Goal: Task Accomplishment & Management: Manage account settings

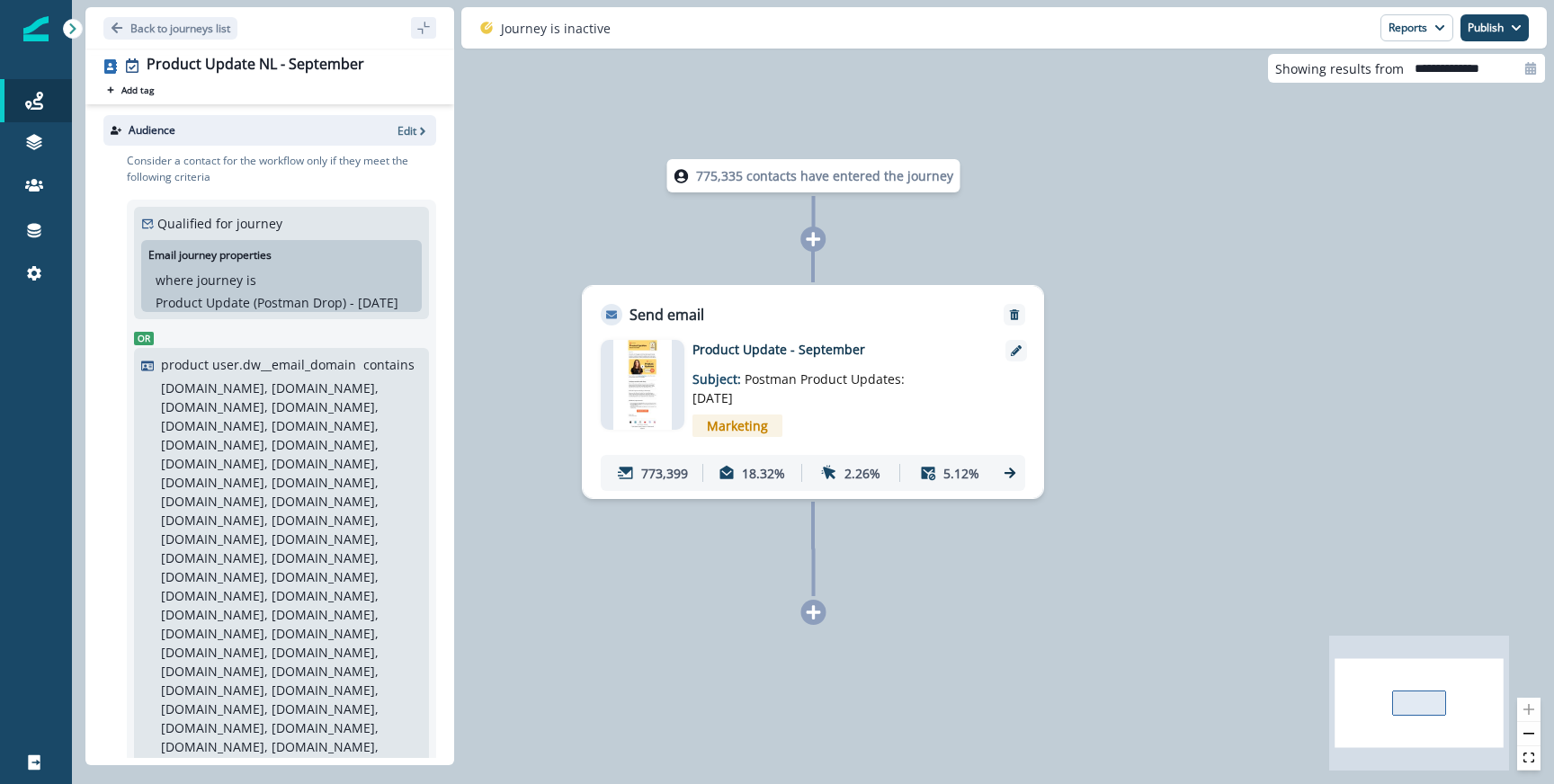
scroll to position [233, 0]
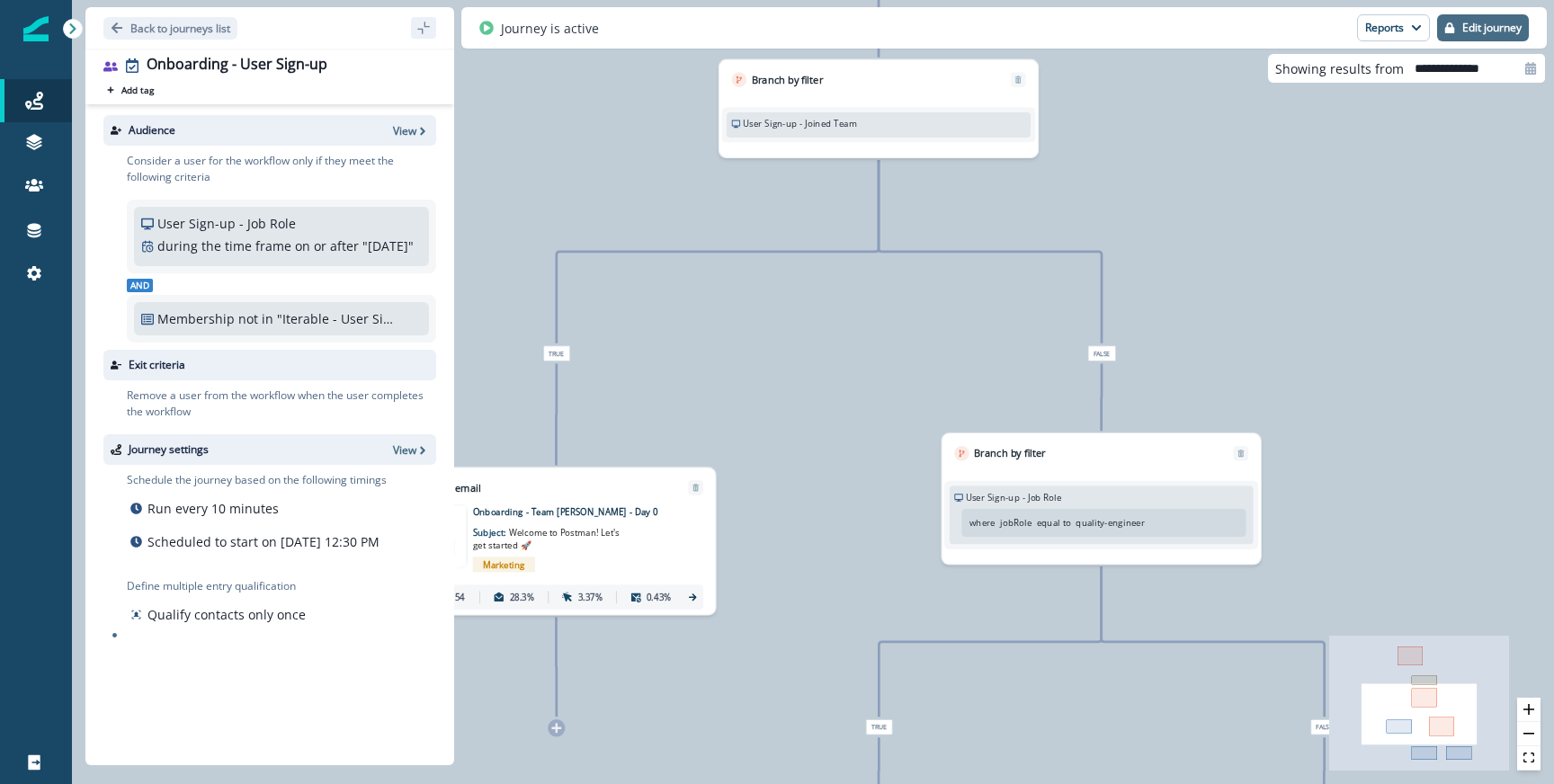
click at [1468, 25] on p "Edit journey" at bounding box center [1491, 28] width 59 height 12
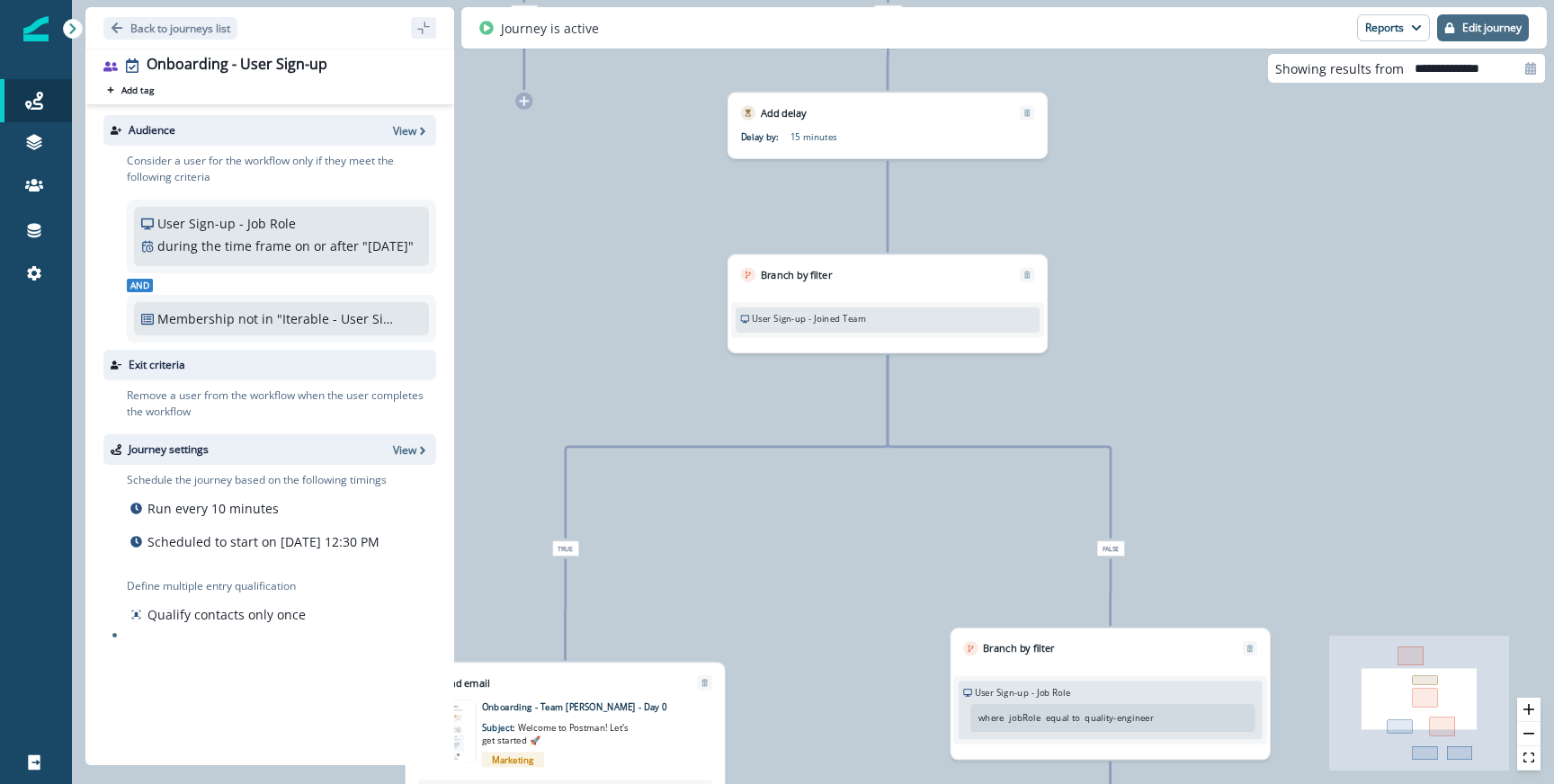
click at [1510, 23] on p "Edit journey" at bounding box center [1491, 28] width 59 height 12
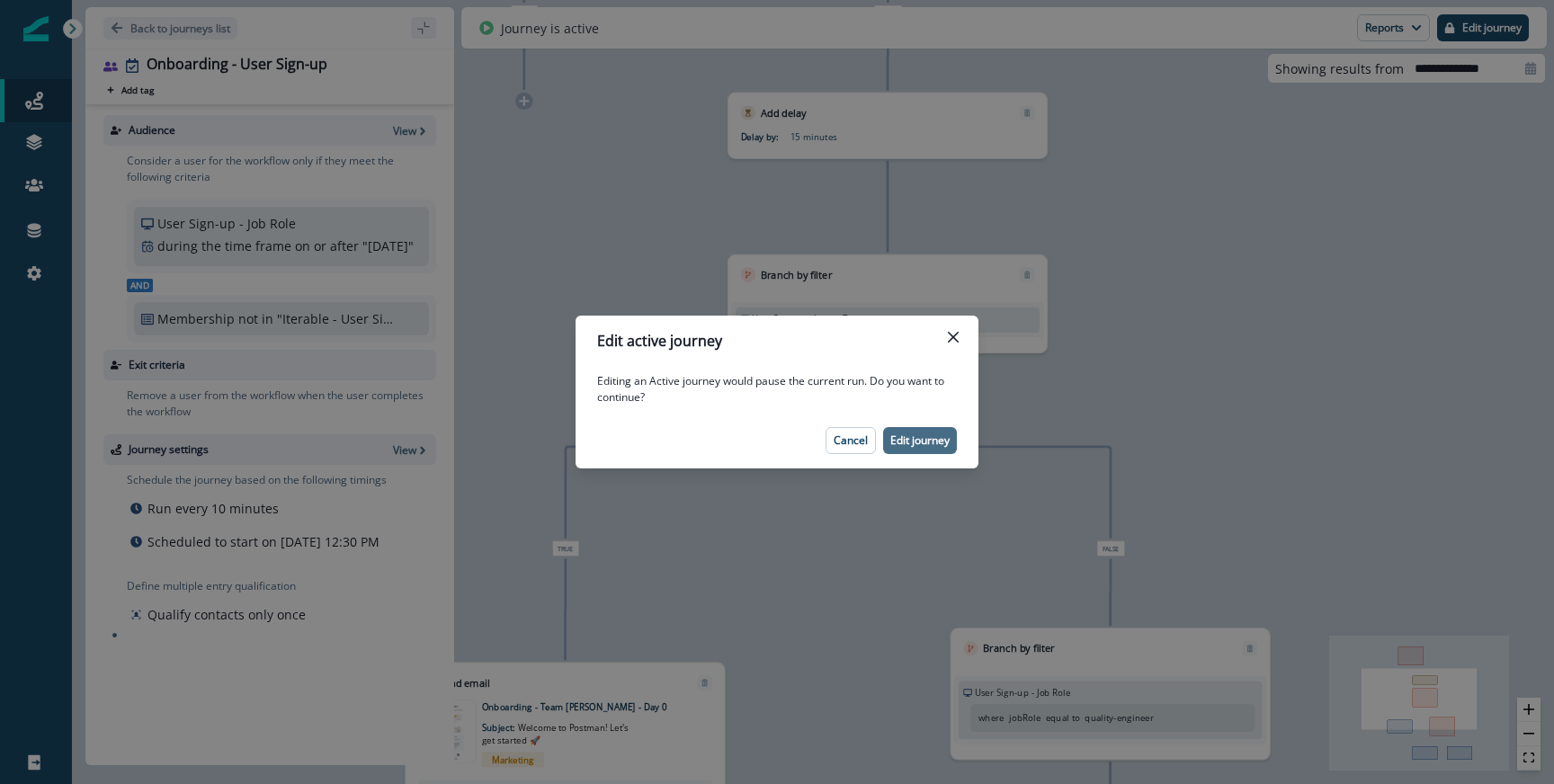
click at [929, 441] on p "Edit journey" at bounding box center [919, 440] width 59 height 12
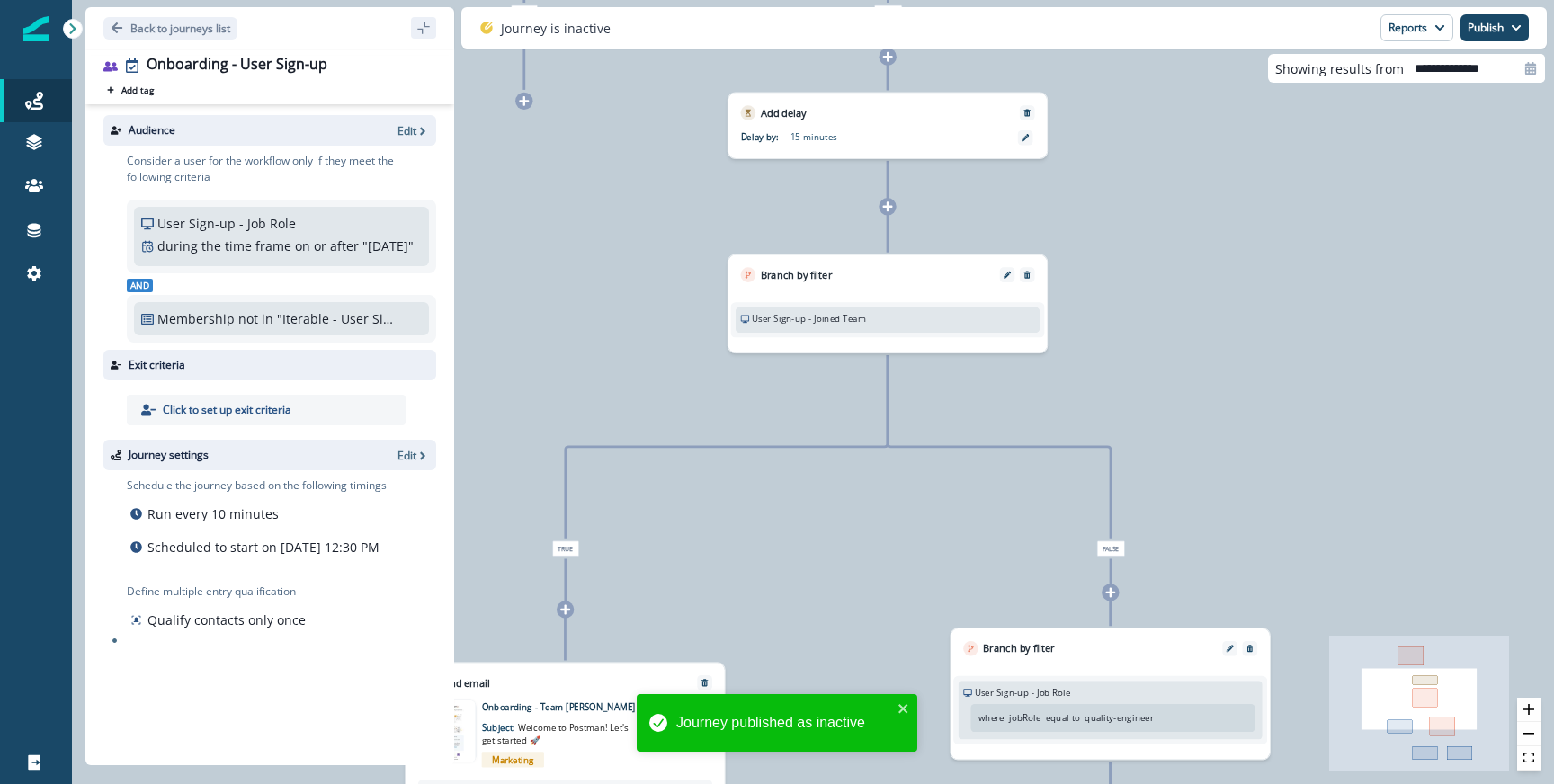
click at [889, 205] on icon at bounding box center [888, 206] width 10 height 10
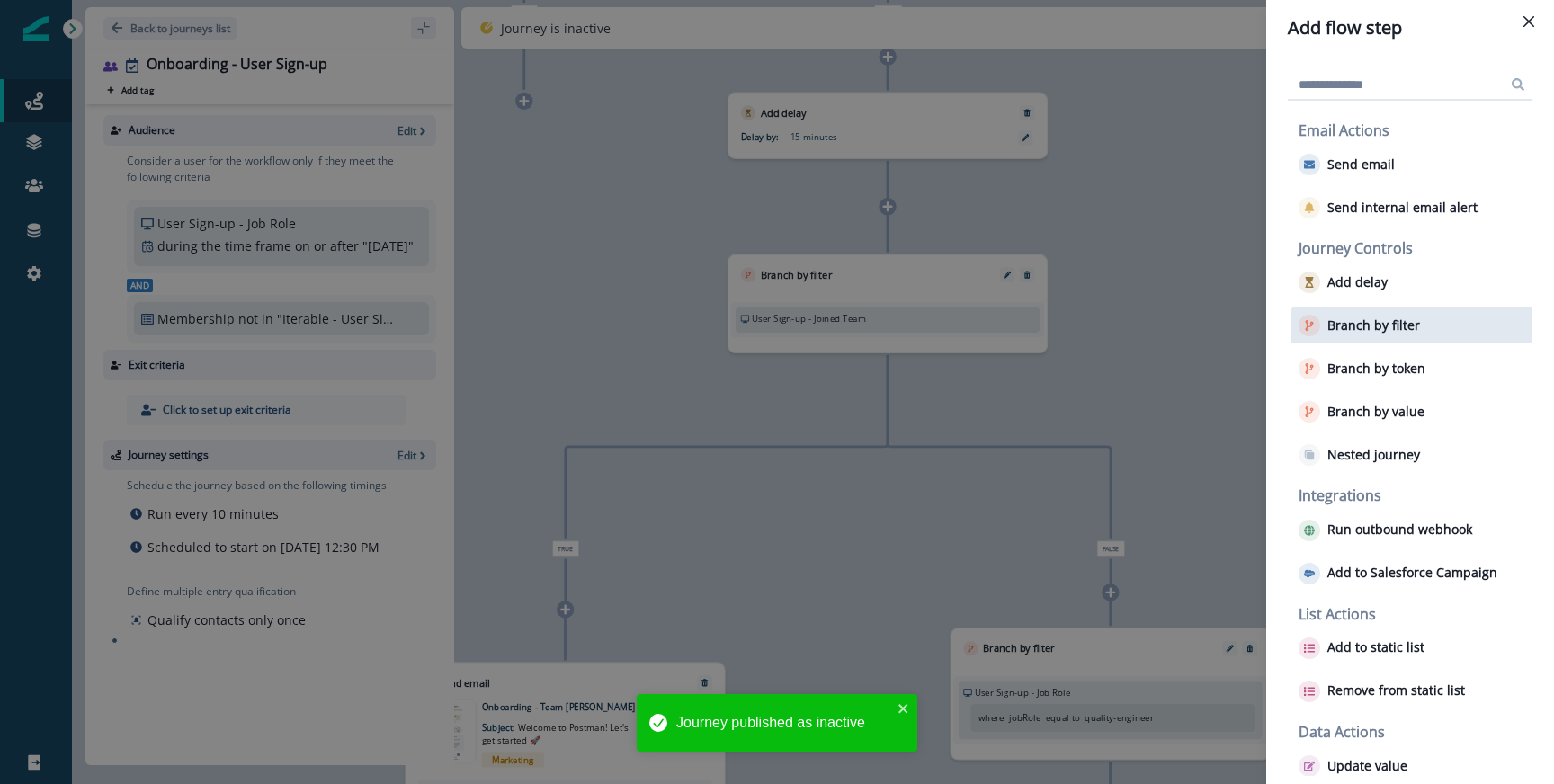
click at [1405, 340] on div "Branch by filter" at bounding box center [1411, 325] width 241 height 36
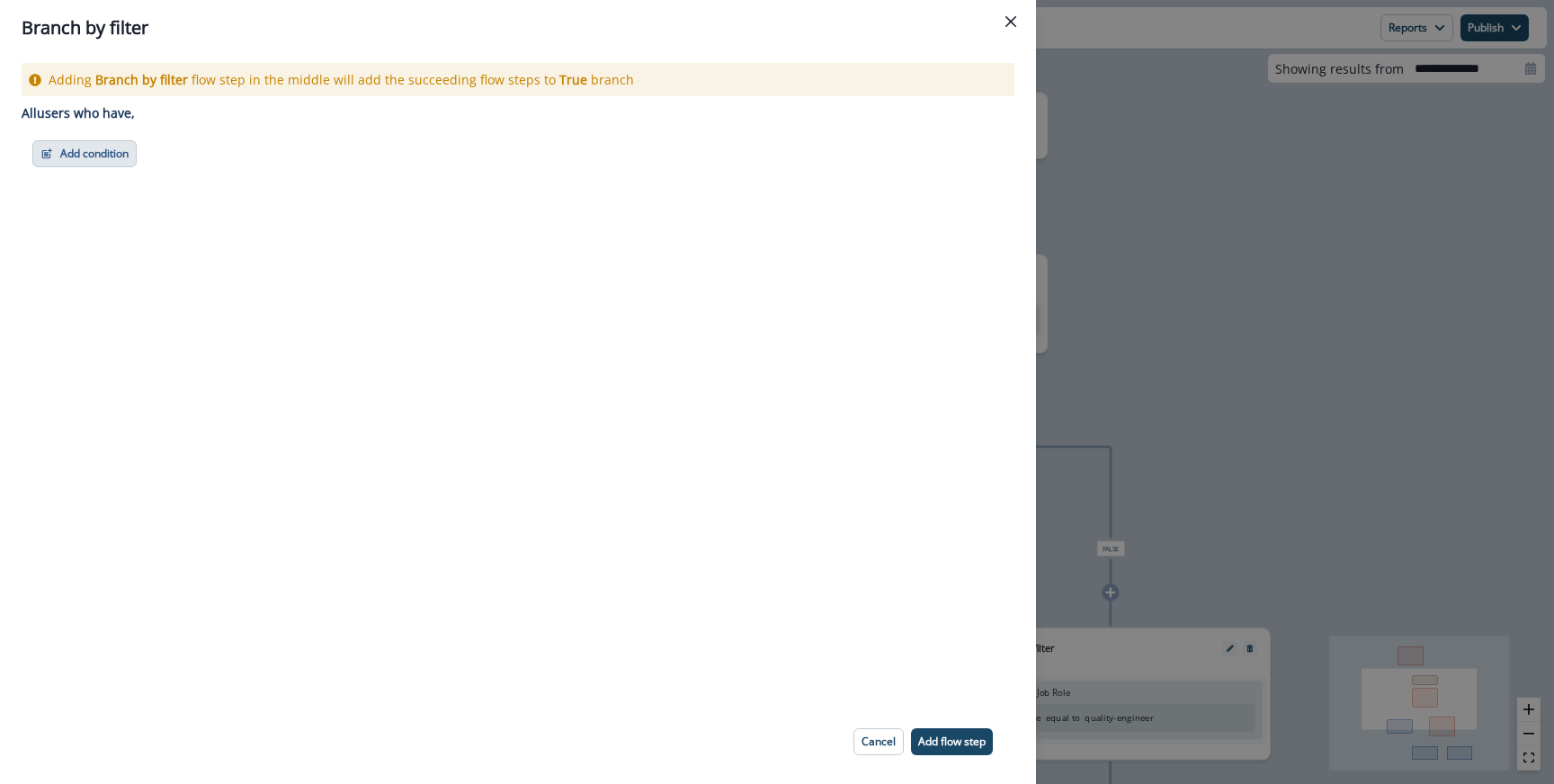
click at [125, 142] on button "Add condition" at bounding box center [85, 153] width 105 height 27
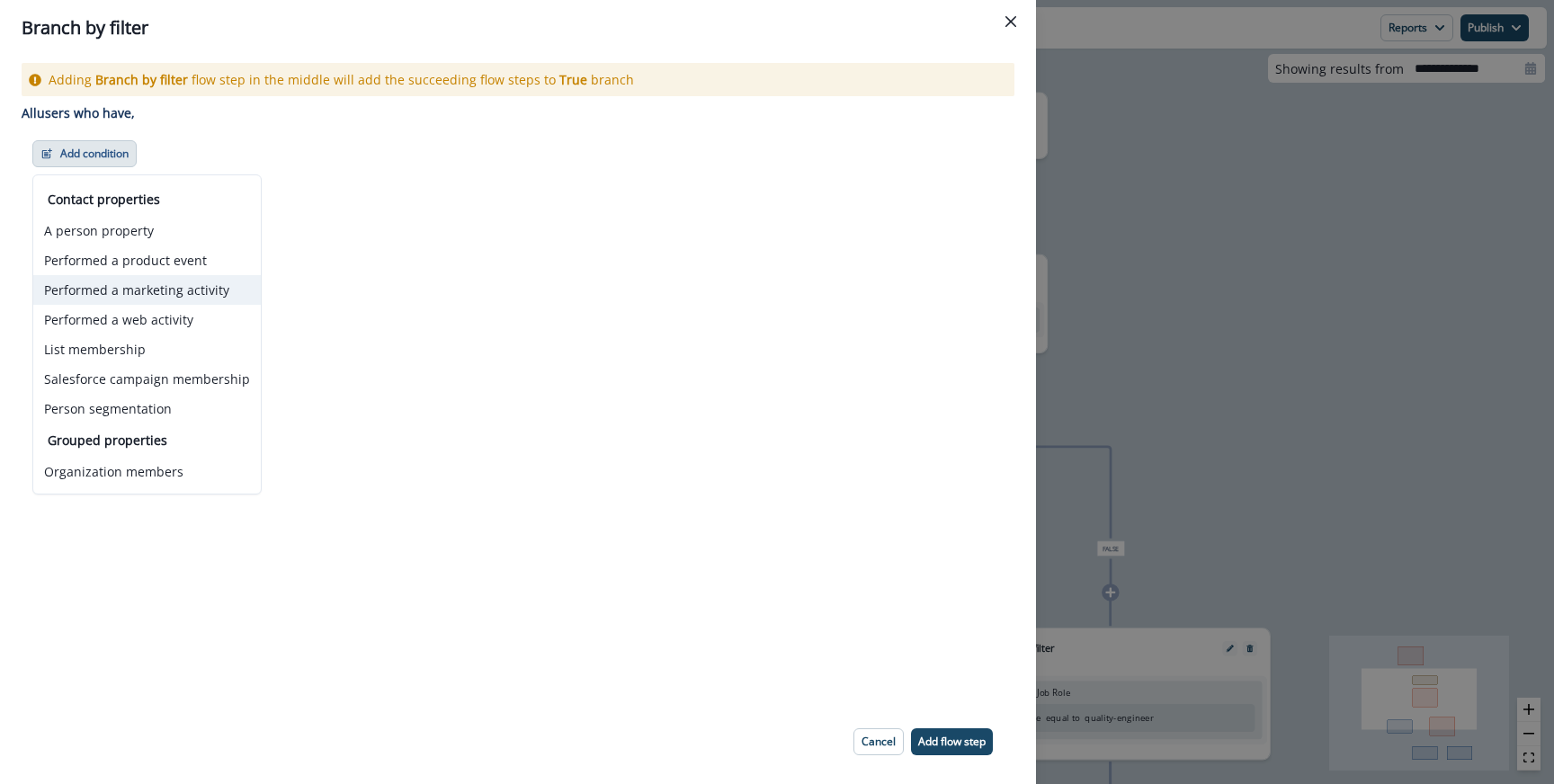
click at [140, 296] on button "Performed a marketing activity" at bounding box center [147, 289] width 227 height 29
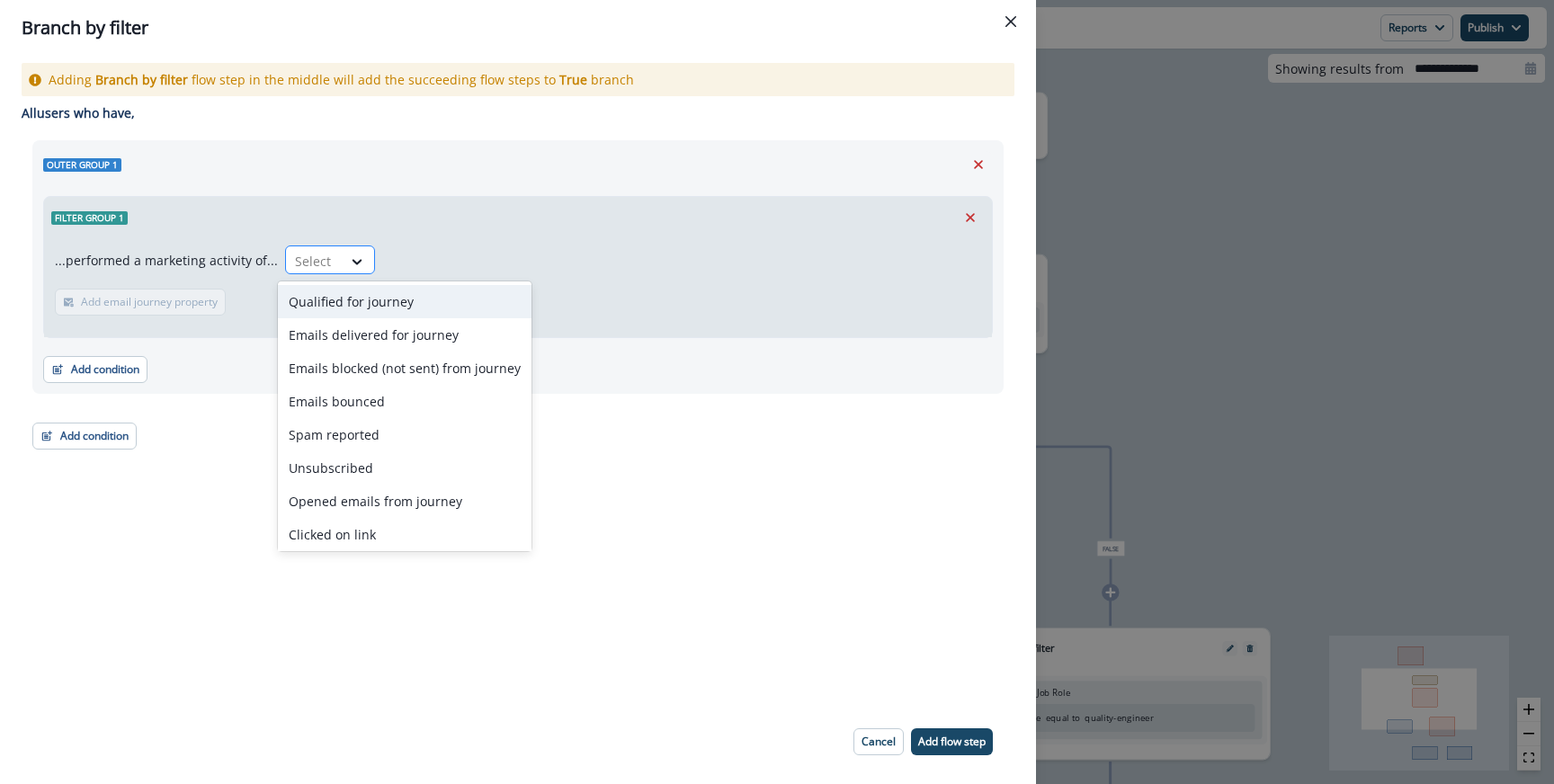
click at [295, 255] on div at bounding box center [314, 262] width 38 height 23
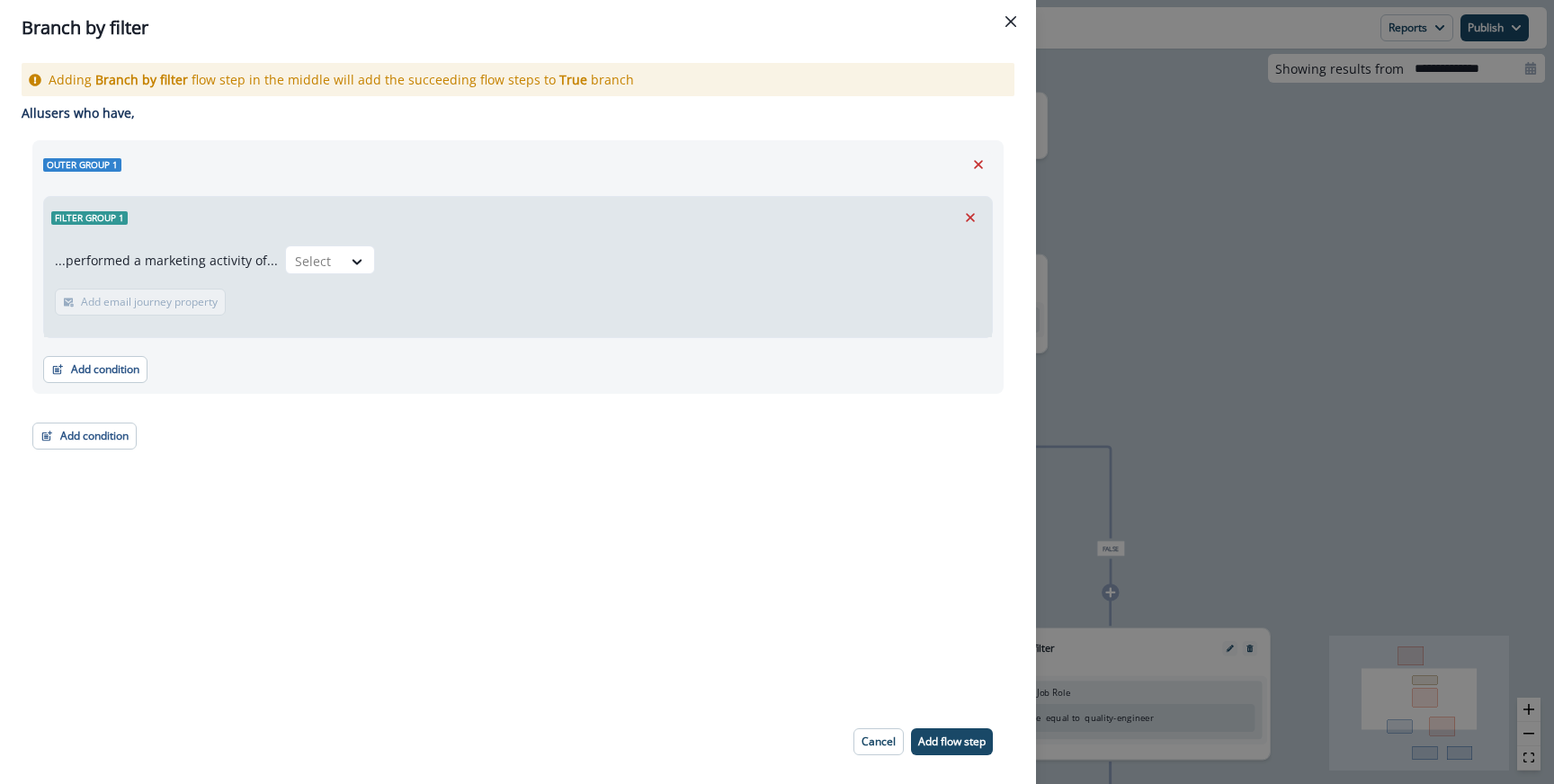
click at [997, 157] on div "Outer group 1 Filter group 1 ...performed a marketing activity of... Select Add…" at bounding box center [518, 266] width 971 height 253
click at [970, 166] on icon "Remove" at bounding box center [977, 164] width 16 height 16
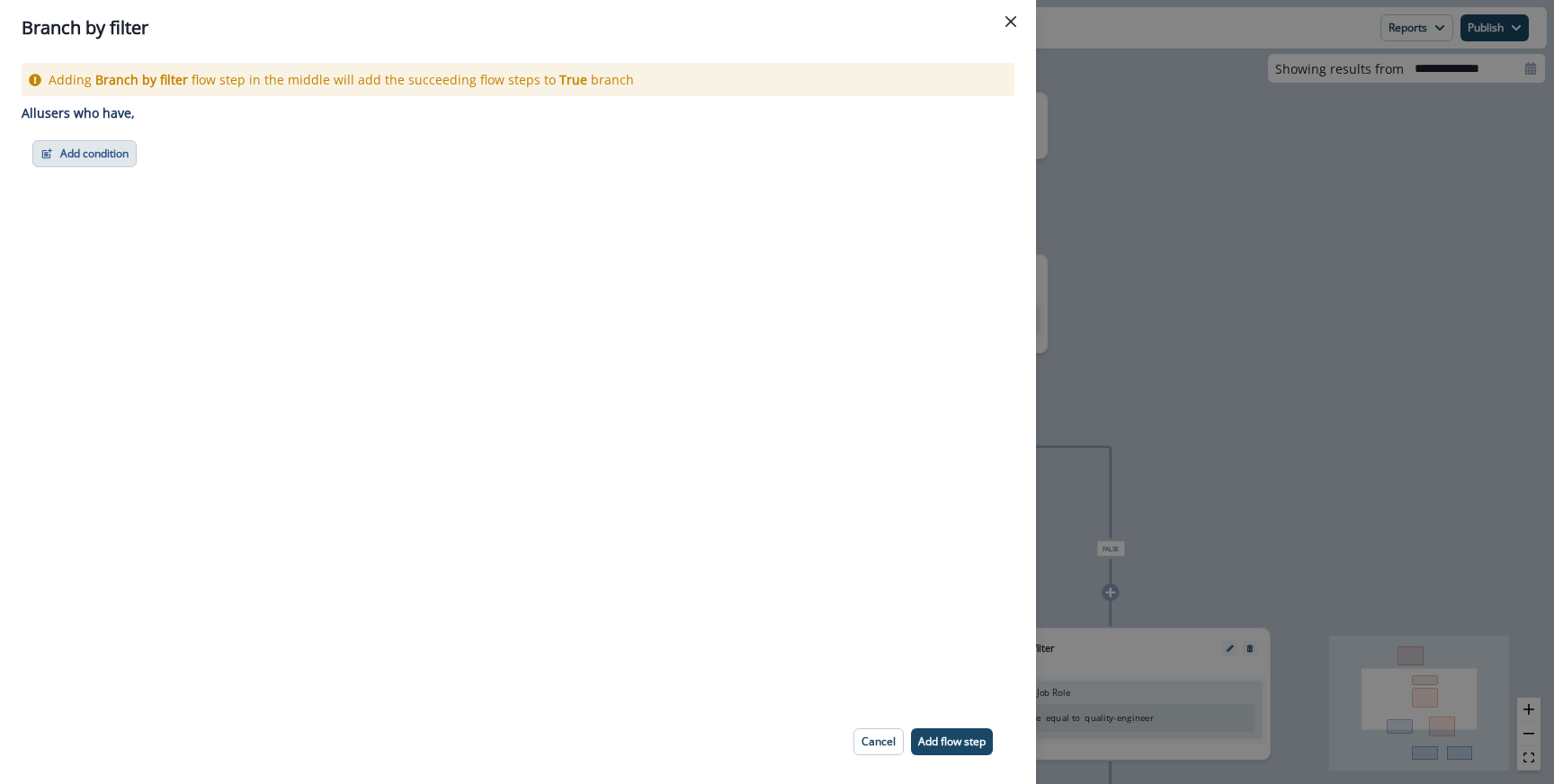
click at [71, 165] on button "Add condition" at bounding box center [85, 153] width 105 height 27
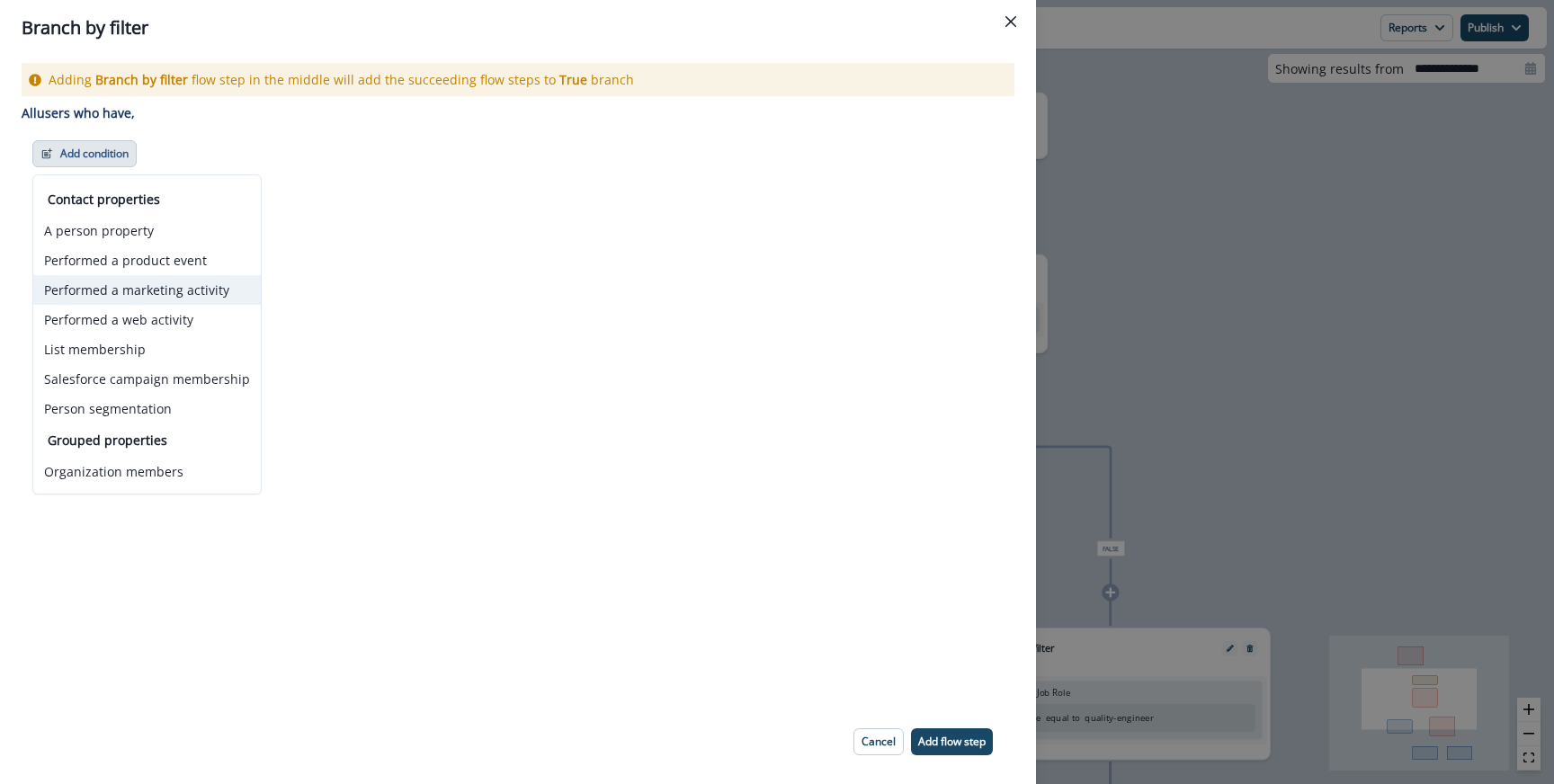
click at [116, 285] on button "Performed a marketing activity" at bounding box center [147, 289] width 227 height 29
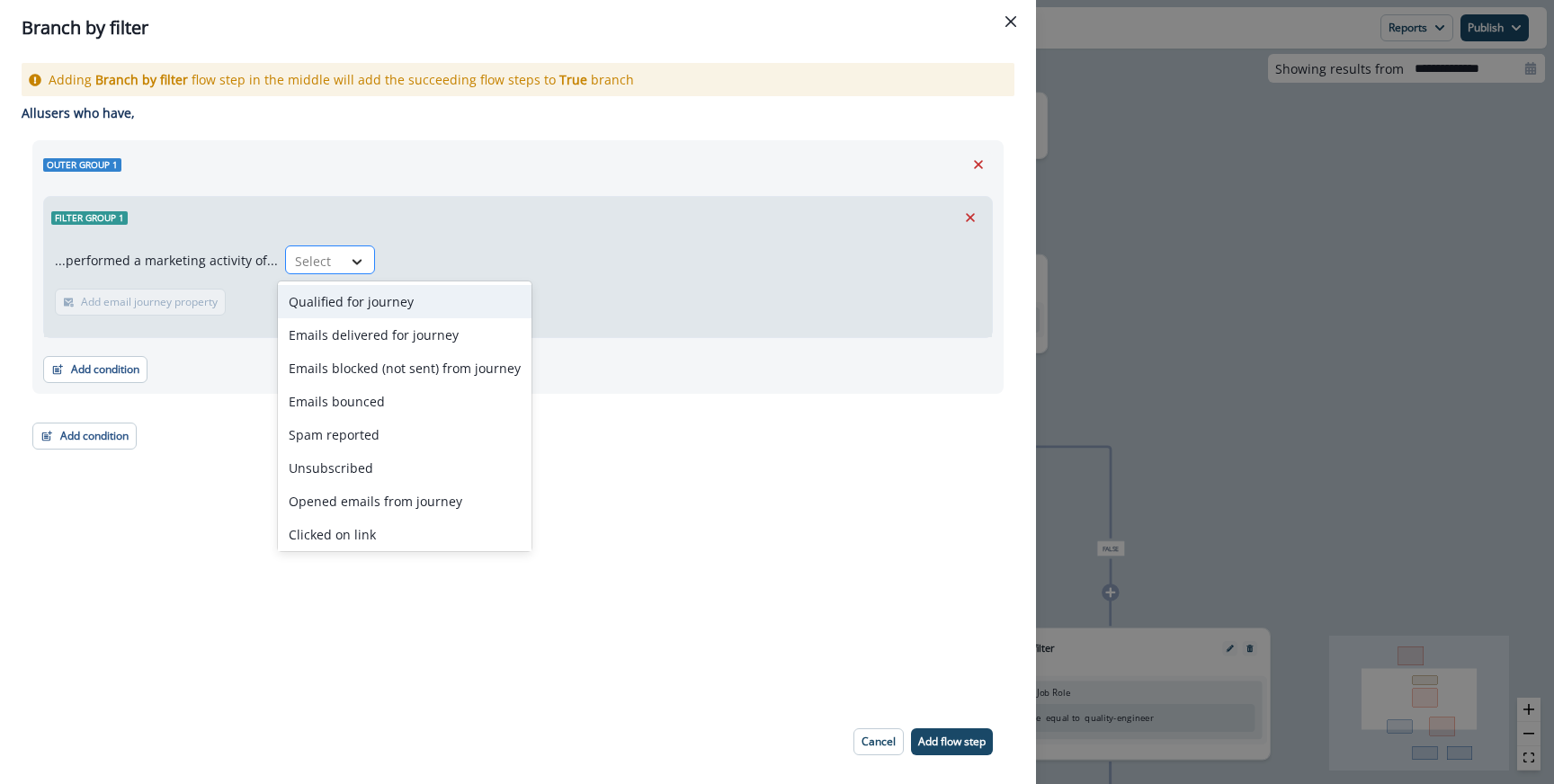
click at [342, 265] on div at bounding box center [357, 262] width 30 height 18
click at [343, 335] on div "Emails delivered for journey" at bounding box center [404, 334] width 253 height 33
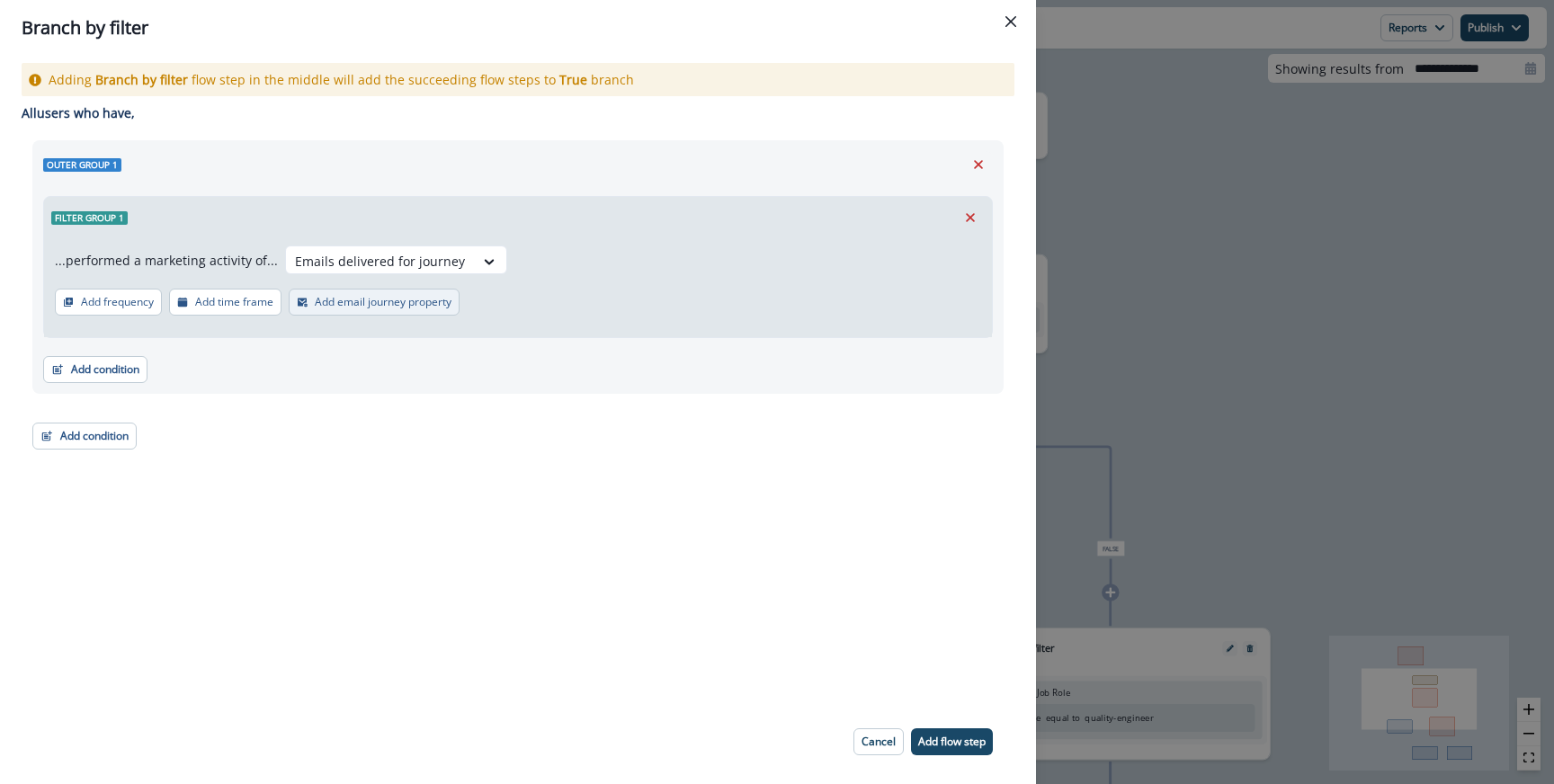
click at [372, 292] on button "Add email journey property" at bounding box center [374, 302] width 171 height 27
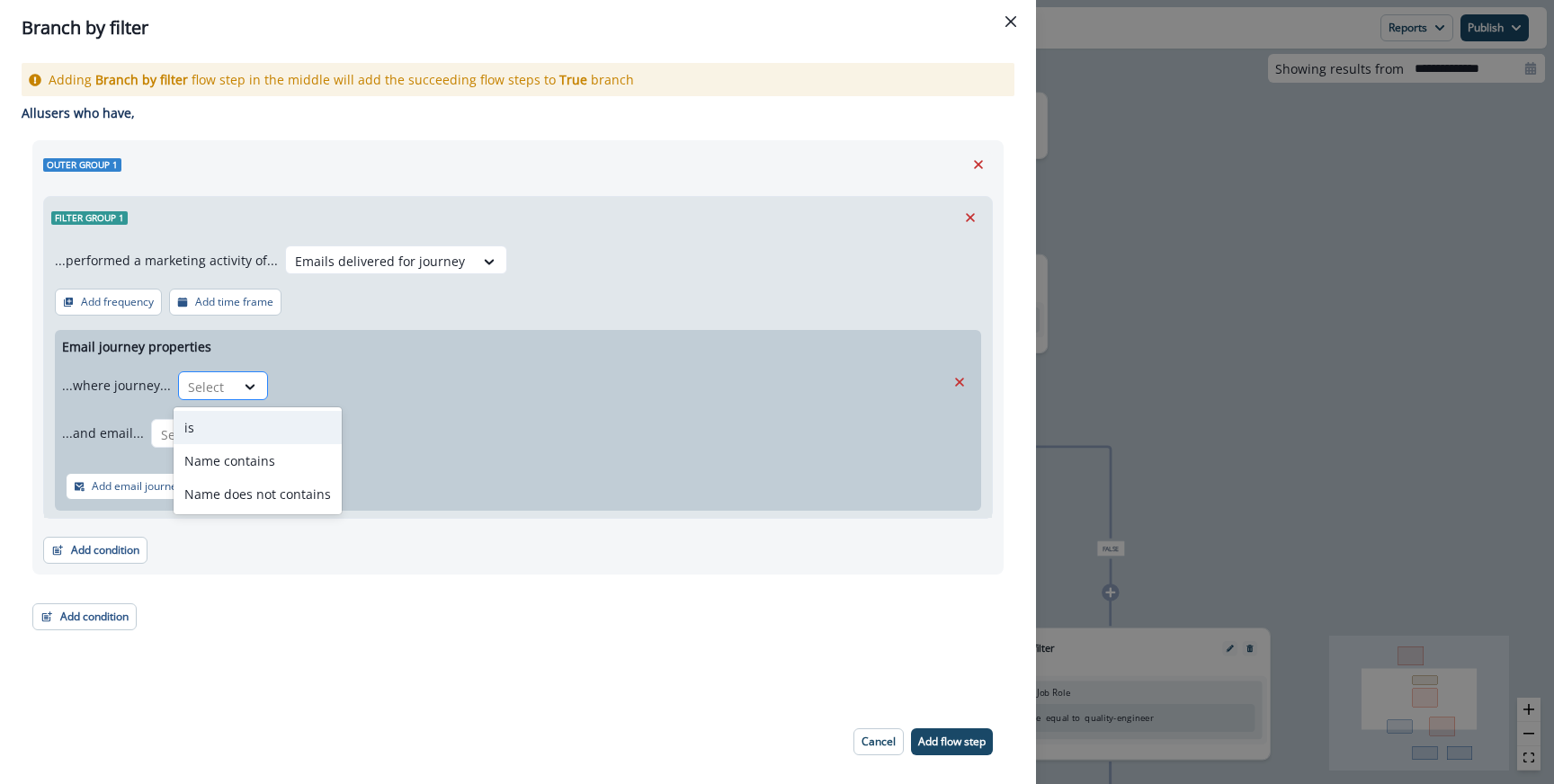
click at [226, 388] on div "Select" at bounding box center [207, 386] width 56 height 29
click at [203, 426] on div "is" at bounding box center [257, 427] width 168 height 33
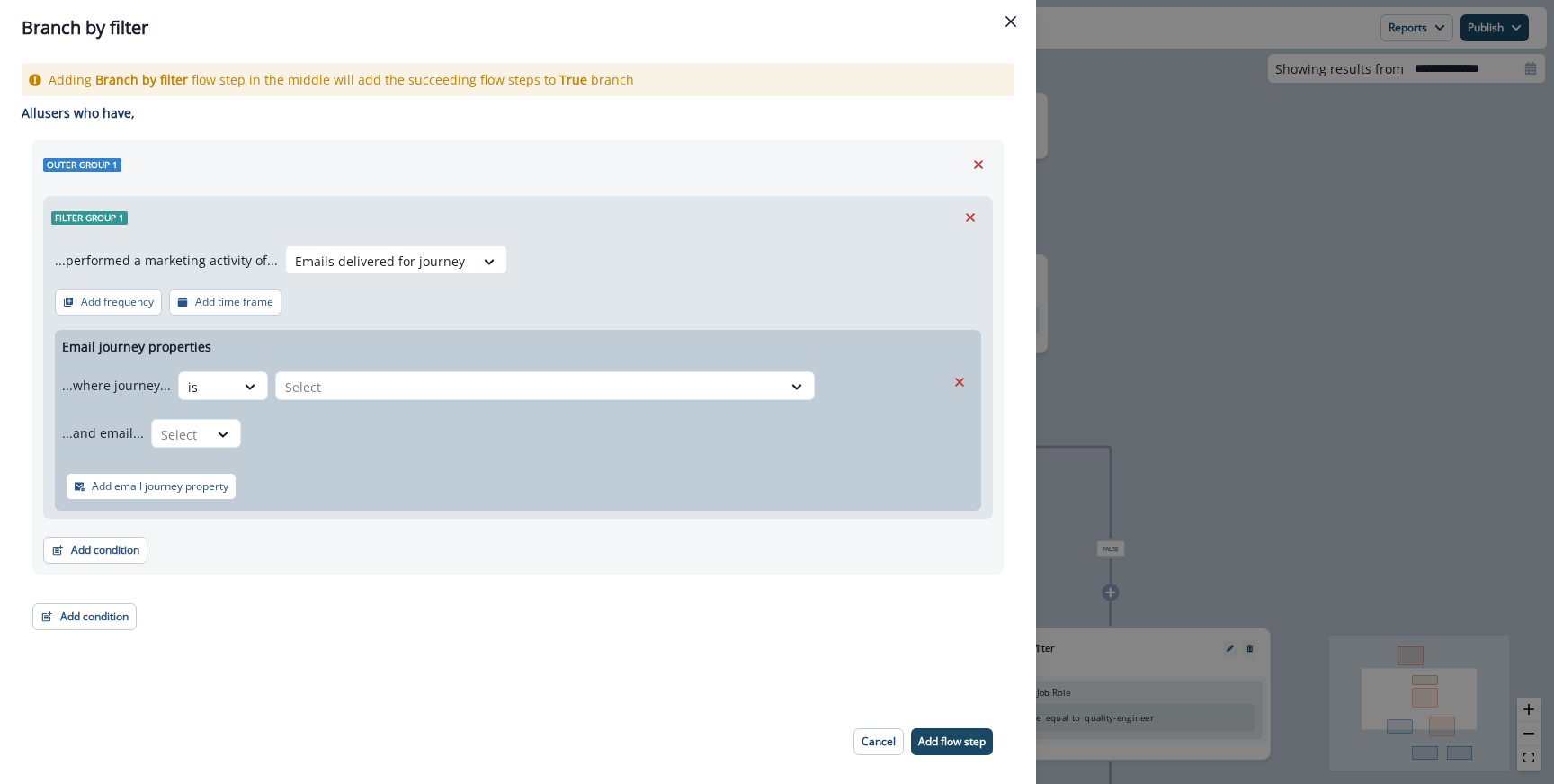
type input "*"
click at [222, 421] on div "Name contains" at bounding box center [257, 427] width 168 height 33
click at [344, 371] on input "text" at bounding box center [598, 385] width 540 height 29
type input "*****"
click at [973, 162] on icon "Remove" at bounding box center [977, 164] width 16 height 16
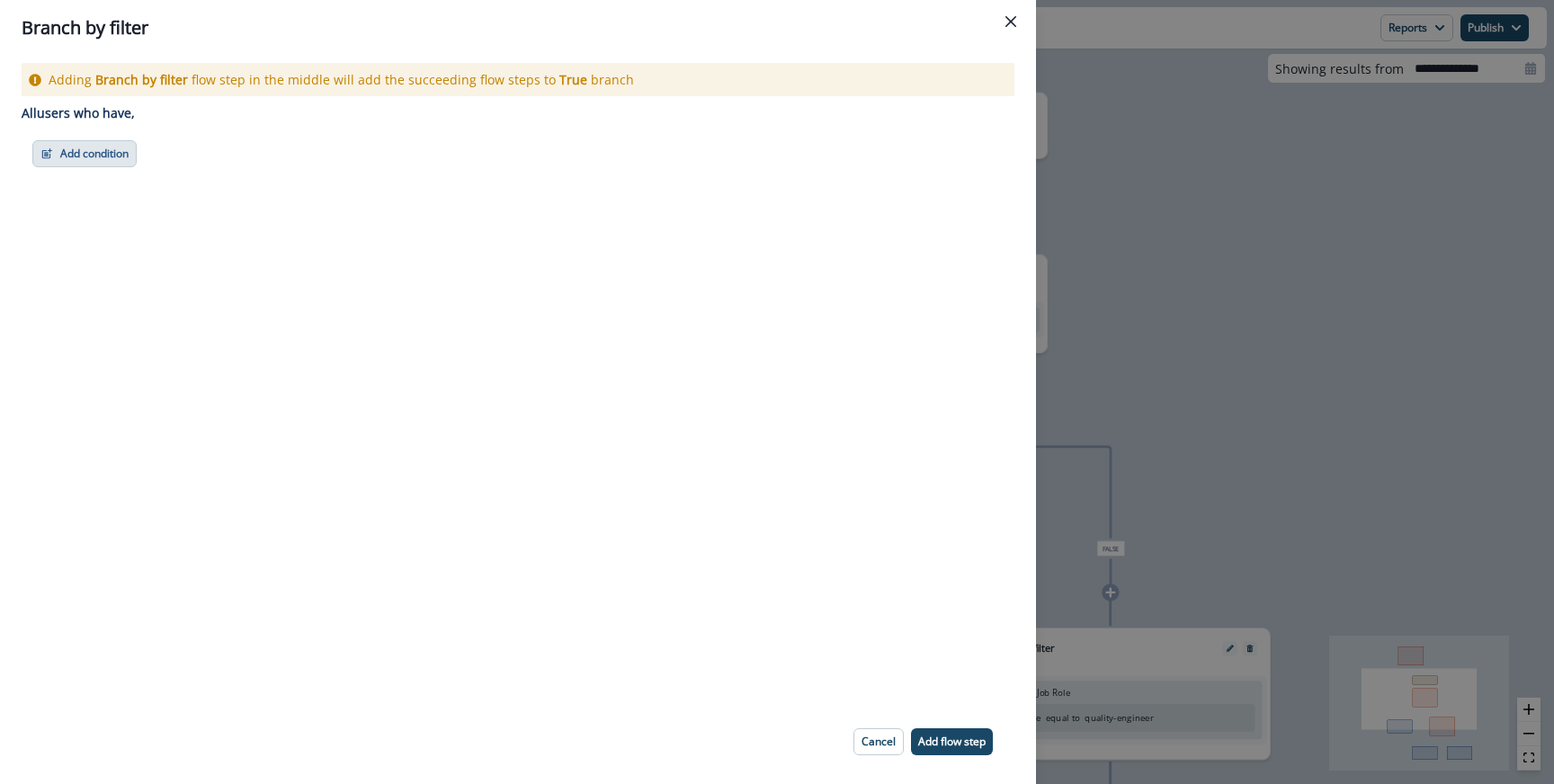
click at [103, 166] on button "Add condition" at bounding box center [85, 153] width 105 height 27
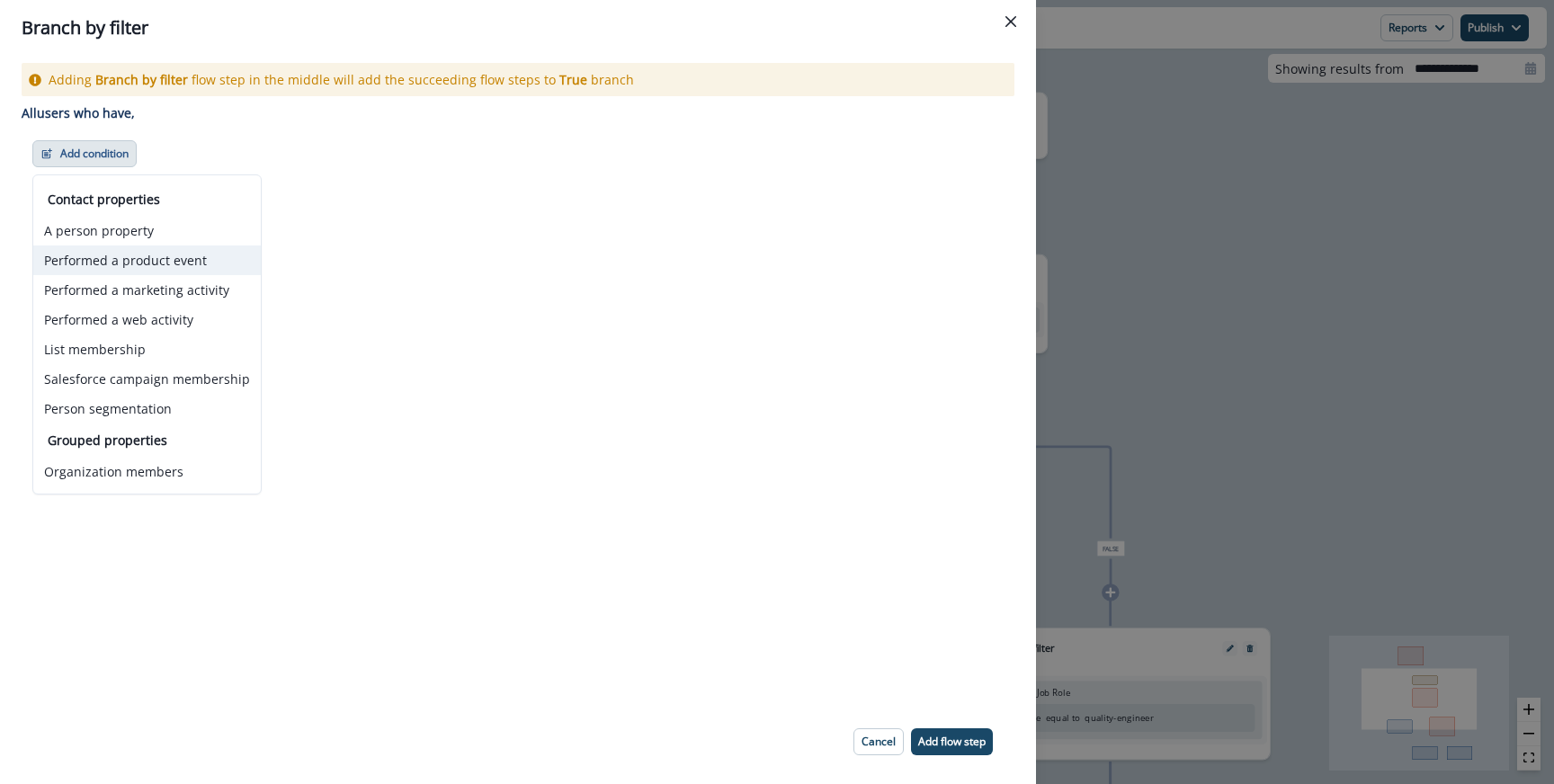
click at [115, 259] on button "Performed a product event" at bounding box center [147, 260] width 227 height 29
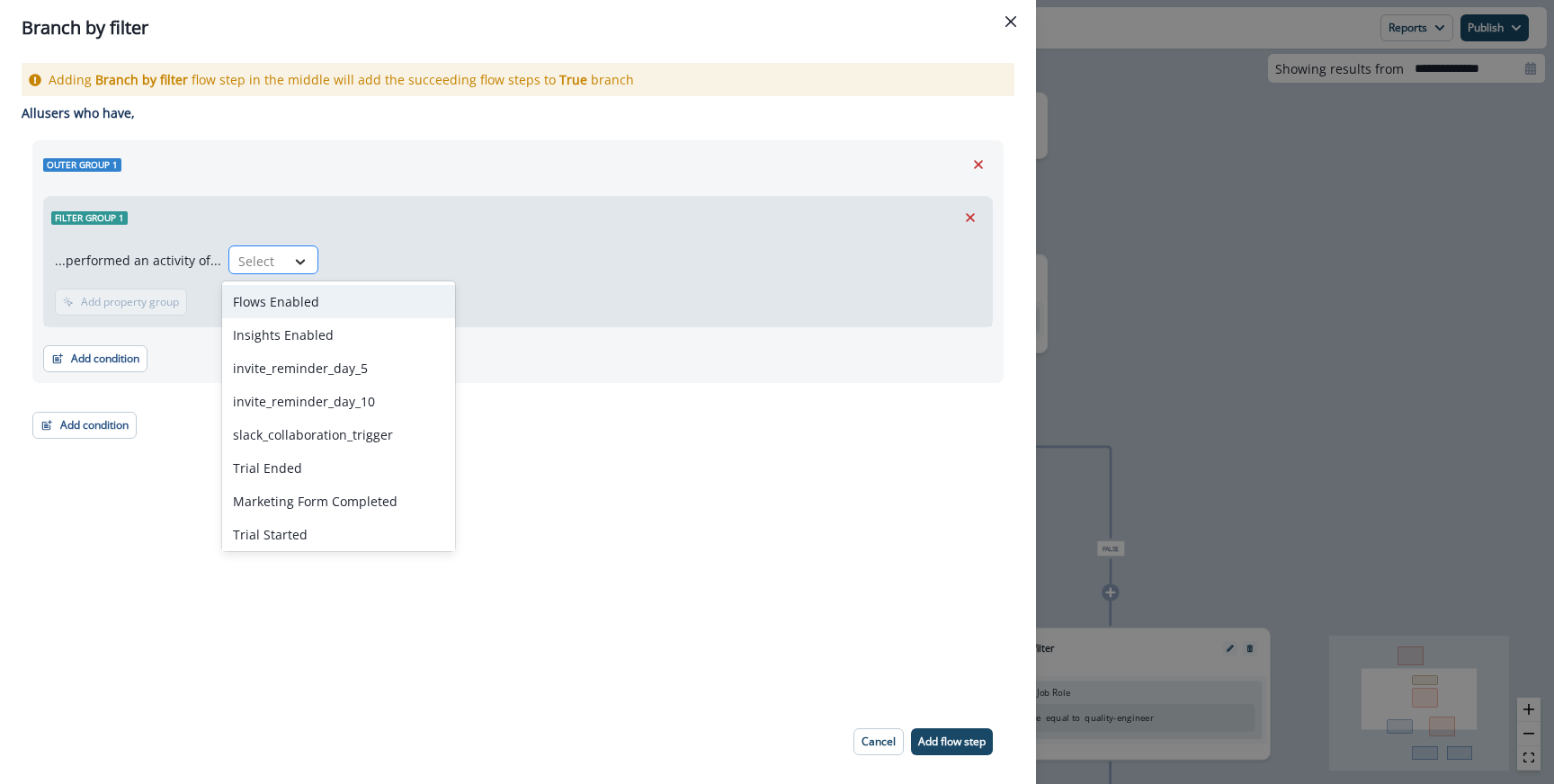
click at [297, 258] on icon at bounding box center [300, 262] width 16 height 18
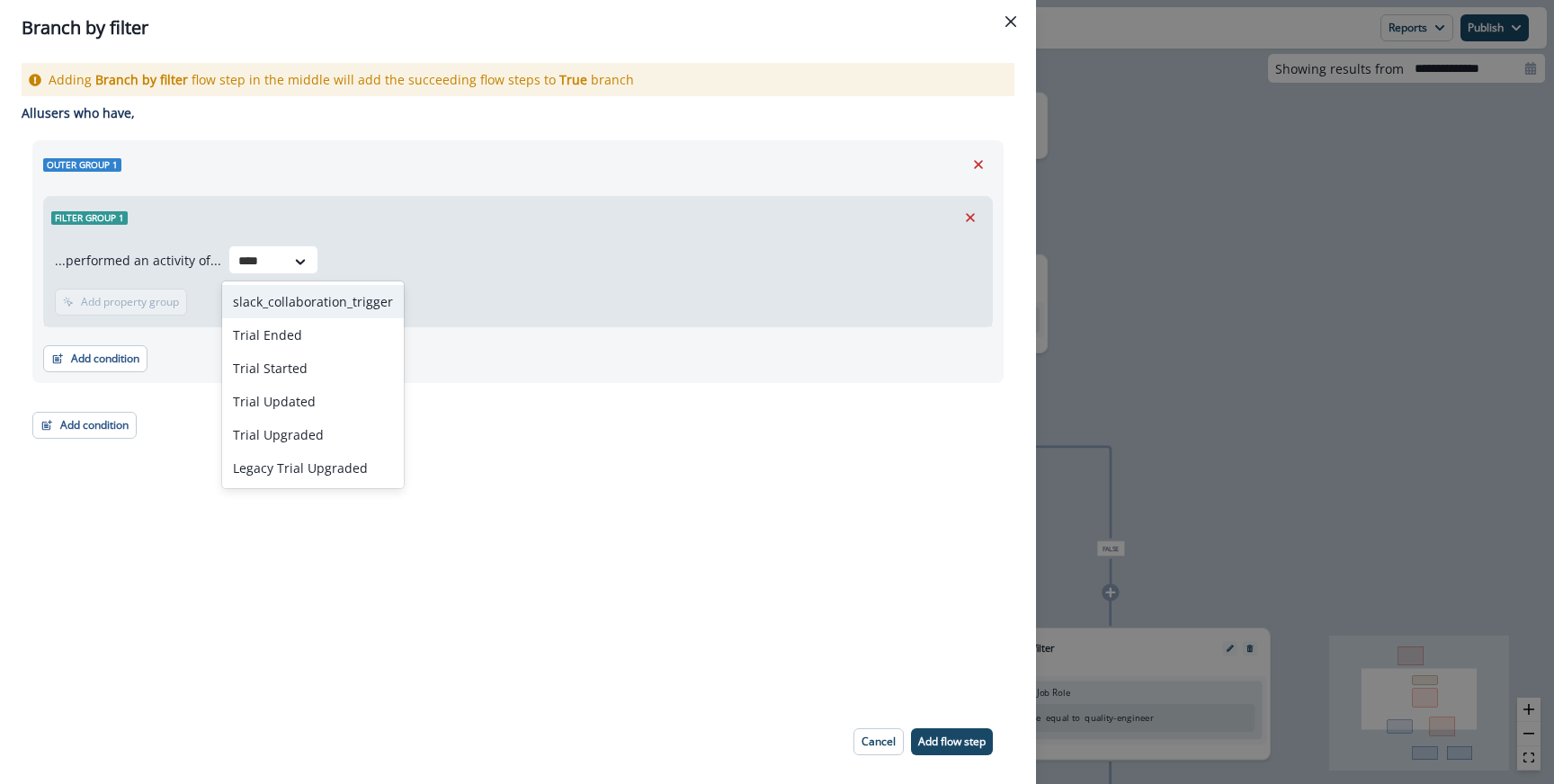
type input "*****"
click at [268, 332] on div "Trial Started" at bounding box center [300, 334] width 156 height 33
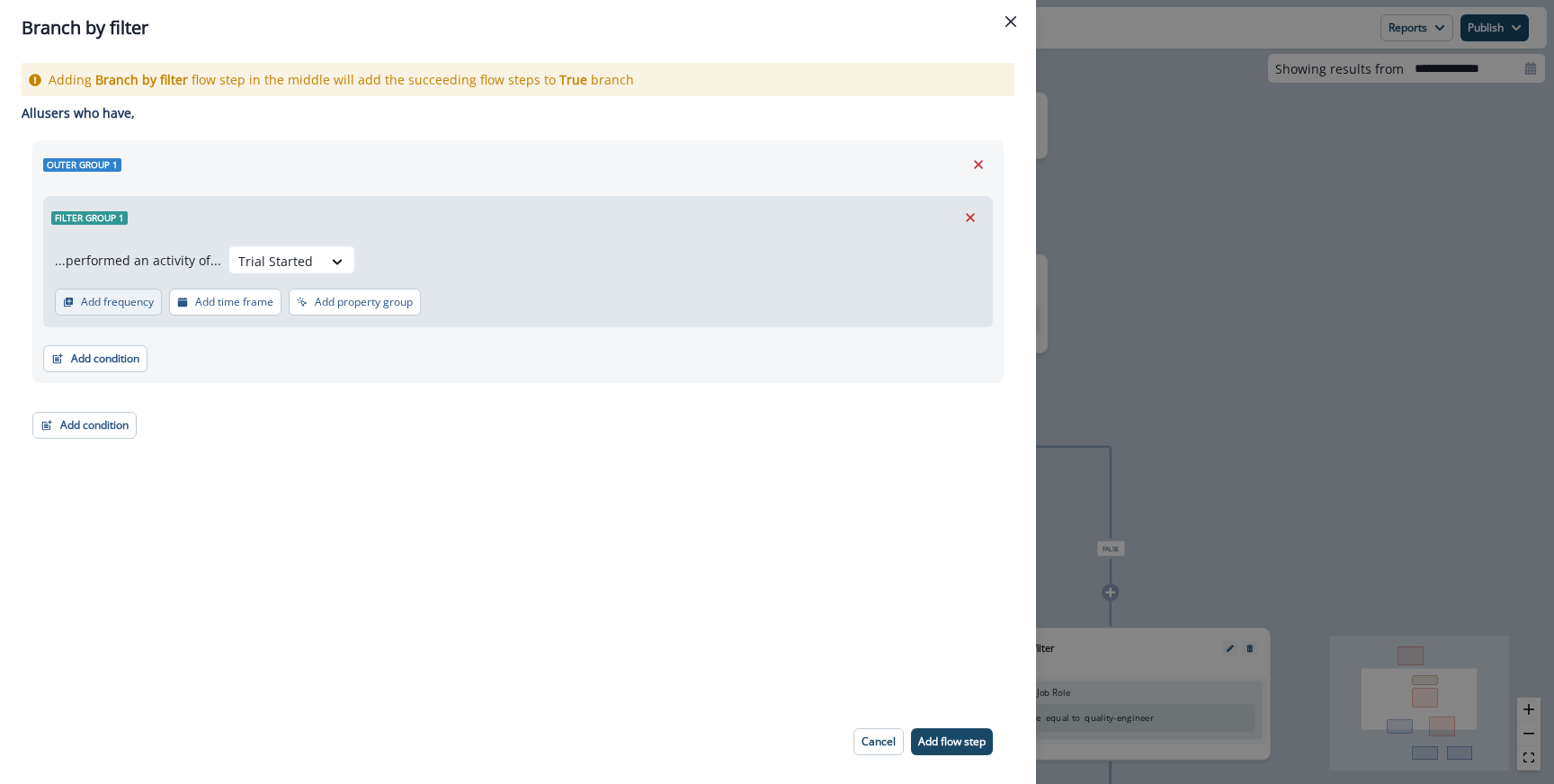
click at [132, 306] on p "Add frequency" at bounding box center [117, 302] width 73 height 12
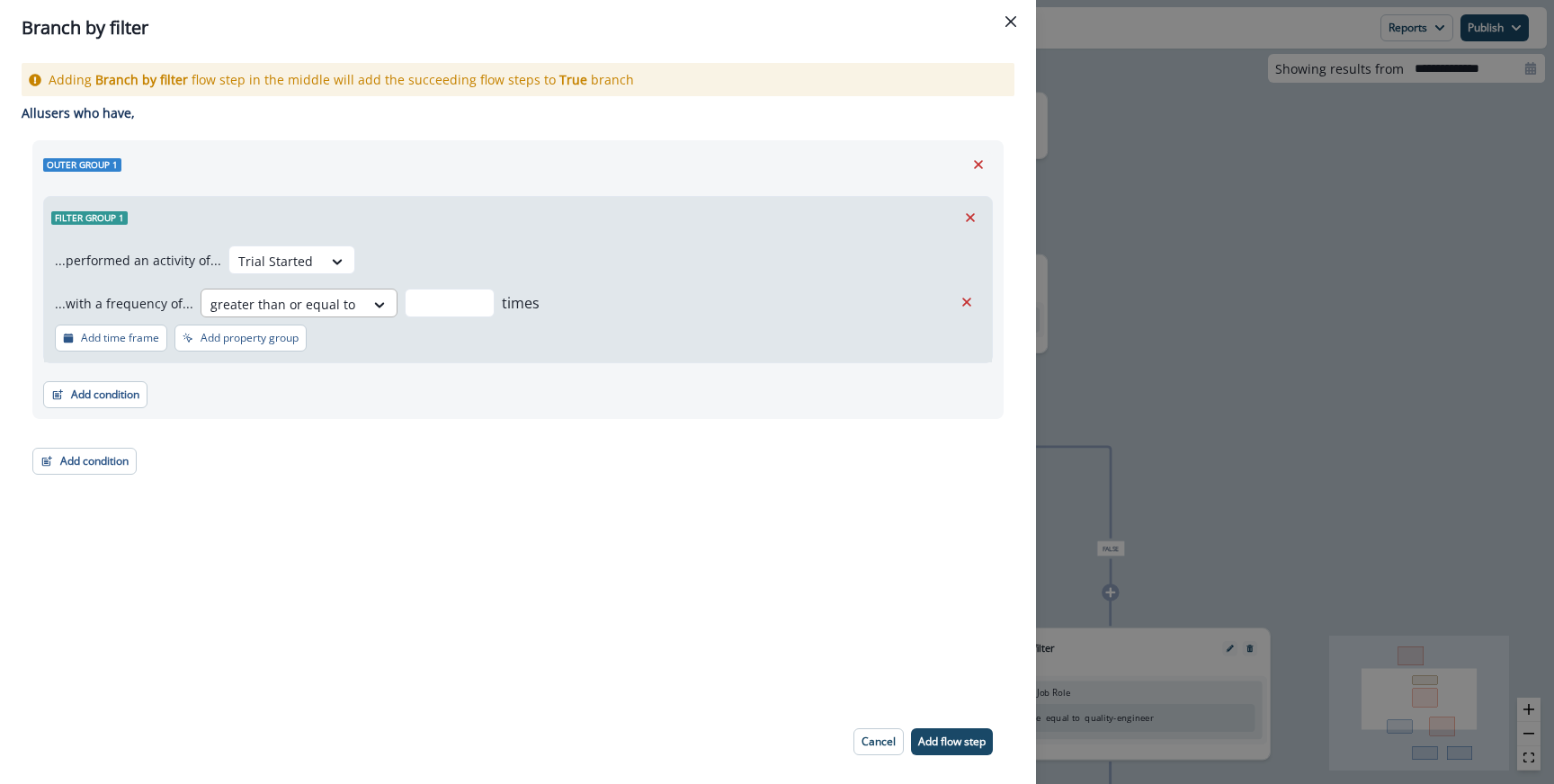
click at [272, 310] on div at bounding box center [283, 304] width 145 height 23
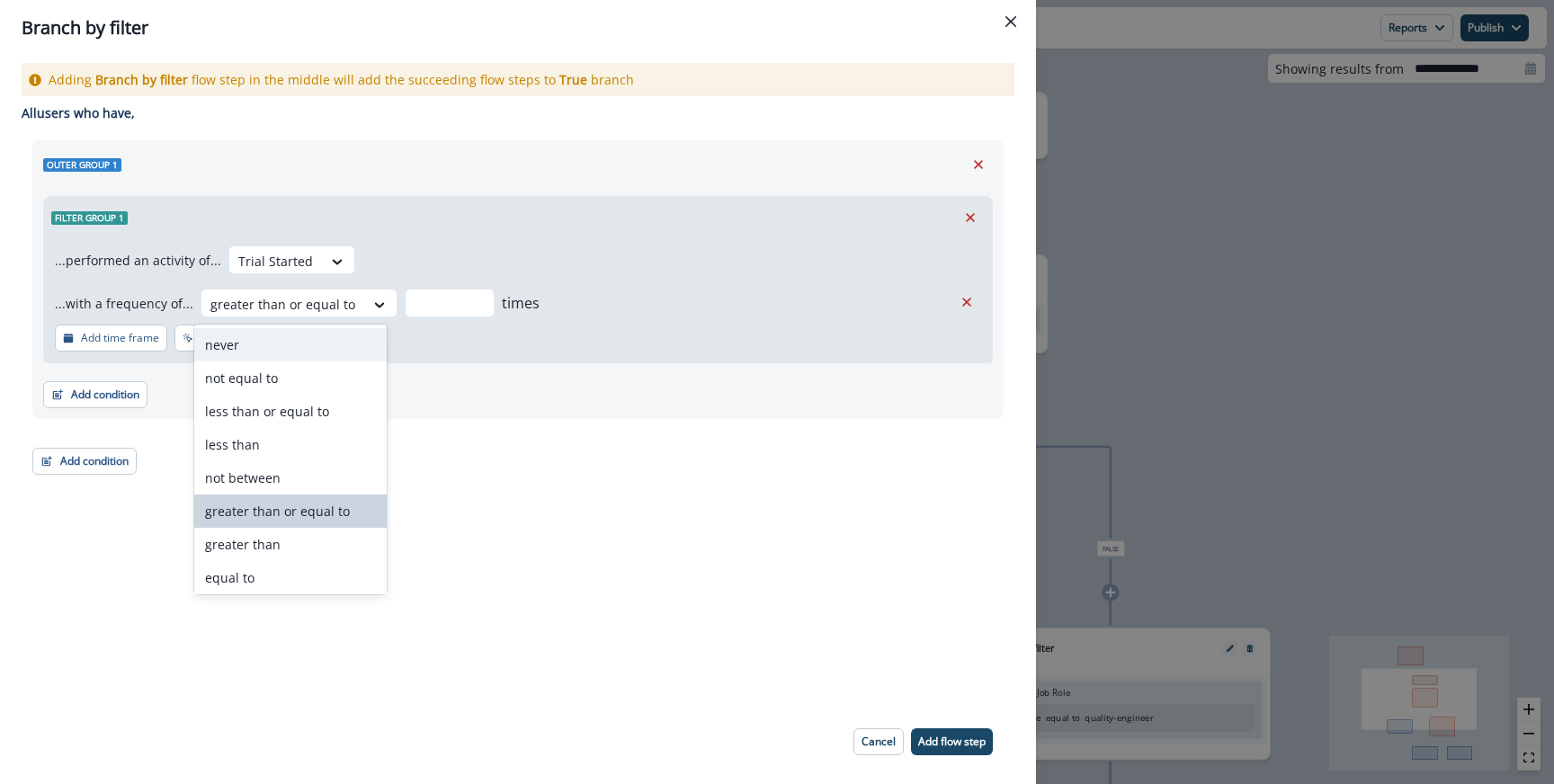
click at [257, 338] on div "never" at bounding box center [290, 344] width 192 height 33
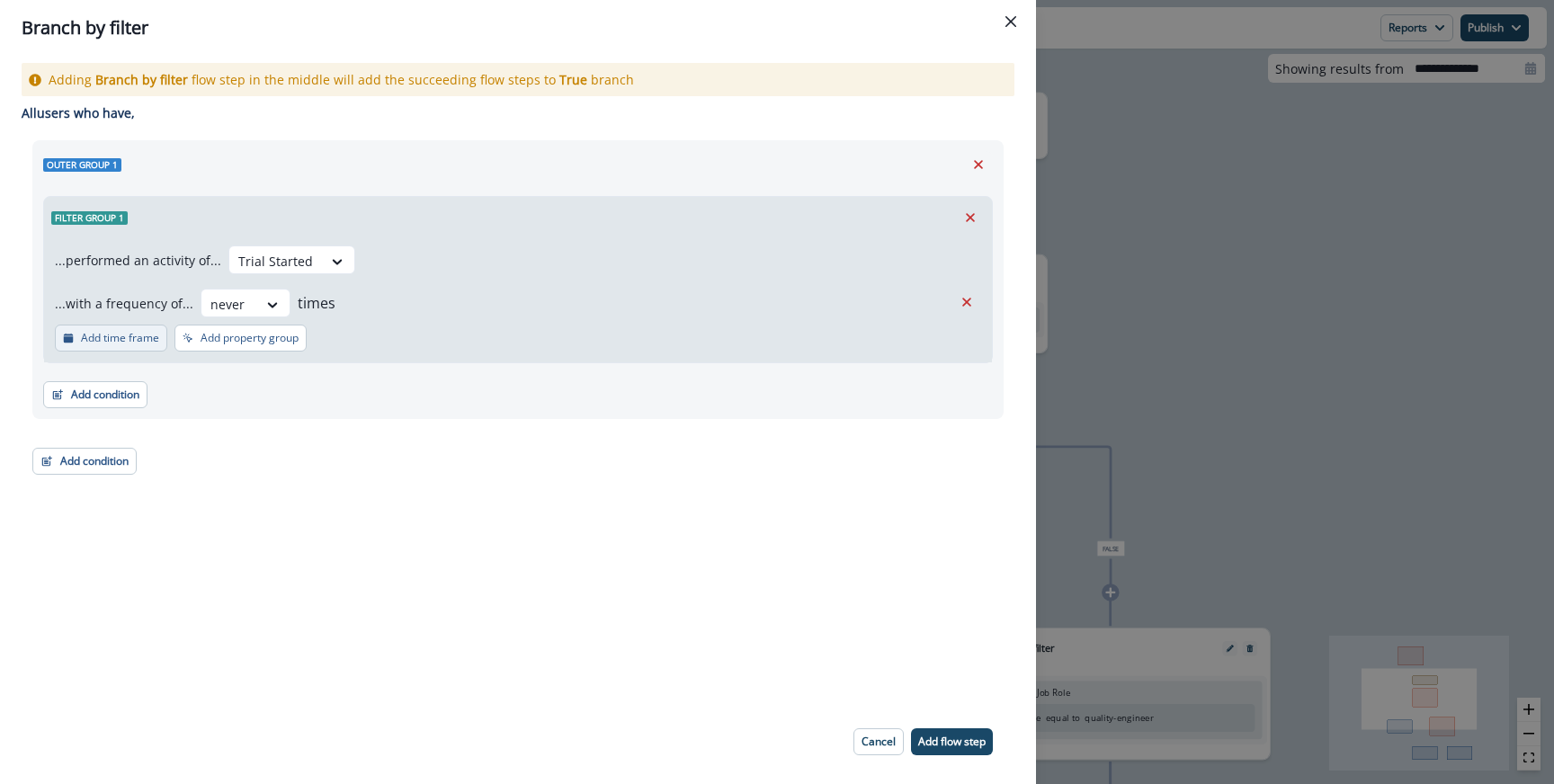
click at [120, 341] on p "Add time frame" at bounding box center [120, 338] width 78 height 12
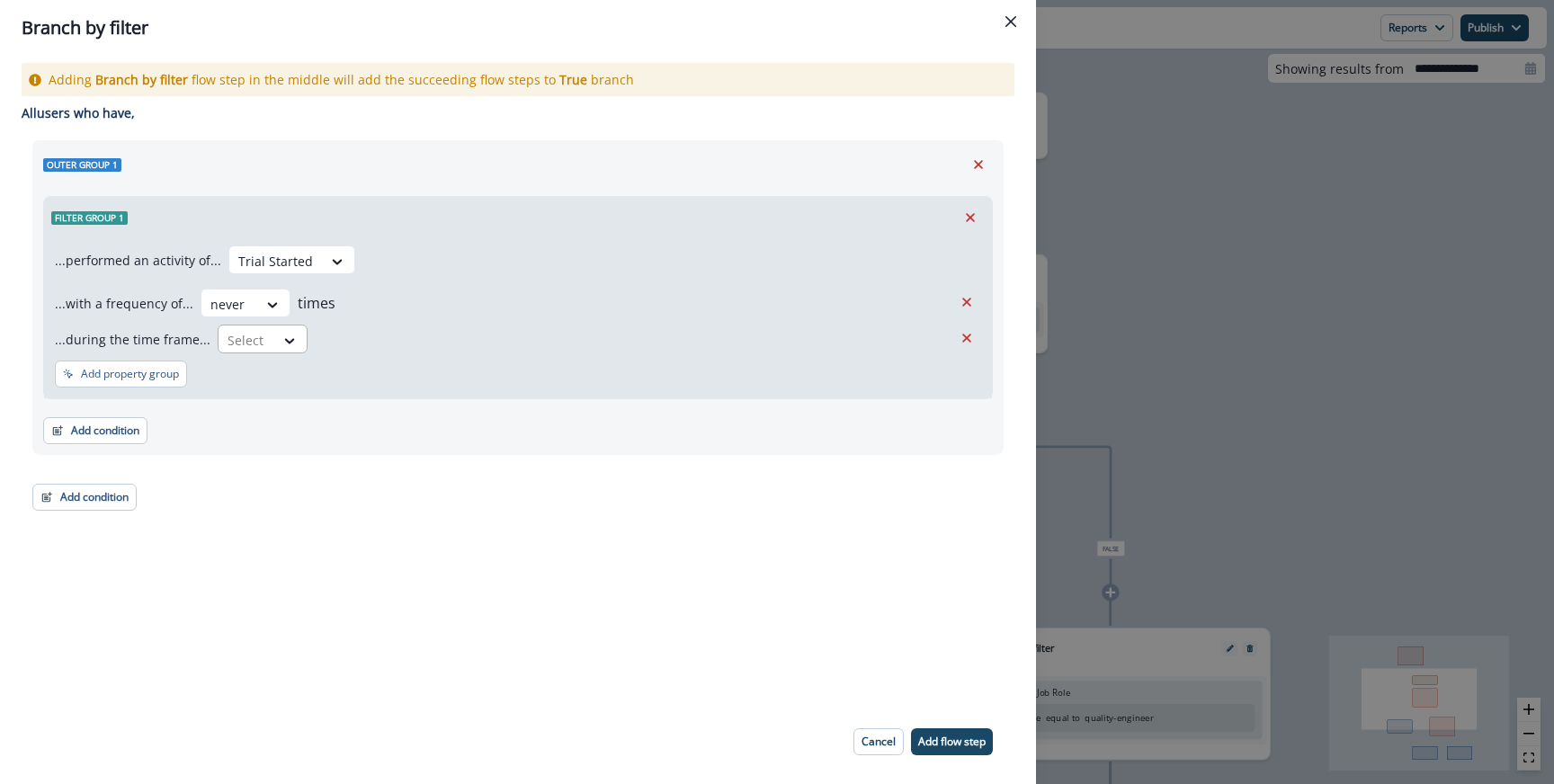
click at [227, 344] on div at bounding box center [246, 341] width 38 height 23
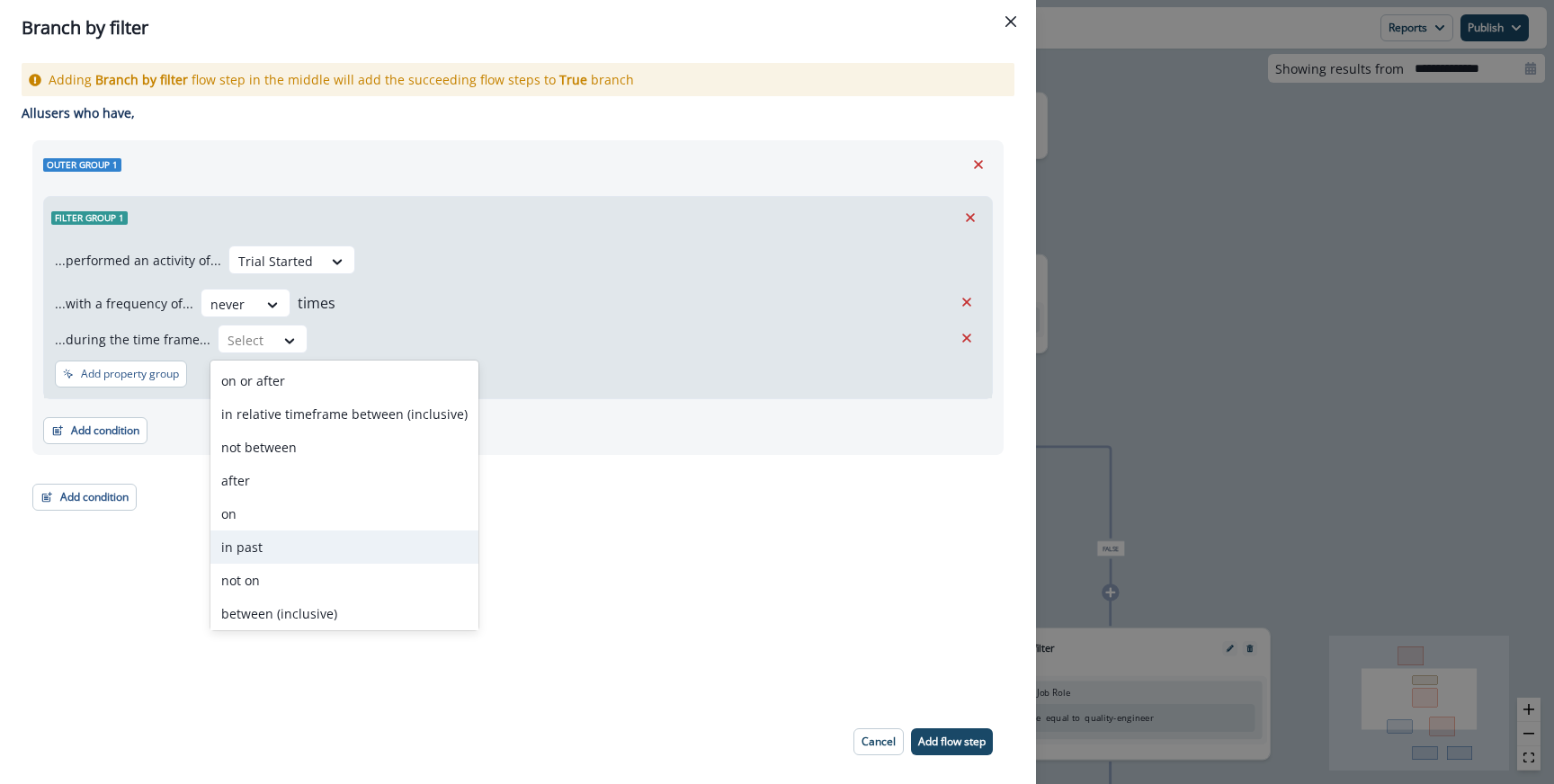
click at [274, 555] on div "in past" at bounding box center [344, 546] width 268 height 33
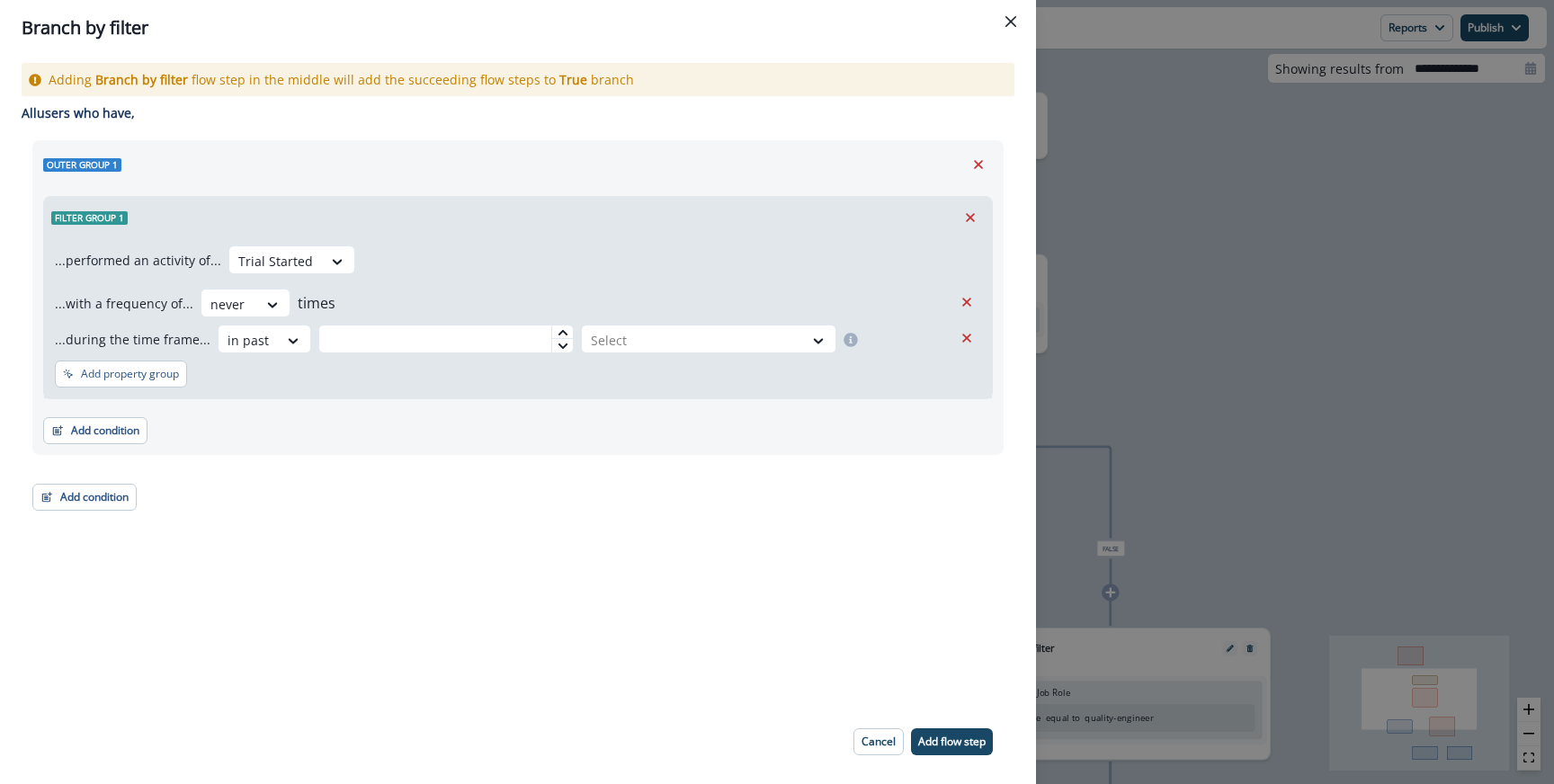
click at [454, 353] on div "...performed an activity of... Trial Started ...with a frequency of... never ti…" at bounding box center [518, 318] width 948 height 160
click at [450, 334] on input "text" at bounding box center [445, 339] width 255 height 29
type input "*"
click at [639, 335] on div at bounding box center [693, 341] width 204 height 23
click at [604, 284] on div "...performed an activity of... Trial Started ...with a frequency of... never ti…" at bounding box center [518, 299] width 926 height 108
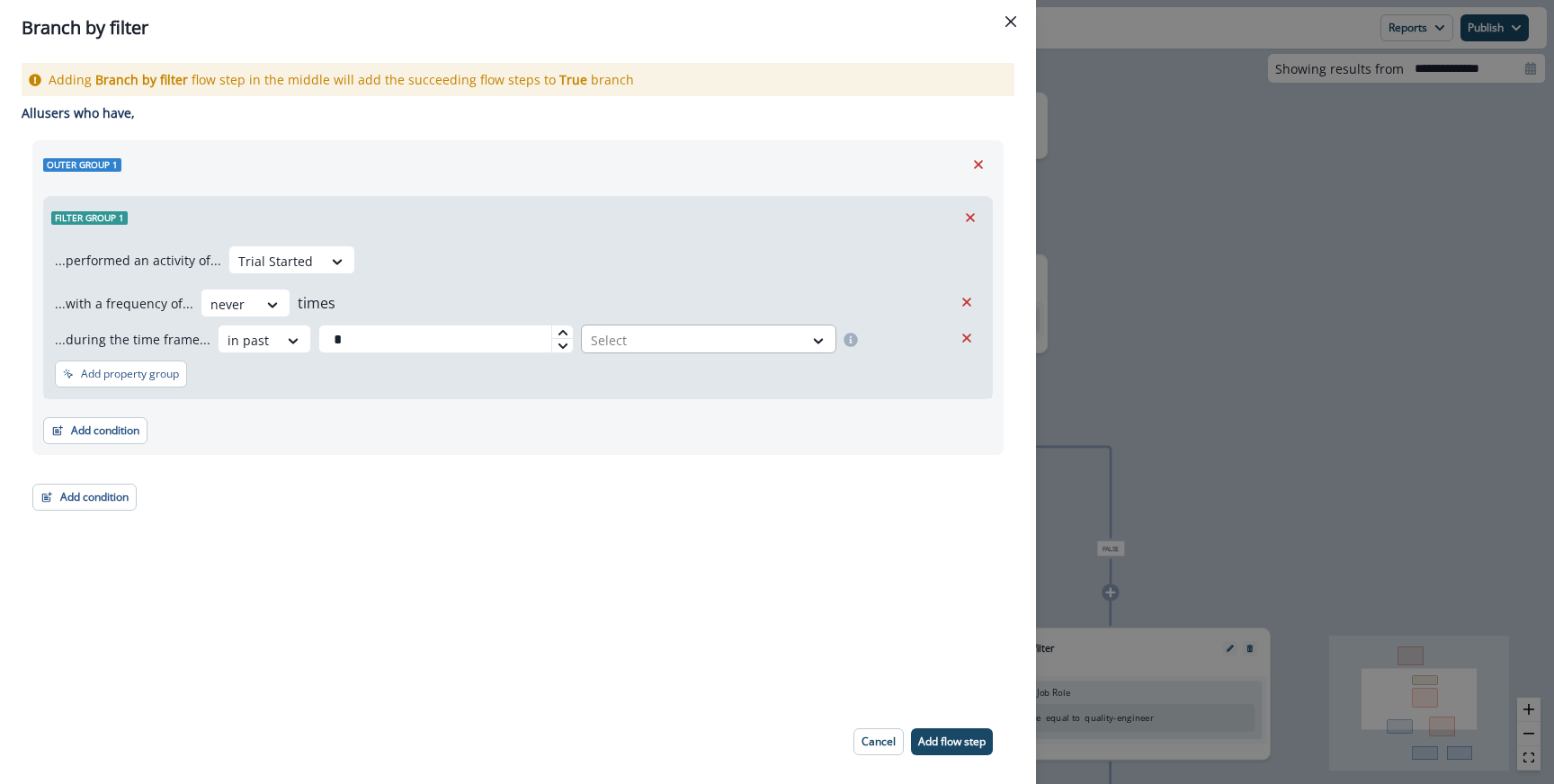
click at [580, 344] on div "Select" at bounding box center [708, 339] width 255 height 29
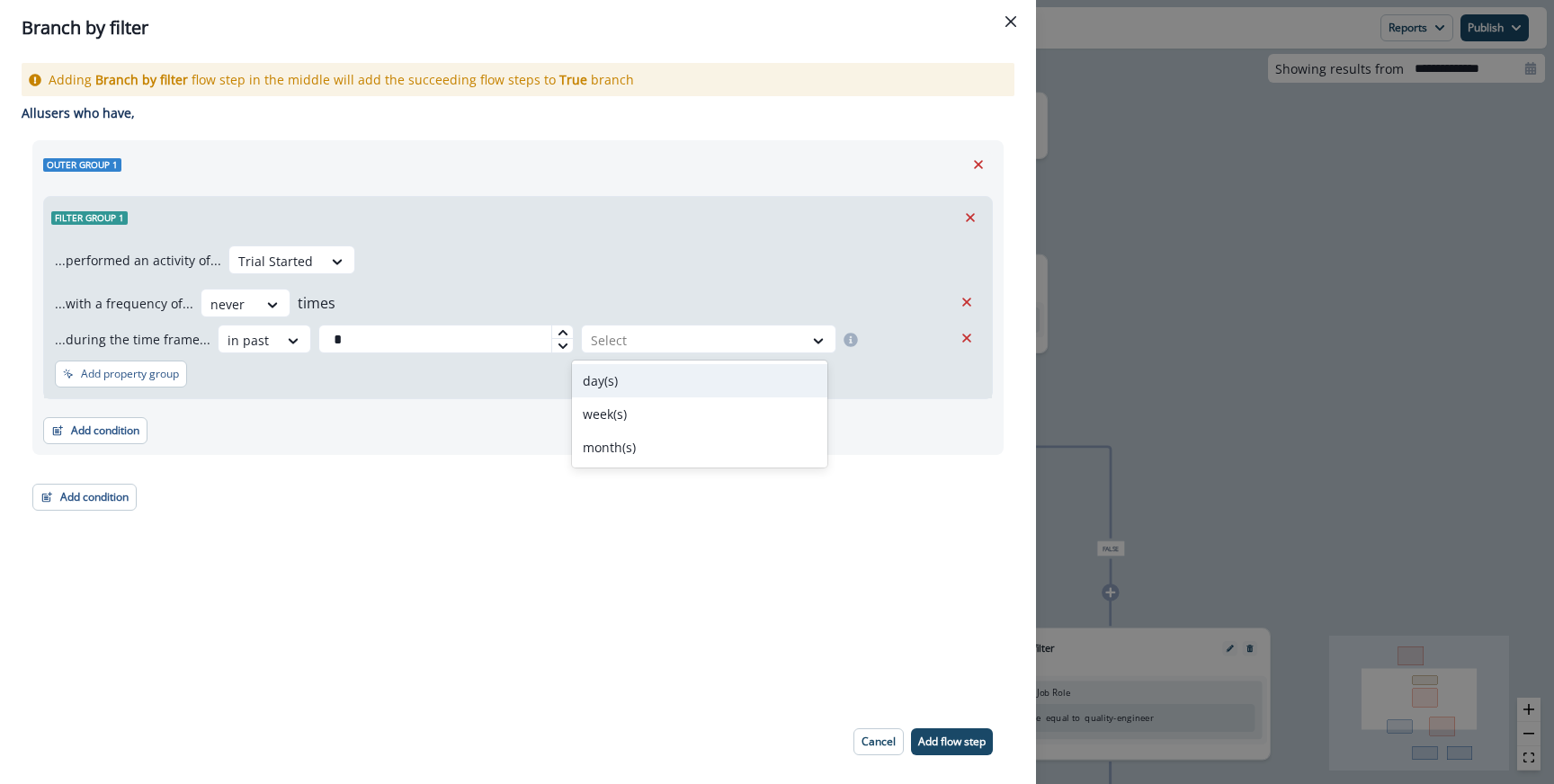
click at [602, 383] on div "day(s)" at bounding box center [699, 381] width 255 height 33
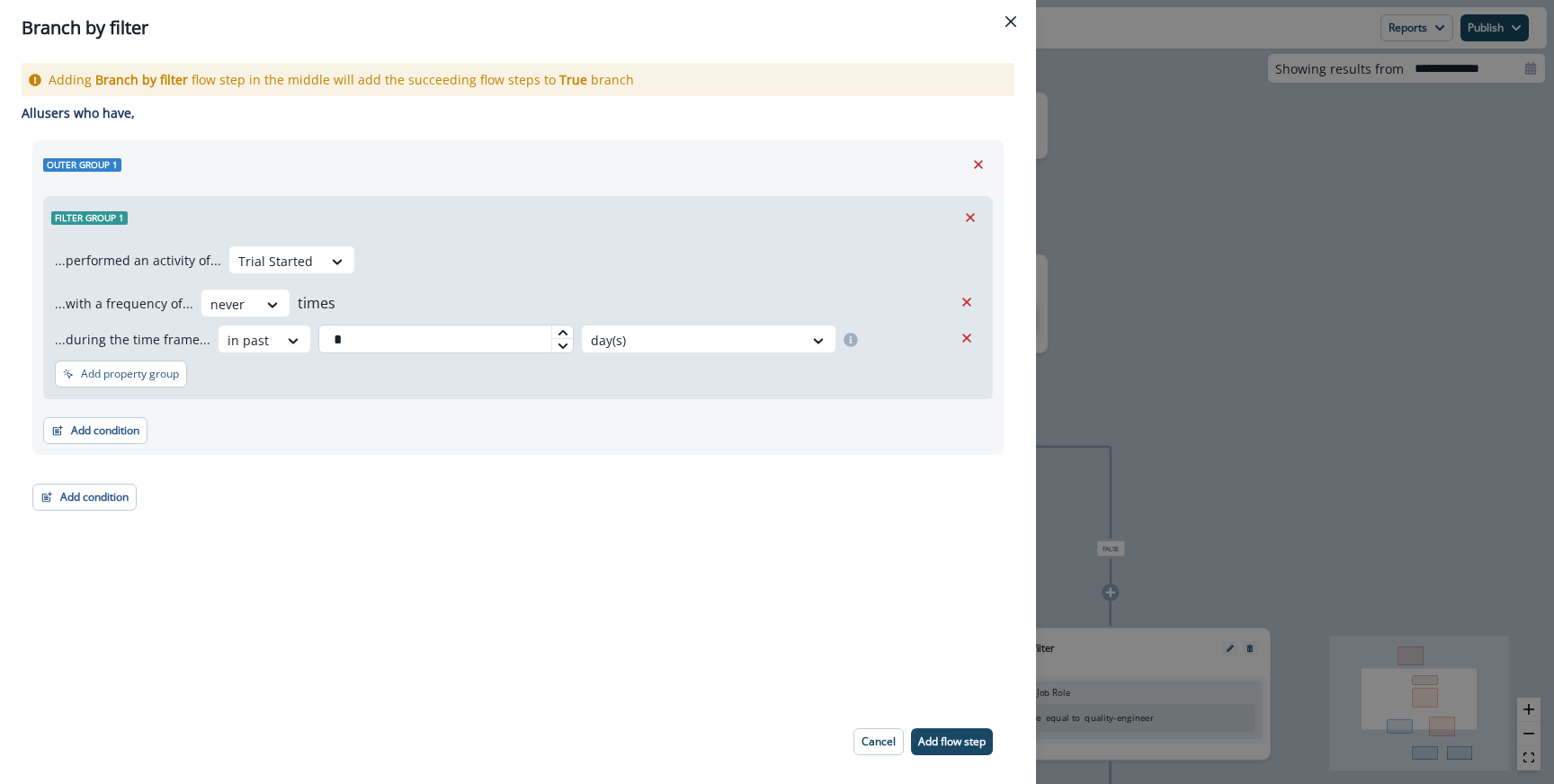
click at [499, 342] on input "*" at bounding box center [445, 339] width 255 height 29
click at [297, 342] on div at bounding box center [293, 341] width 30 height 18
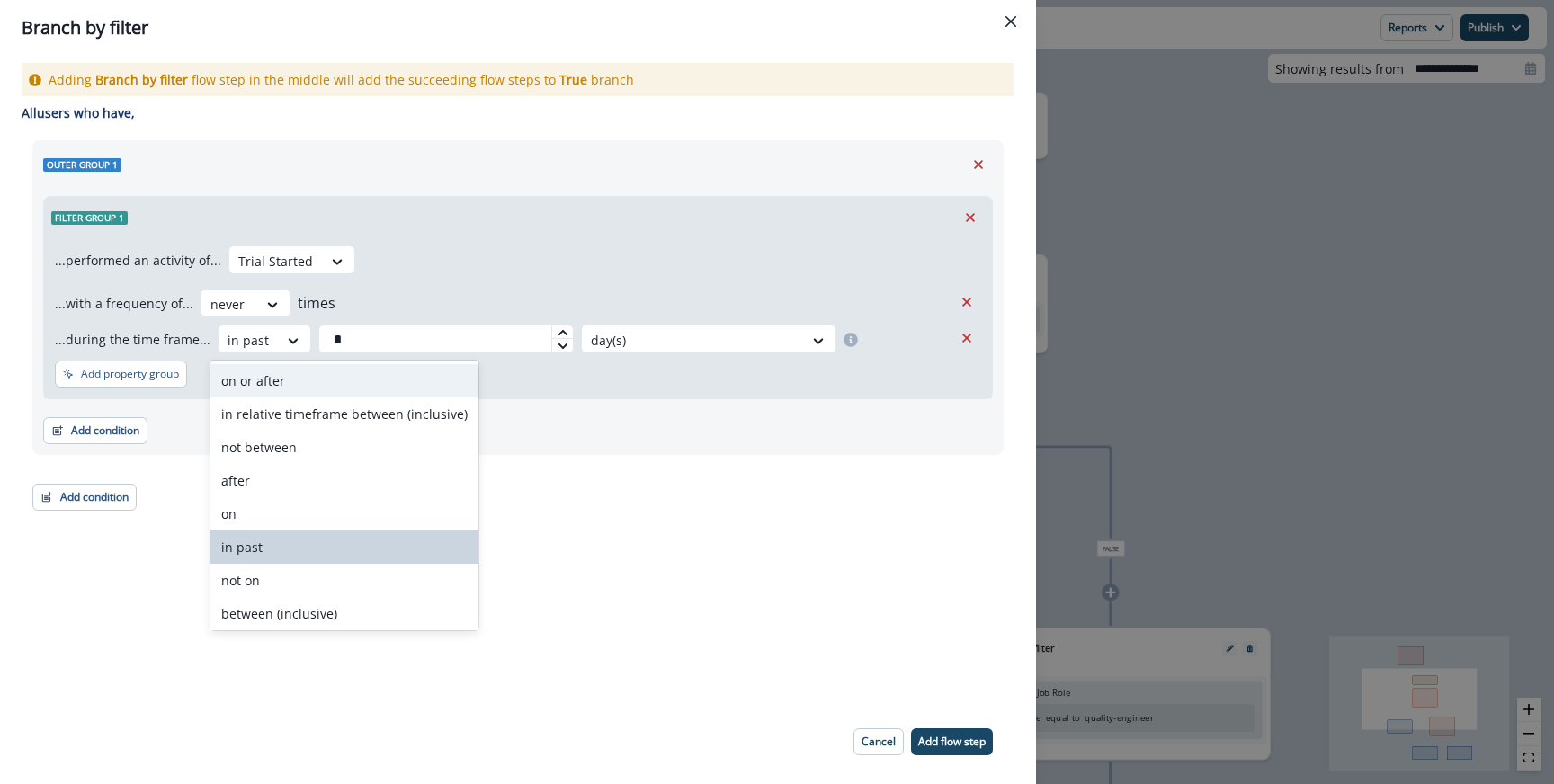
click at [460, 301] on div "...with a frequency of... never times" at bounding box center [503, 303] width 897 height 29
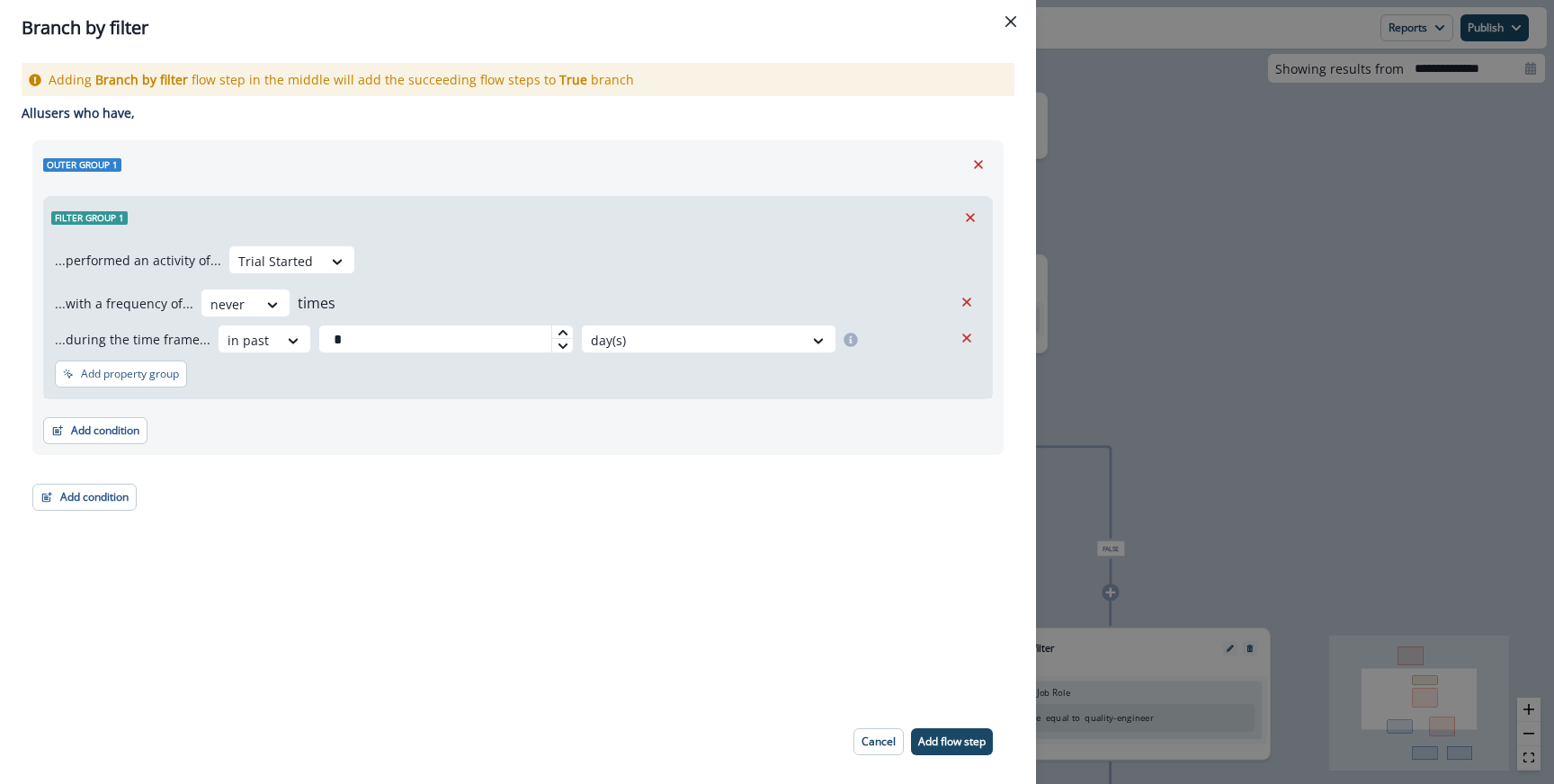
click at [975, 169] on icon "Remove" at bounding box center [977, 164] width 16 height 16
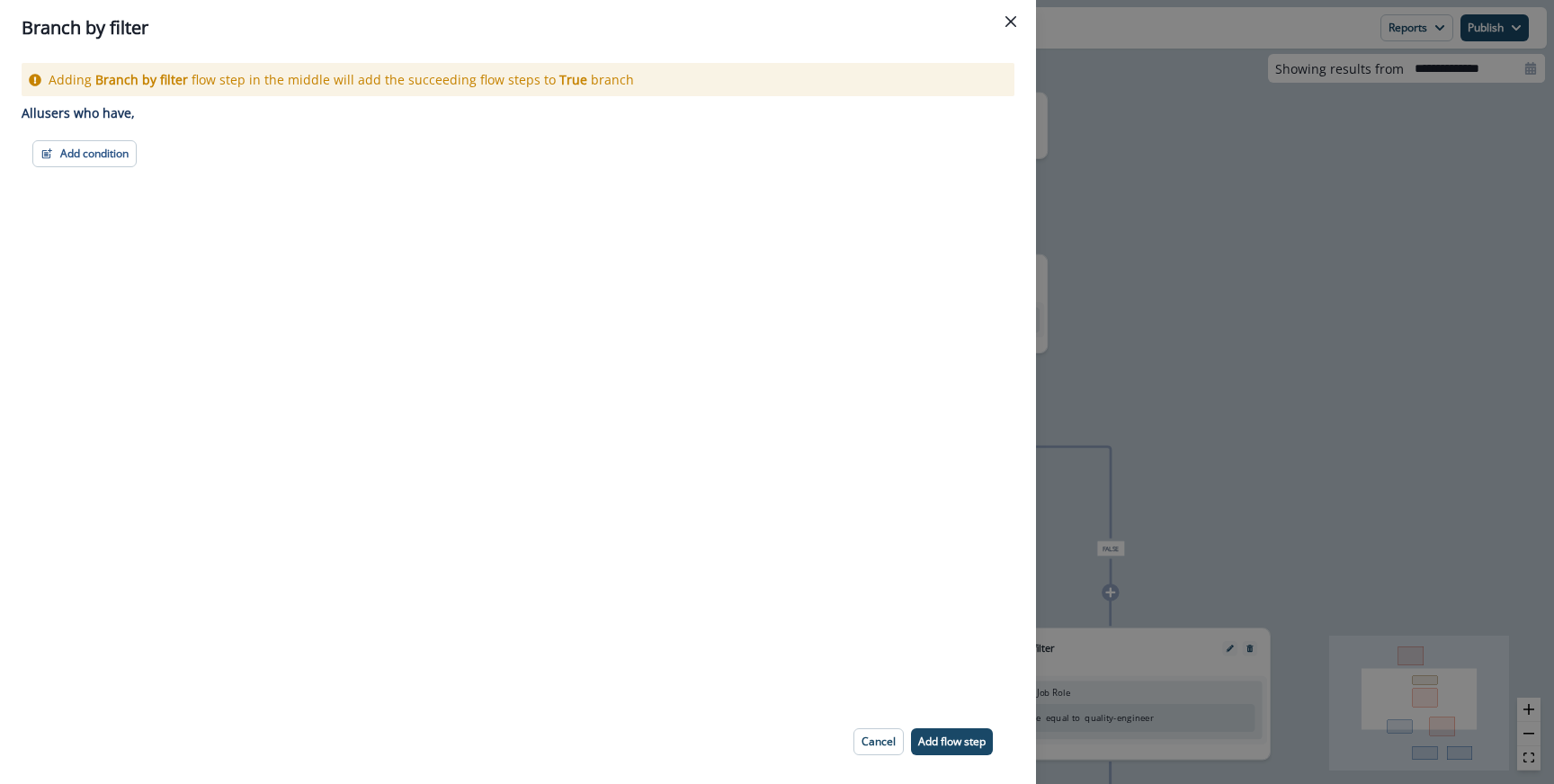
click at [87, 188] on div "Adding Branch by filter flow step in the middle will add the succeeding flow st…" at bounding box center [518, 378] width 1035 height 644
click at [87, 171] on div "Adding Branch by filter flow step in the middle will add the succeeding flow st…" at bounding box center [518, 378] width 1035 height 644
click at [91, 162] on button "Add condition" at bounding box center [85, 153] width 105 height 27
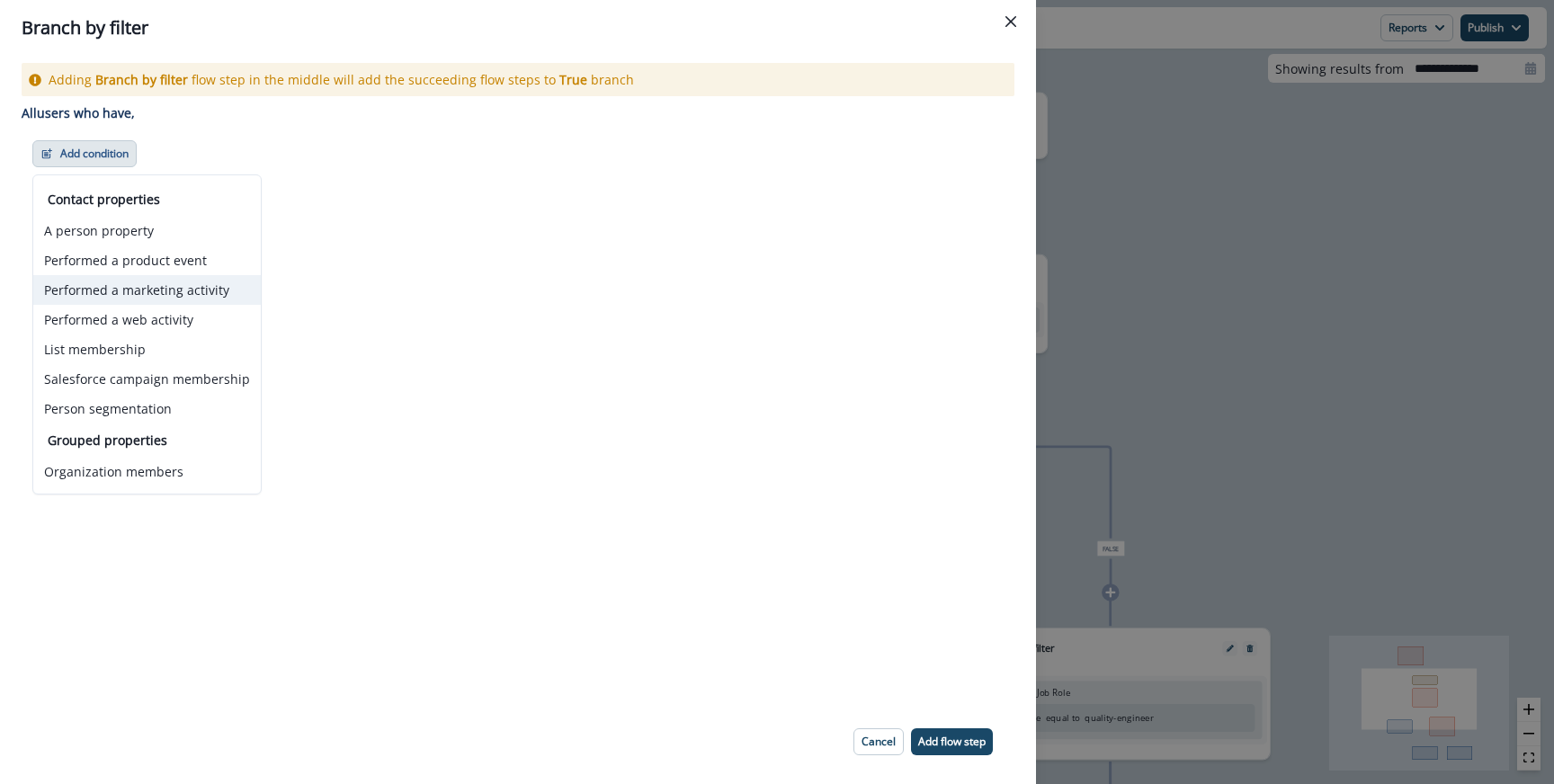
click at [122, 293] on button "Performed a marketing activity" at bounding box center [147, 289] width 227 height 29
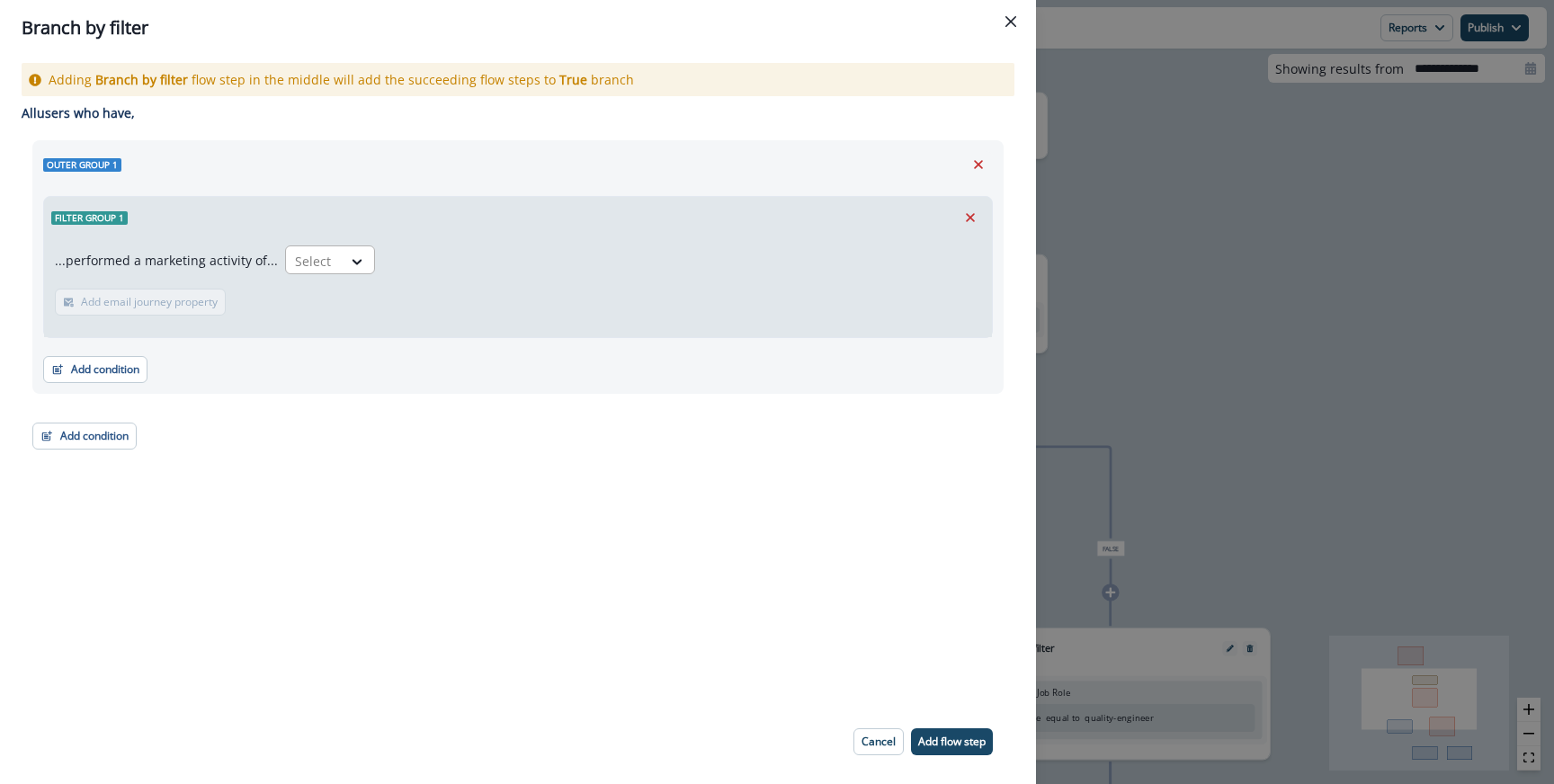
click at [296, 269] on div at bounding box center [314, 262] width 38 height 23
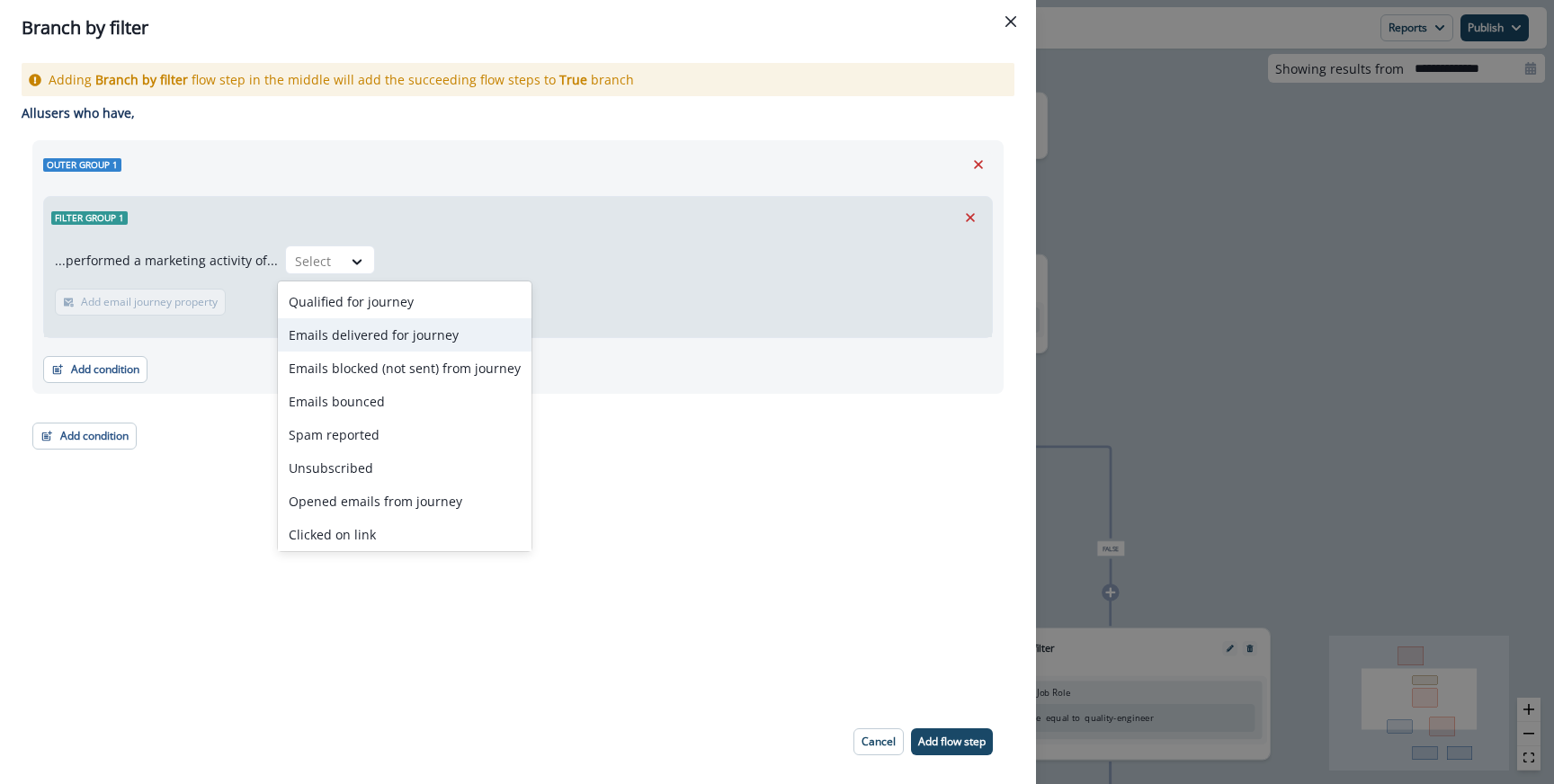
click at [330, 332] on div "Emails delivered for journey" at bounding box center [404, 334] width 253 height 33
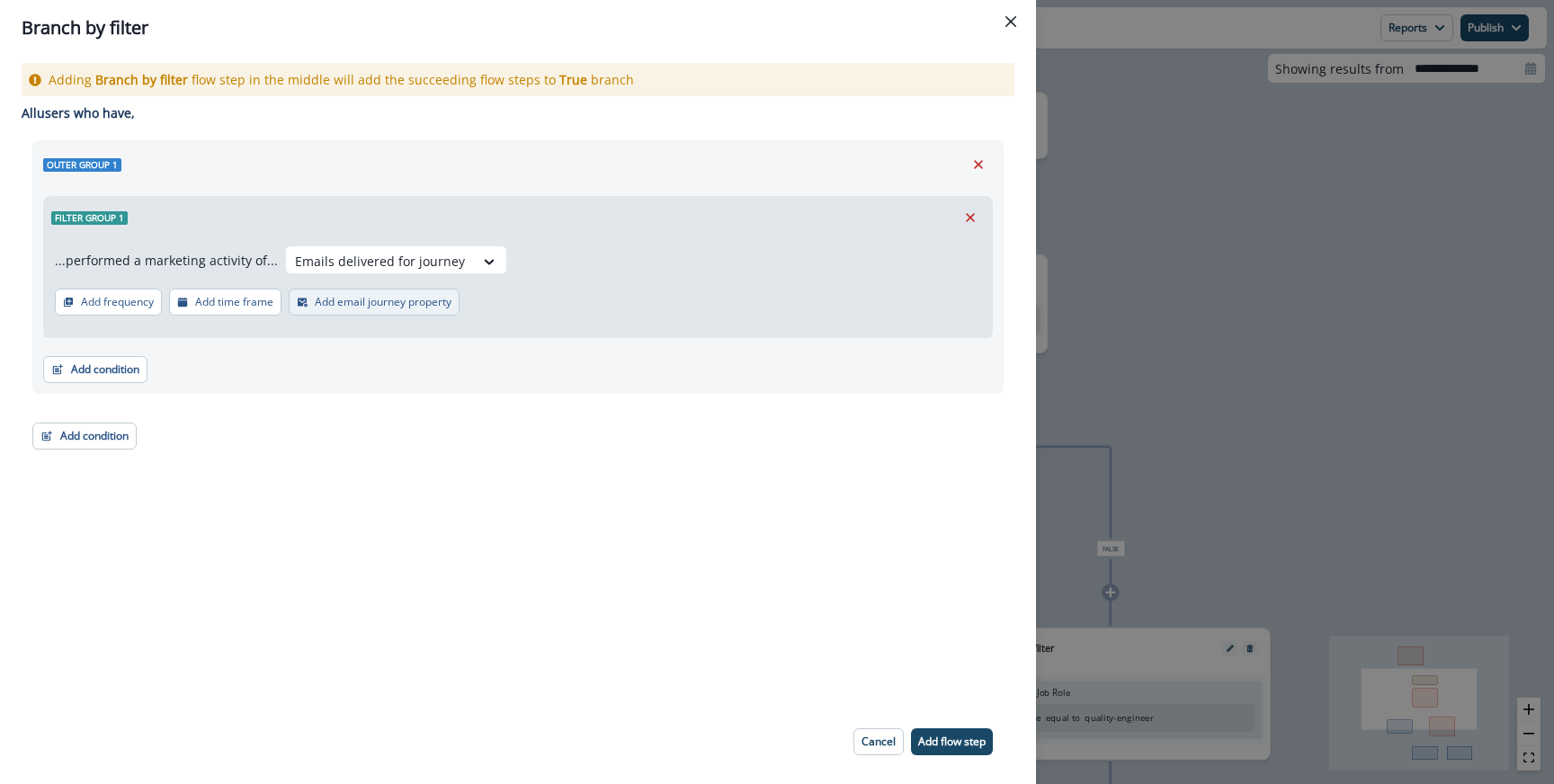
click at [317, 304] on p "Add email journey property" at bounding box center [384, 302] width 137 height 12
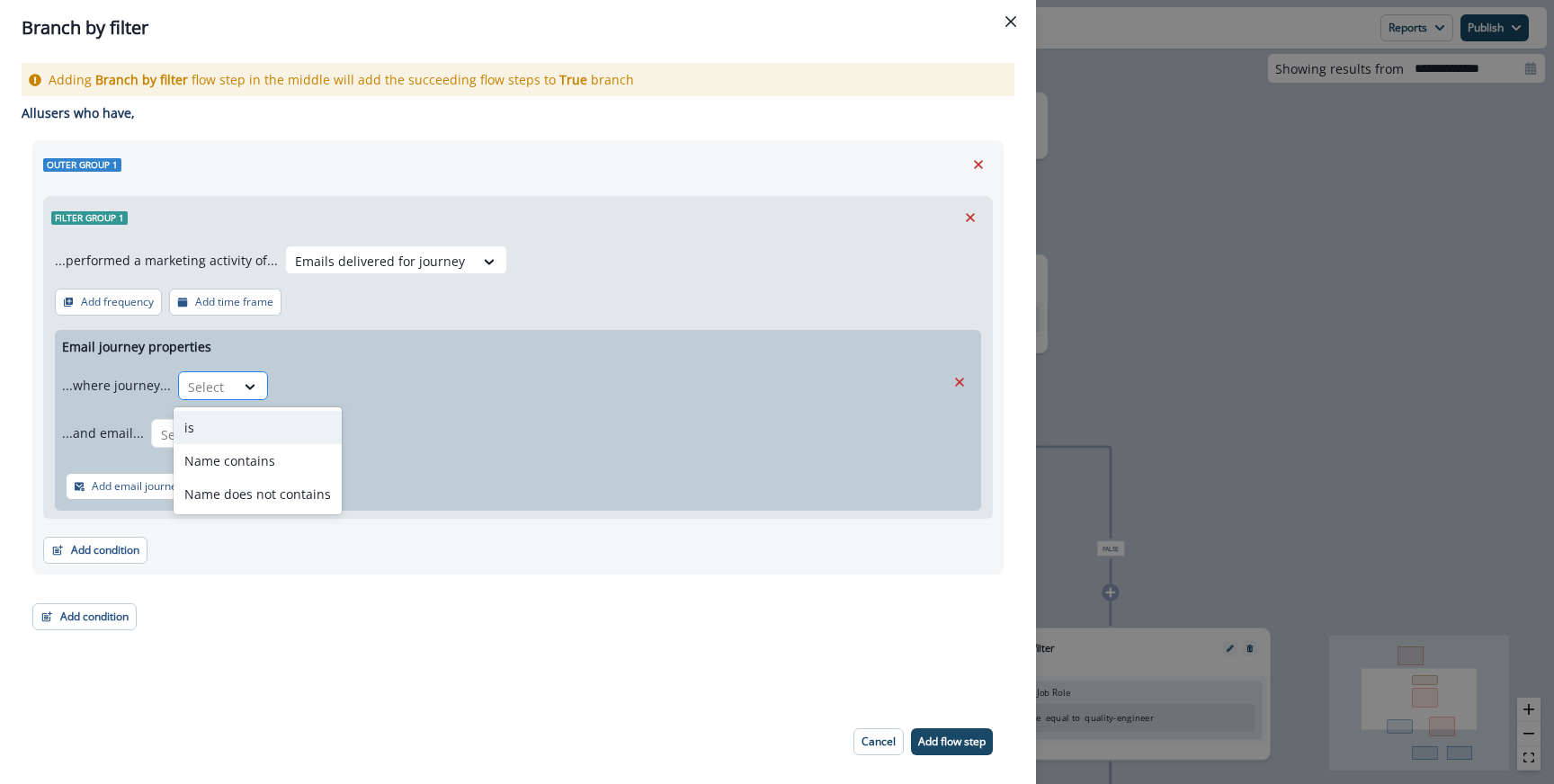
click at [222, 383] on div "Select" at bounding box center [207, 386] width 56 height 29
click at [218, 456] on div "Name contains" at bounding box center [257, 461] width 168 height 33
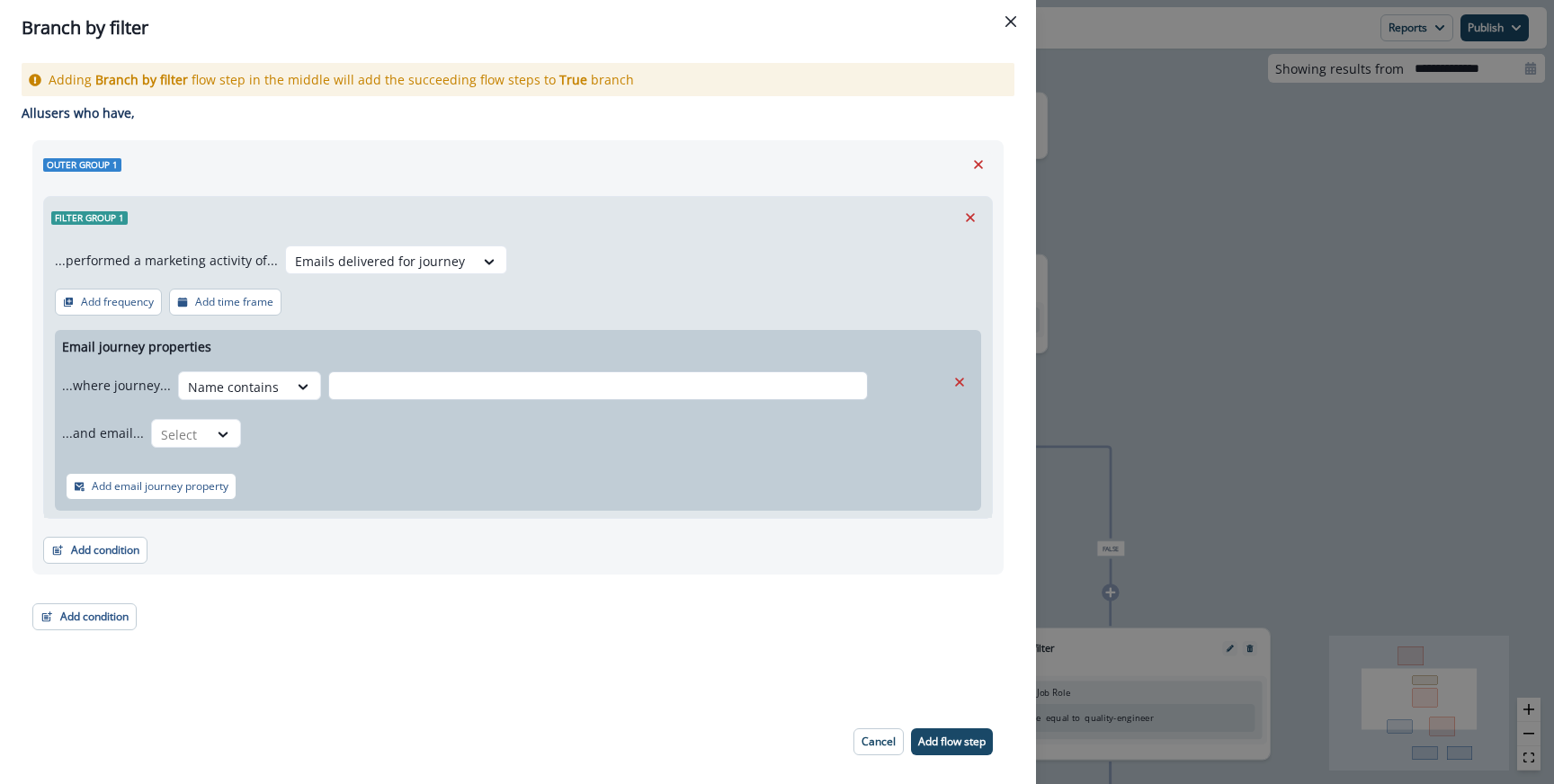
click at [352, 380] on input "text" at bounding box center [598, 385] width 540 height 29
type input "*****"
click at [183, 432] on div at bounding box center [180, 435] width 38 height 23
click at [192, 465] on div "is" at bounding box center [230, 475] width 168 height 33
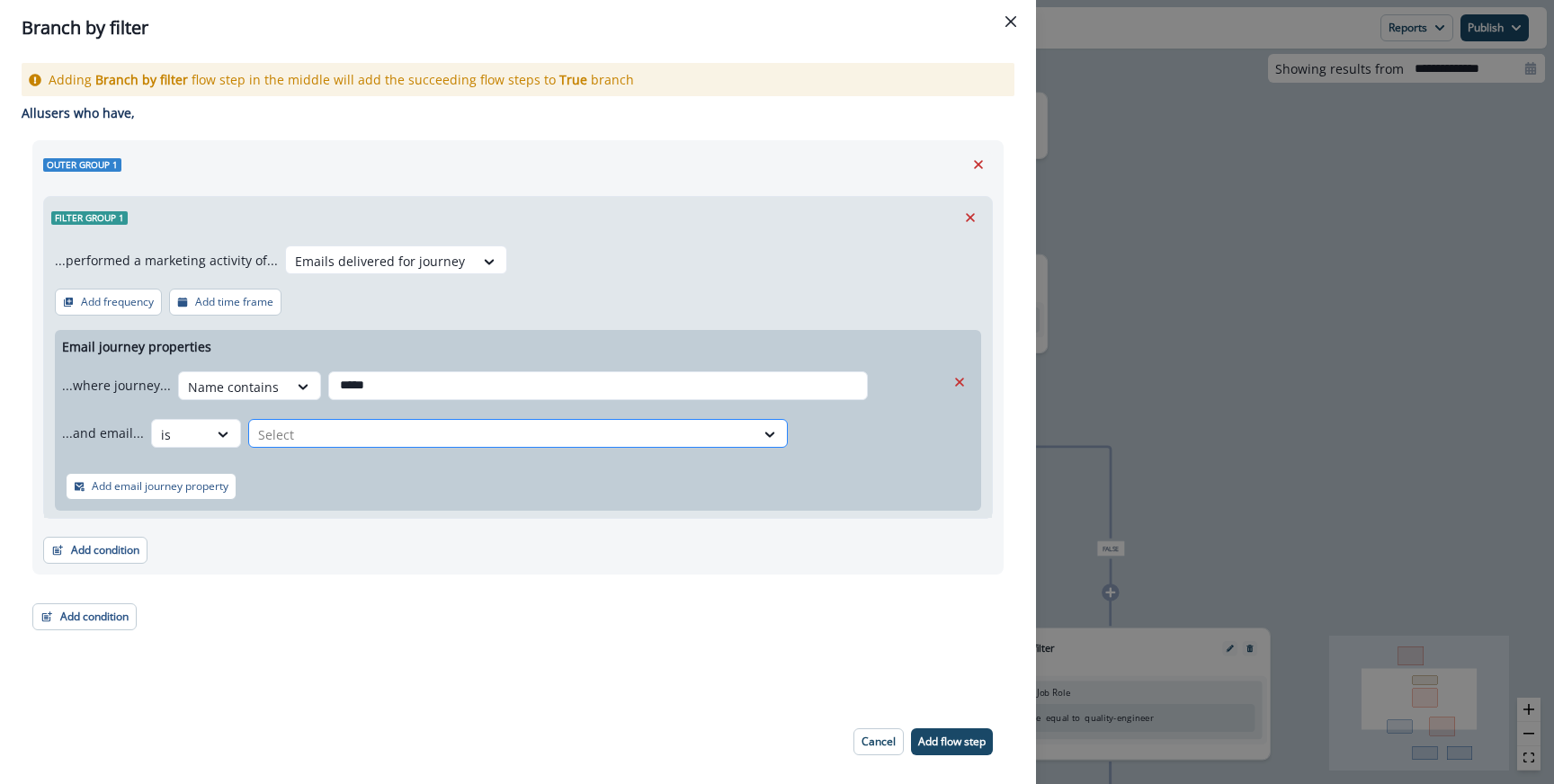
click at [345, 432] on div at bounding box center [502, 435] width 487 height 23
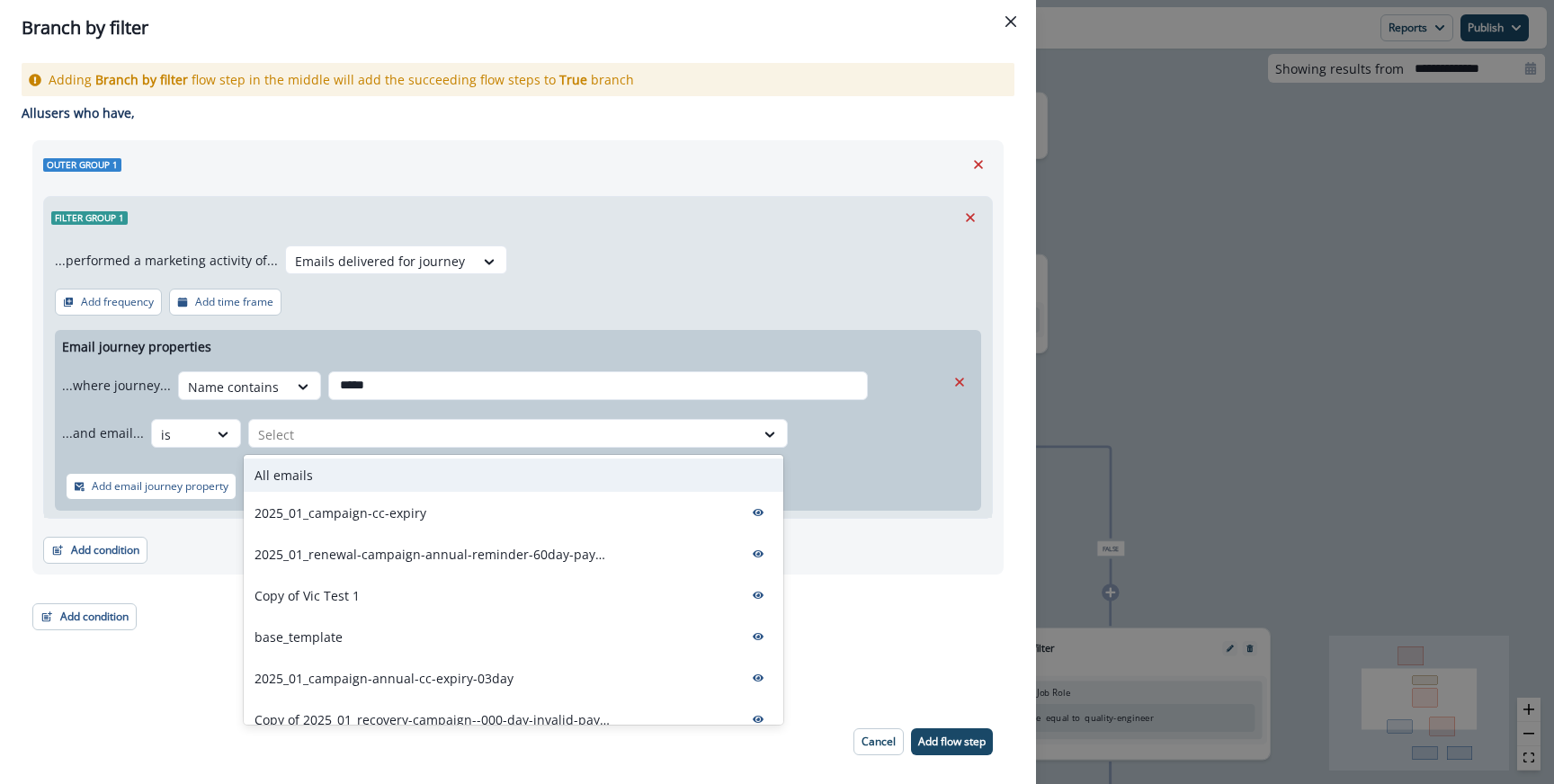
click at [323, 472] on div "All emails" at bounding box center [513, 475] width 540 height 33
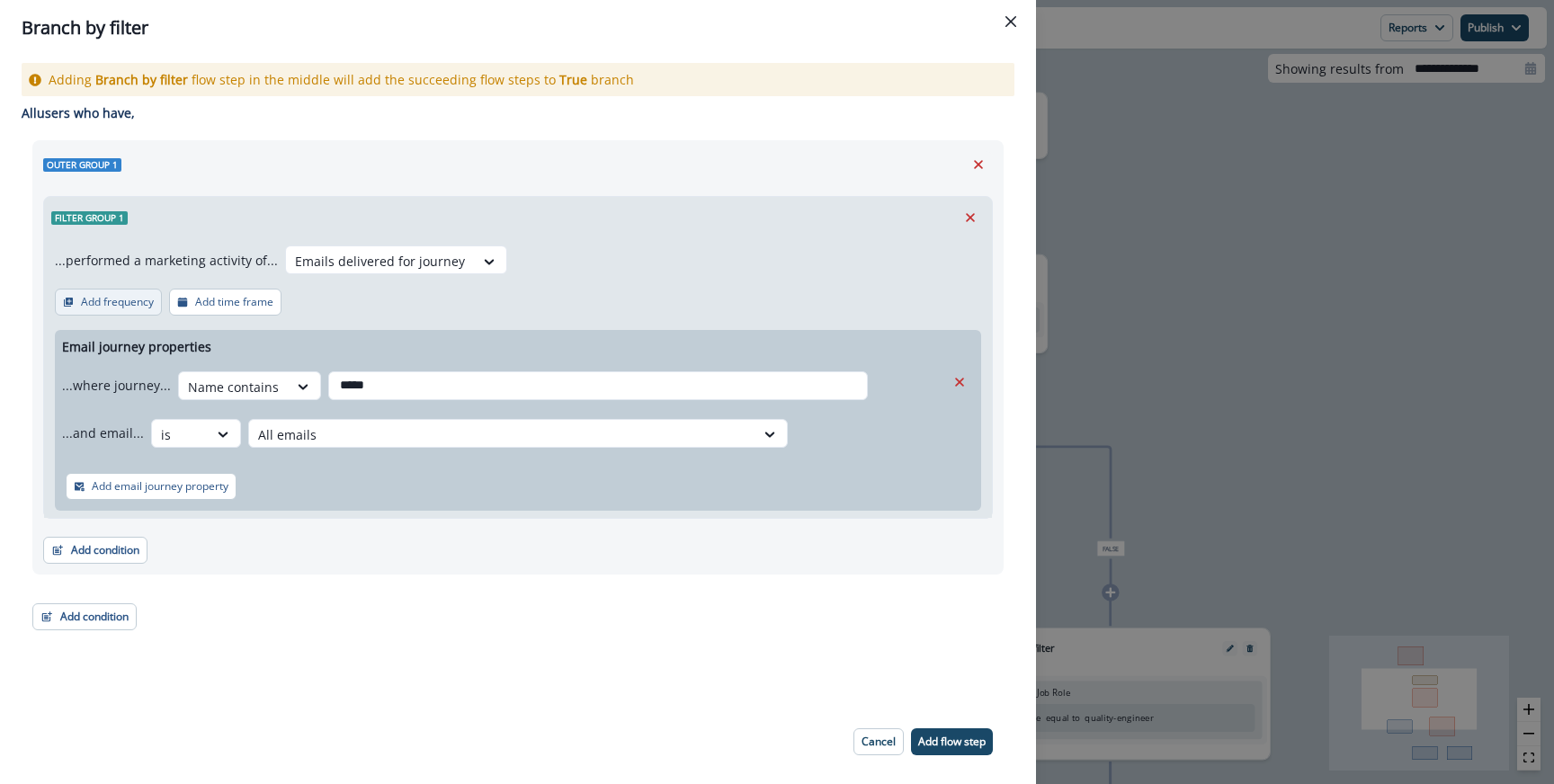
click at [134, 304] on p "Add frequency" at bounding box center [117, 302] width 73 height 12
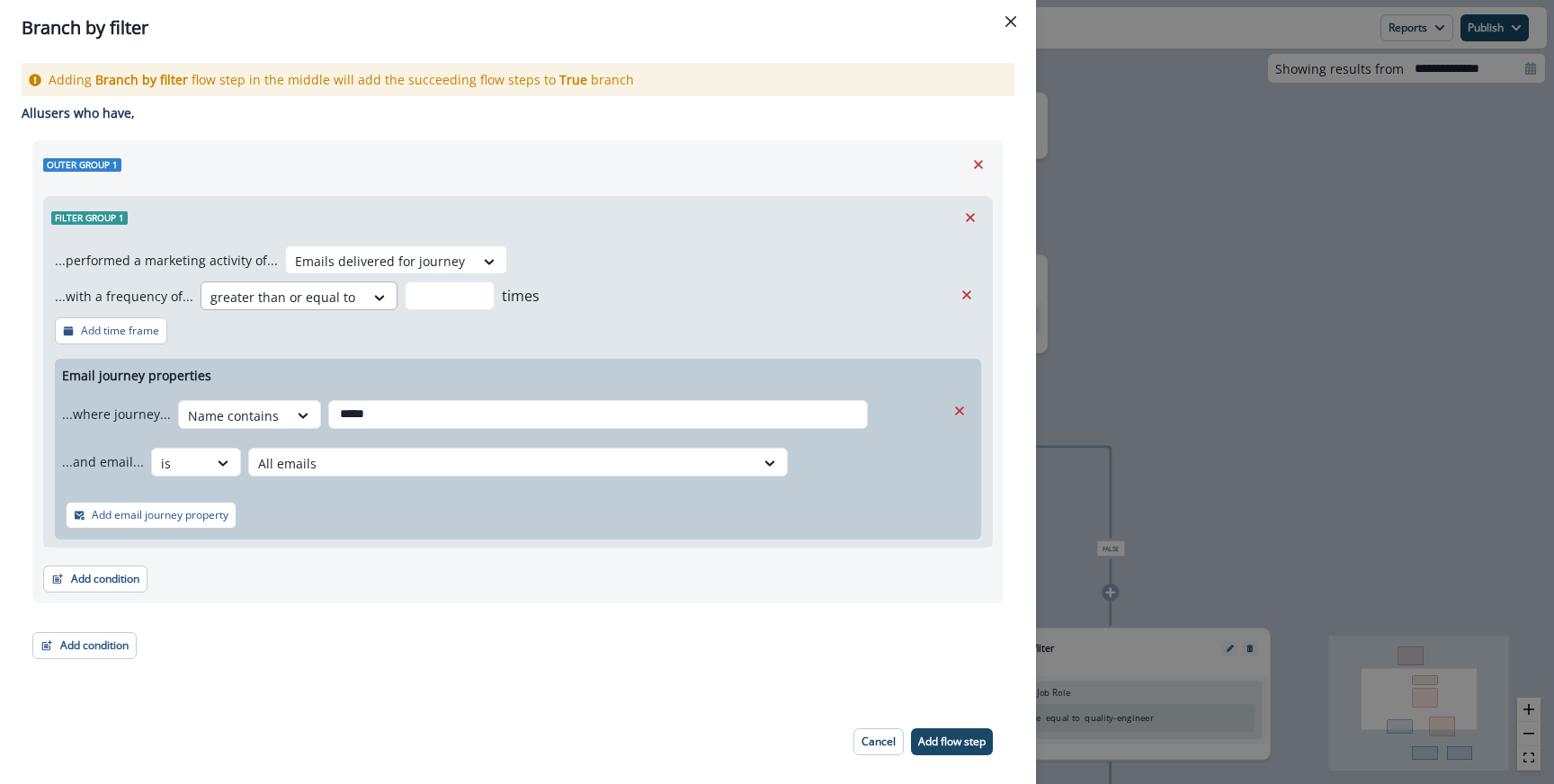
click at [241, 301] on div at bounding box center [283, 297] width 145 height 23
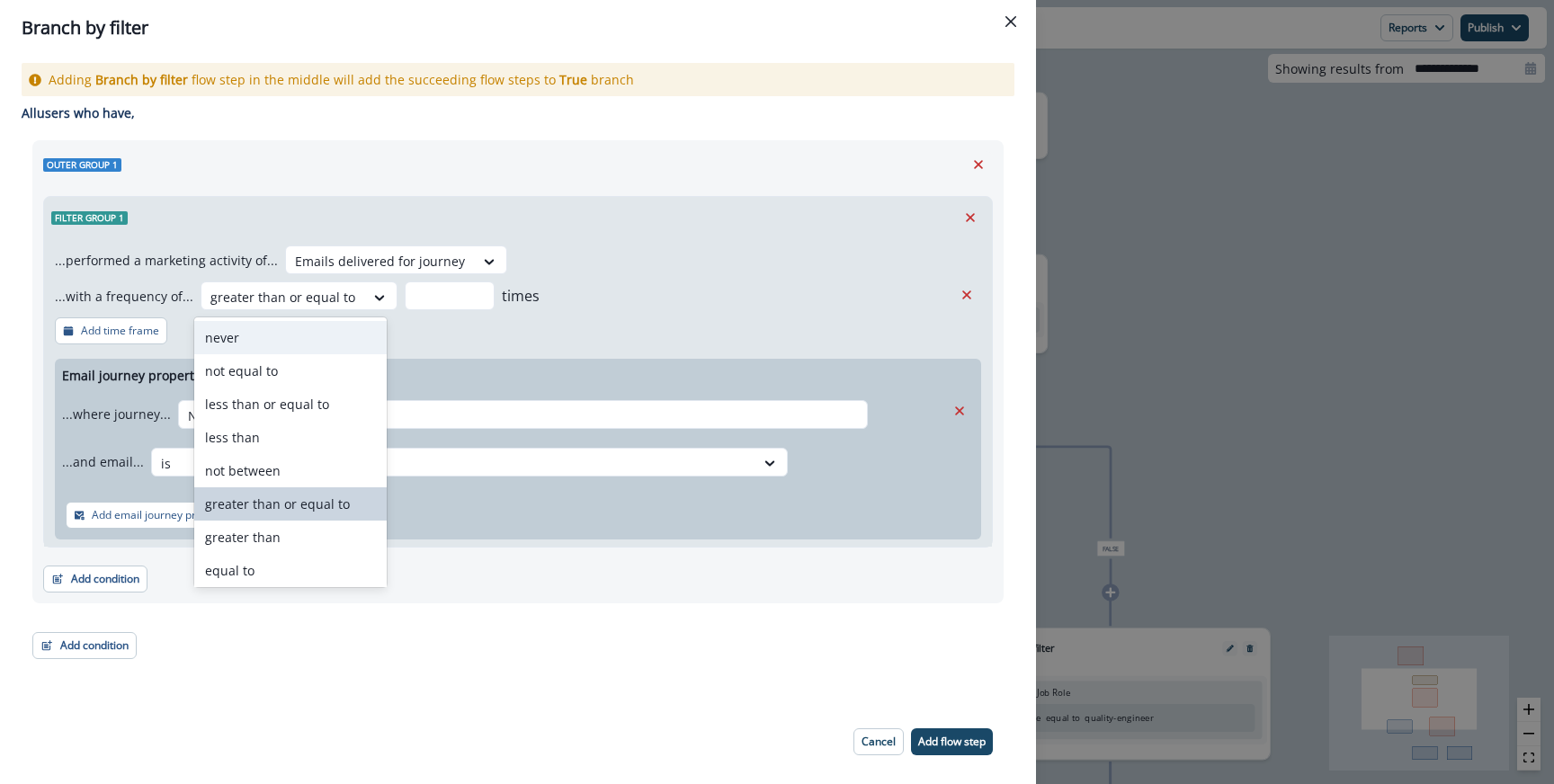
click at [239, 343] on div "never" at bounding box center [290, 337] width 192 height 33
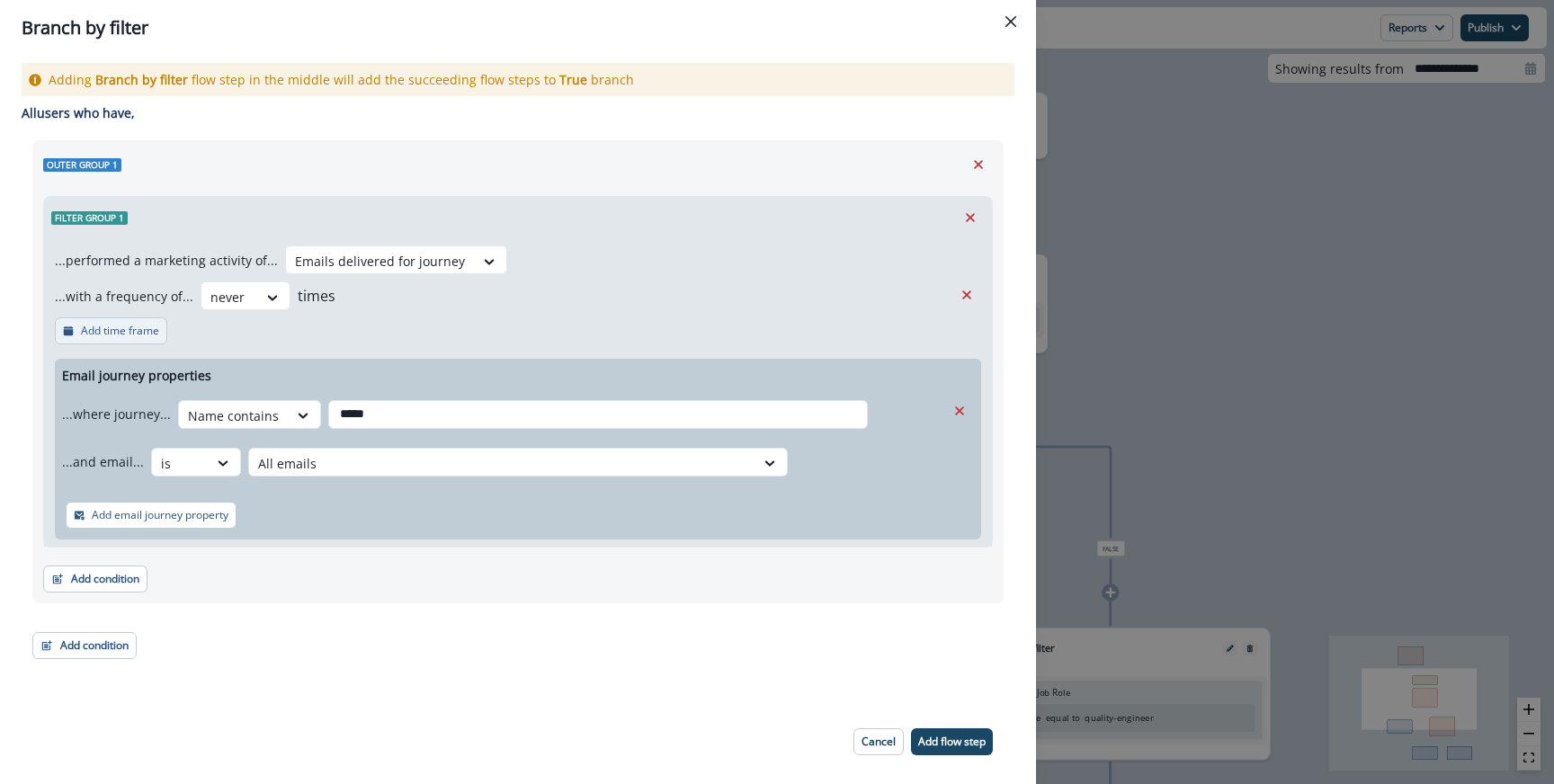
click at [133, 327] on p "Add time frame" at bounding box center [120, 330] width 78 height 12
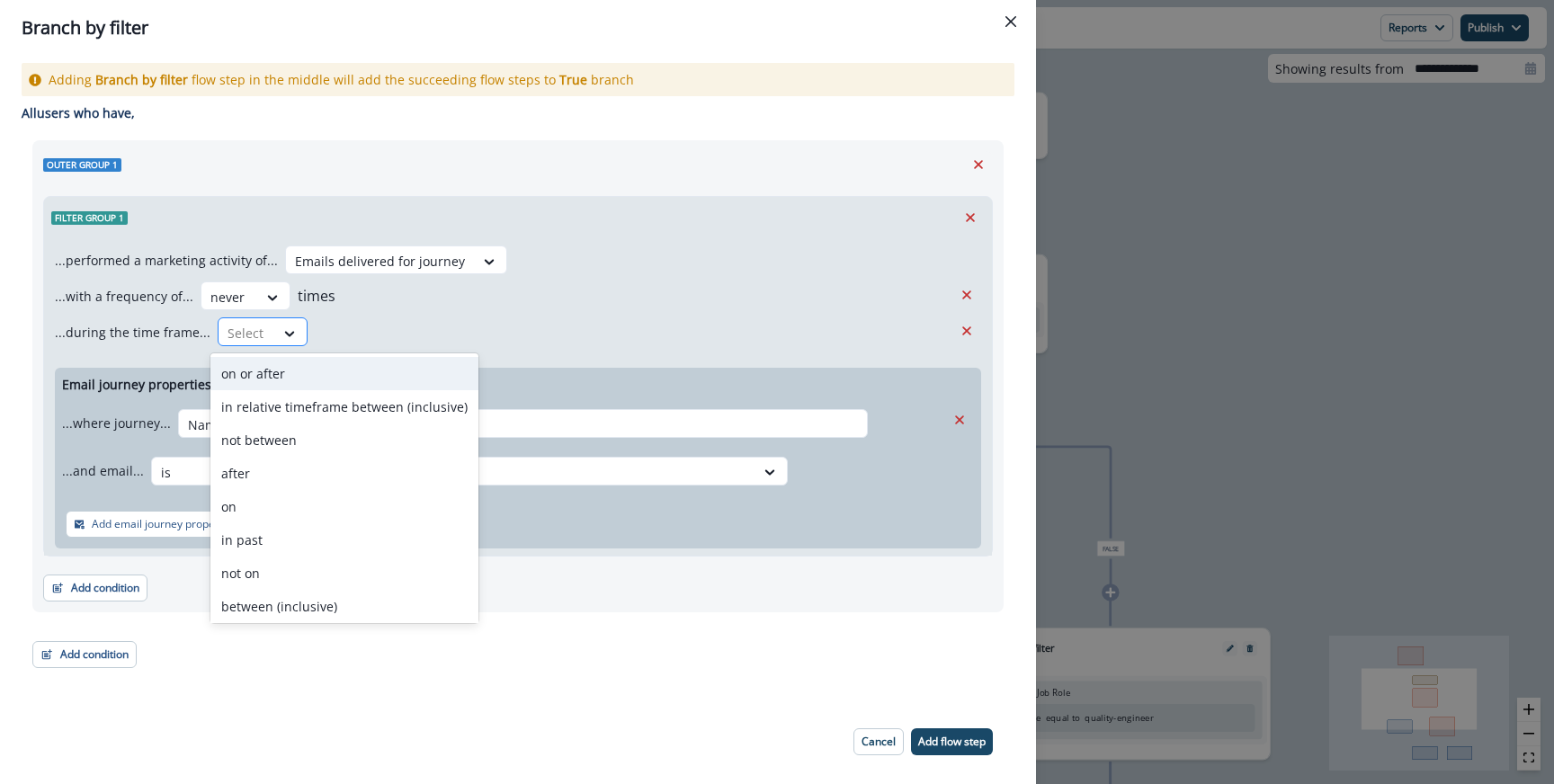
click at [228, 337] on div at bounding box center [246, 333] width 38 height 23
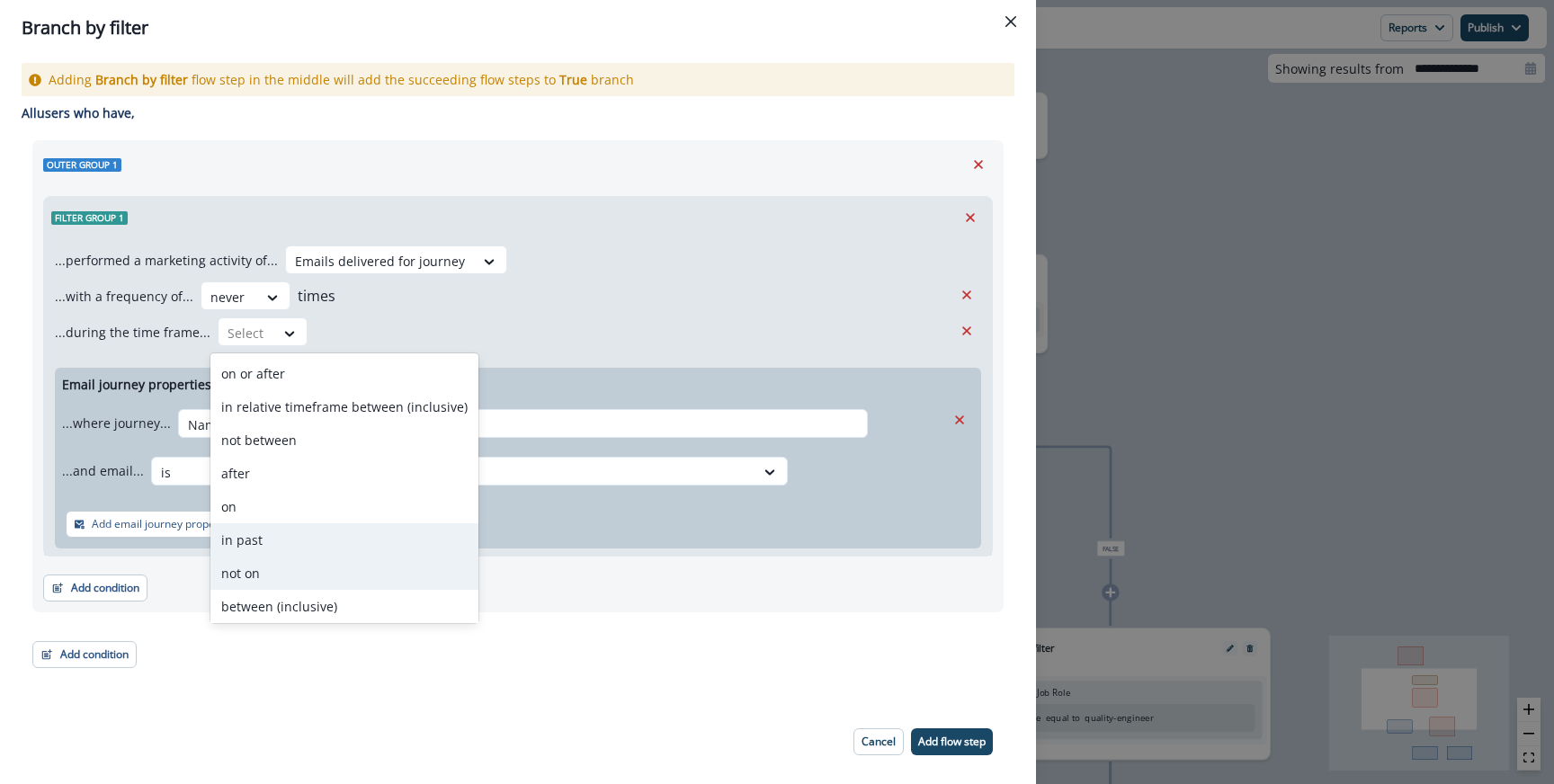
click at [270, 554] on div "in past" at bounding box center [344, 539] width 268 height 33
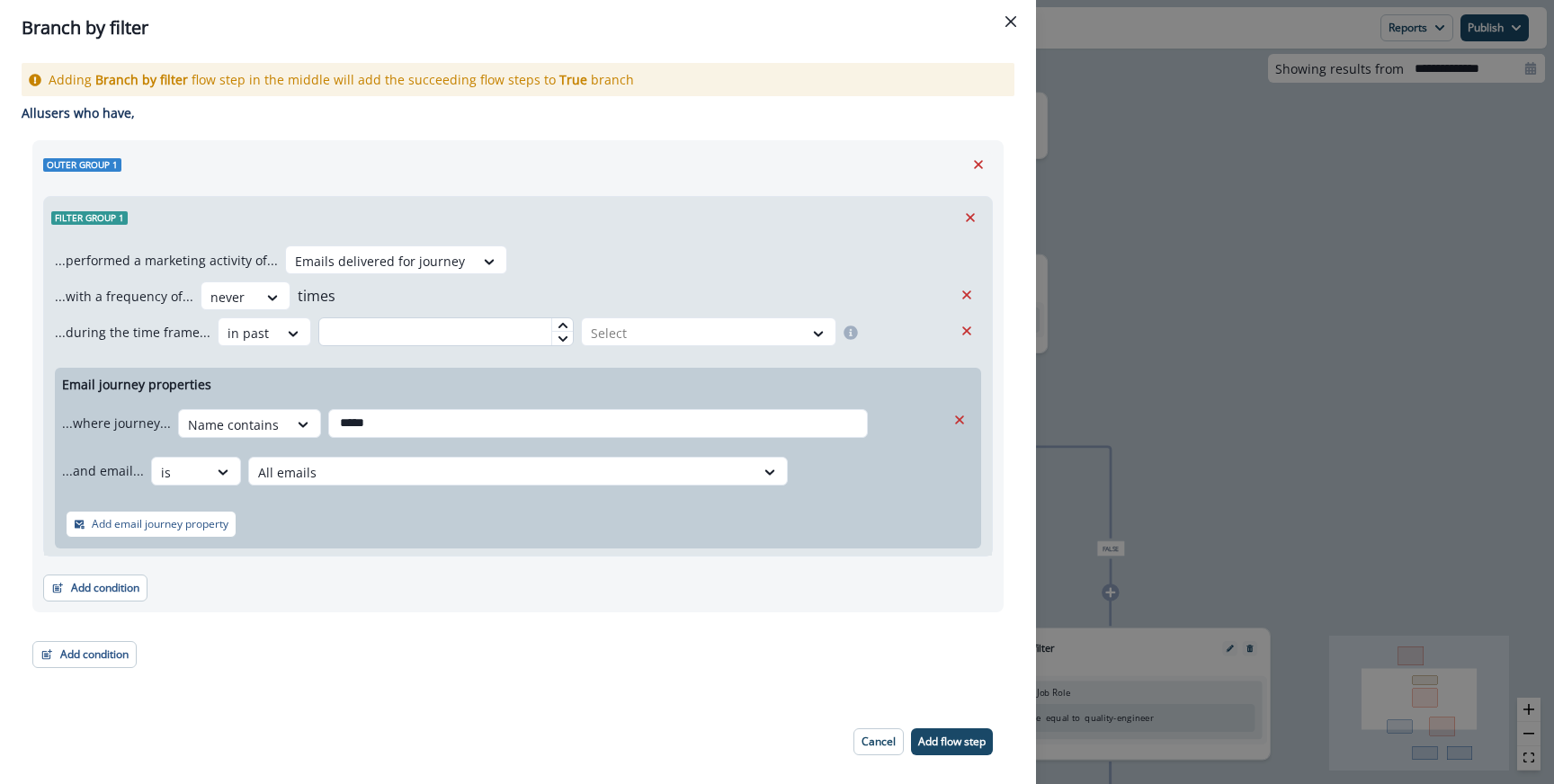
click at [511, 337] on input "text" at bounding box center [445, 332] width 255 height 29
type input "*"
click at [673, 319] on div "Select" at bounding box center [692, 332] width 221 height 29
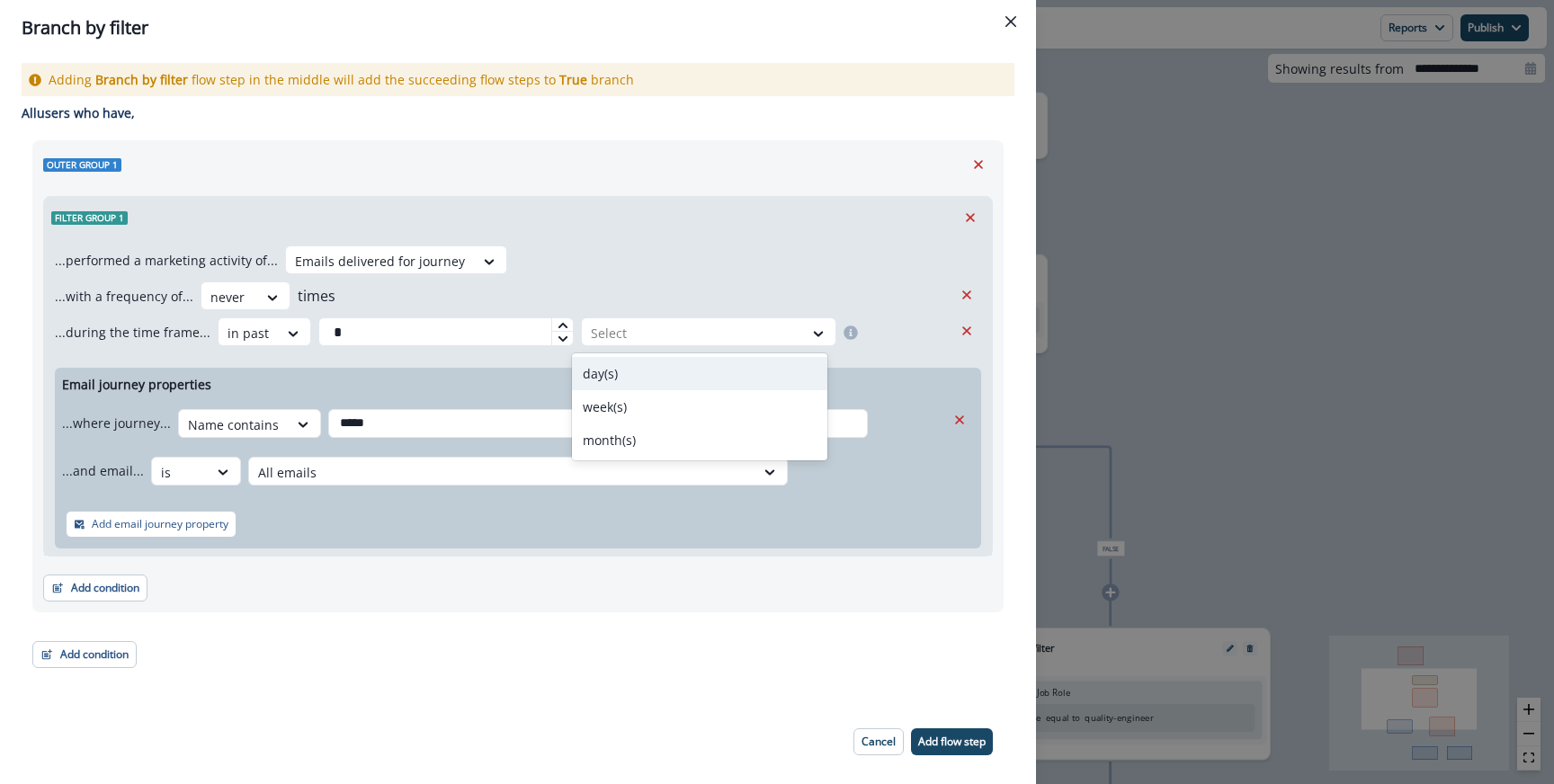
click at [638, 376] on div "day(s)" at bounding box center [699, 373] width 255 height 33
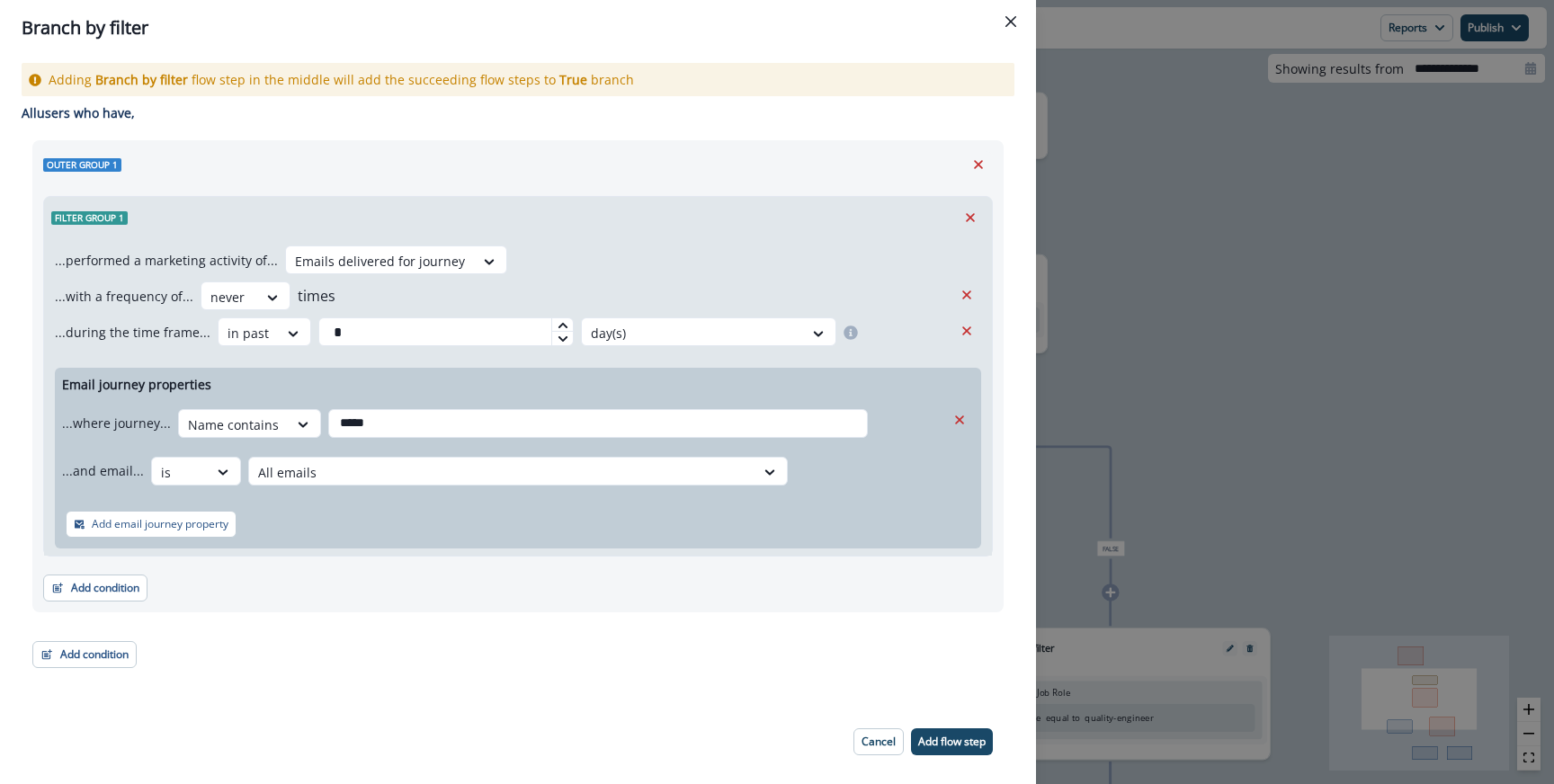
click at [638, 276] on div "...performed a marketing activity of... Emails delivered for journey ...with a …" at bounding box center [518, 397] width 948 height 318
click at [526, 526] on div "Add email journey property" at bounding box center [518, 523] width 926 height 49
click at [611, 194] on div "Filter group 1 ...performed a marketing activity of... Emails delivered for jou…" at bounding box center [518, 372] width 950 height 367
click at [511, 327] on input "*" at bounding box center [445, 332] width 255 height 29
click at [545, 302] on div "...with a frequency of... never times" at bounding box center [503, 296] width 897 height 29
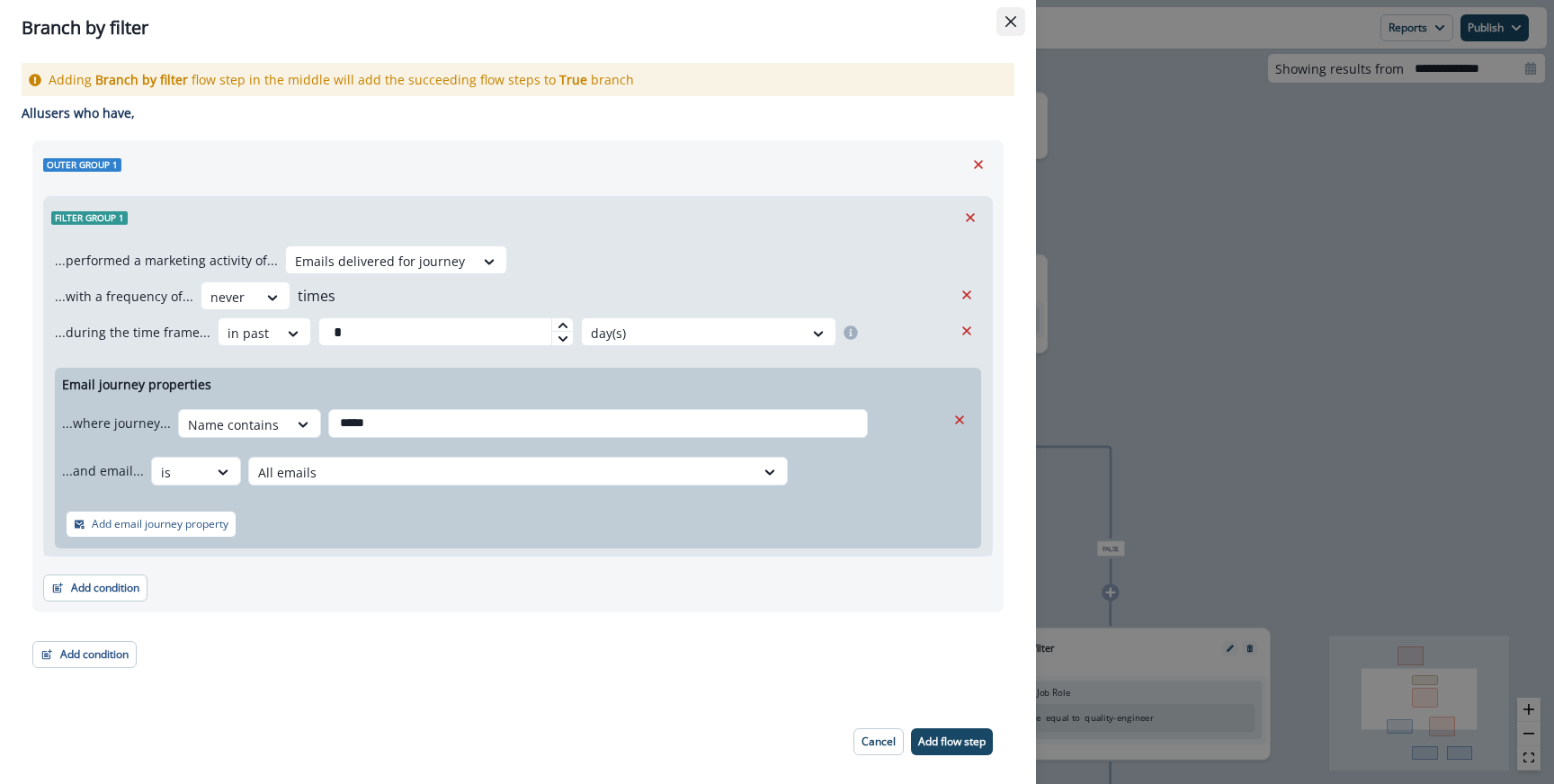
click at [1015, 34] on button "Close" at bounding box center [1011, 22] width 29 height 29
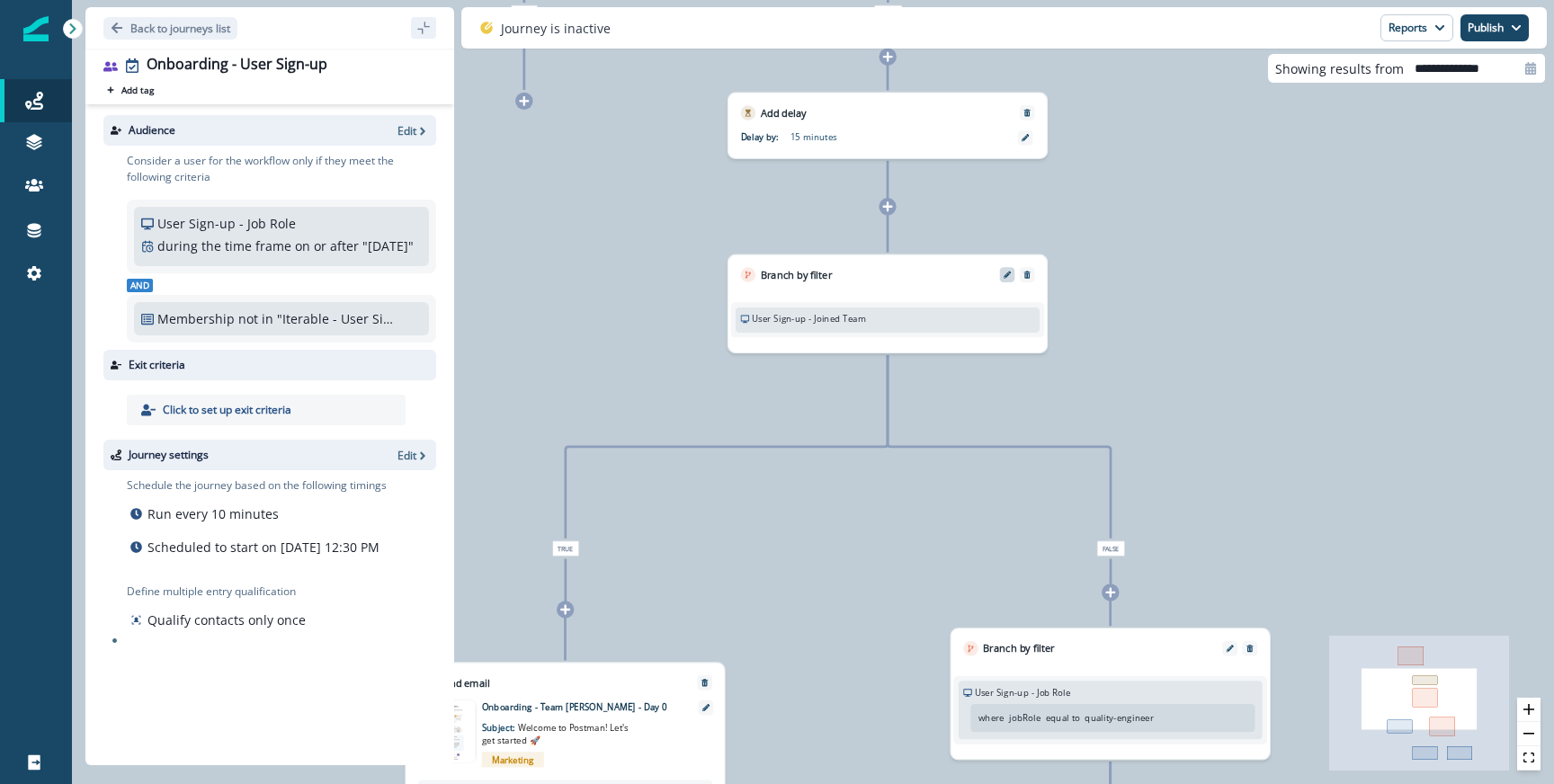
click at [1002, 278] on button "Edit" at bounding box center [1007, 274] width 20 height 8
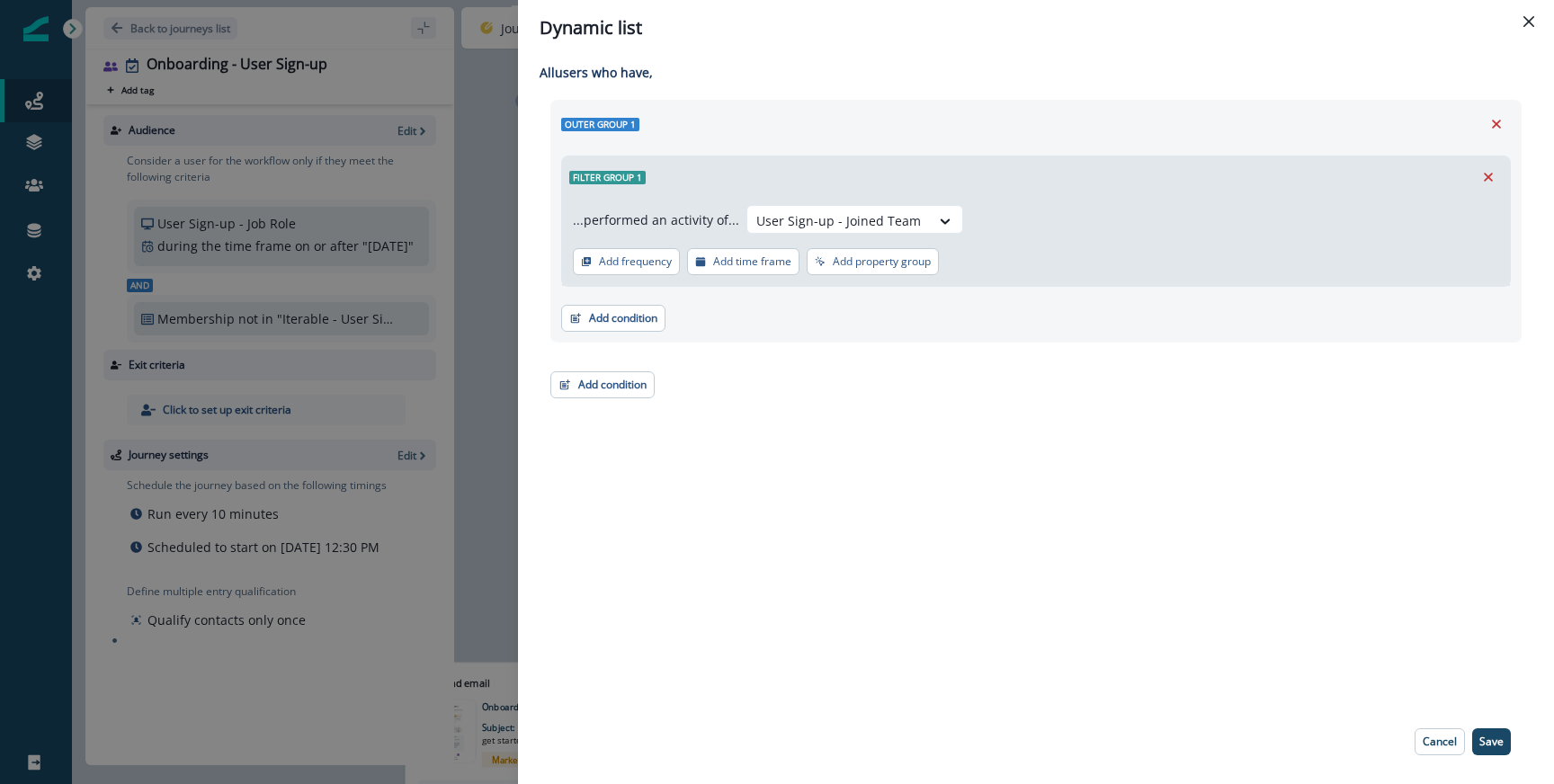
click at [404, 282] on div "Dynamic list All user s who have, Outer group 1 Filter group 1 ...performed an …" at bounding box center [777, 392] width 1554 height 784
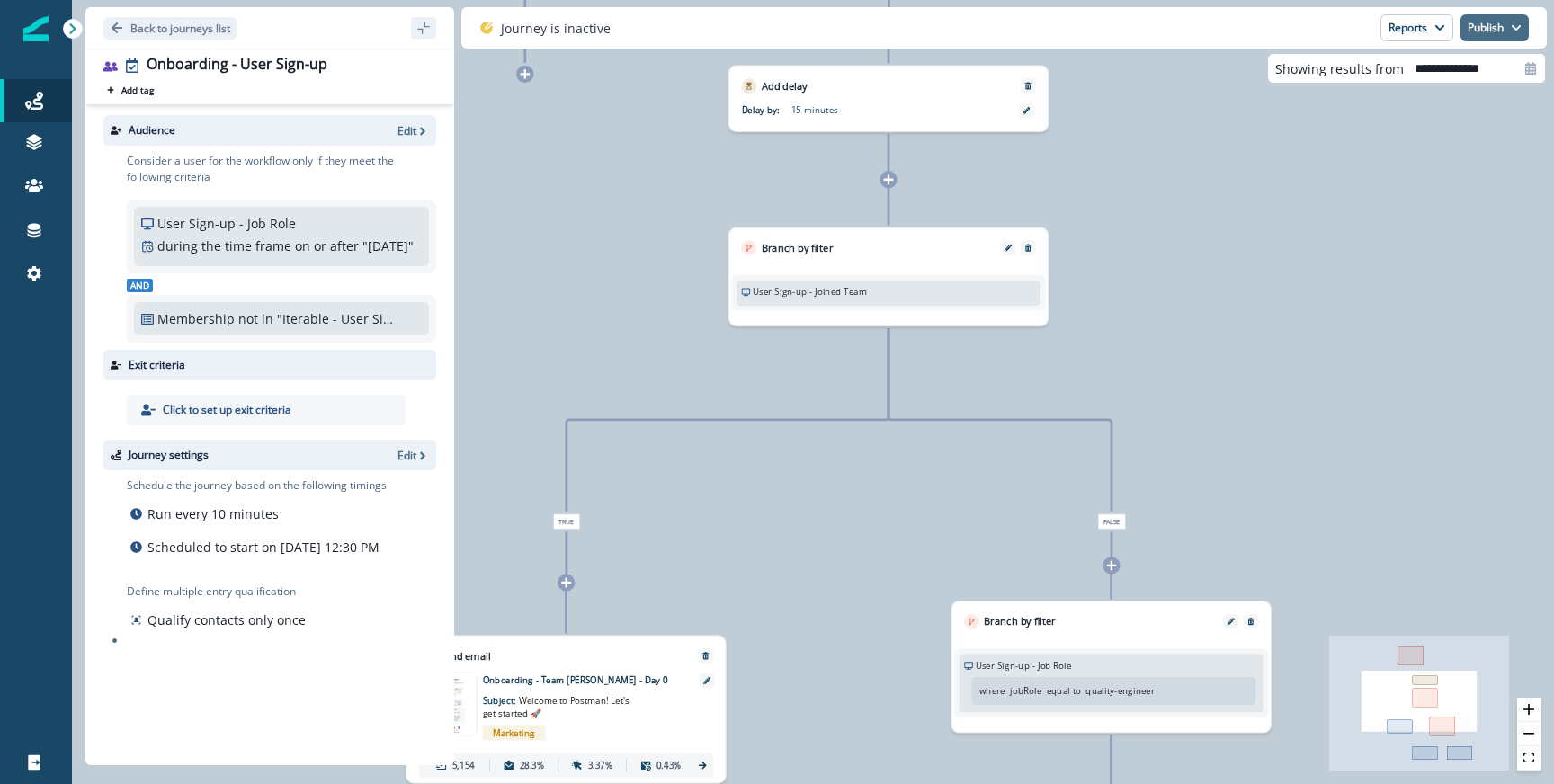
click at [1486, 34] on button "Publish" at bounding box center [1494, 28] width 69 height 27
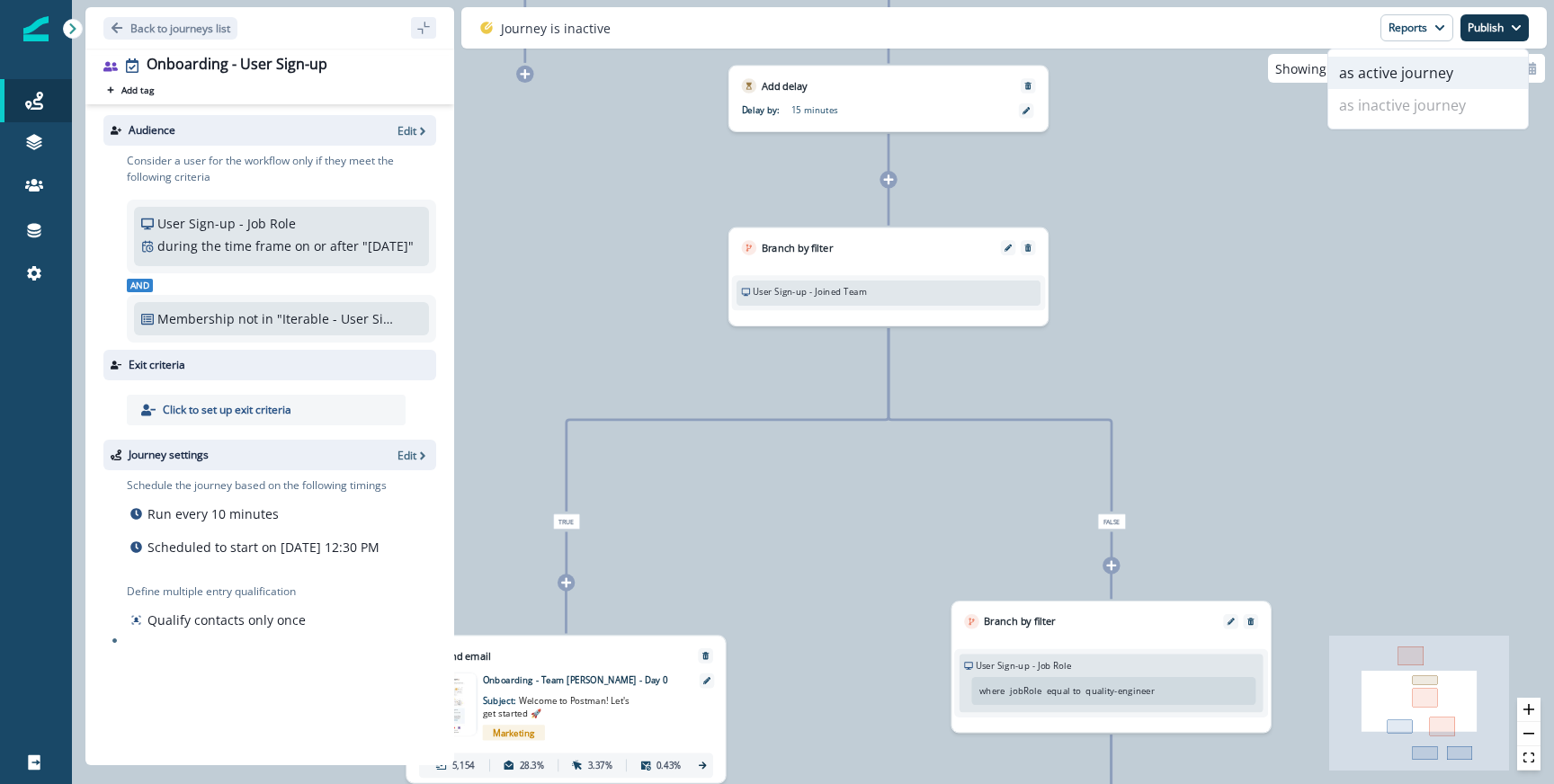
click at [1377, 77] on button "as active journey" at bounding box center [1428, 73] width 200 height 32
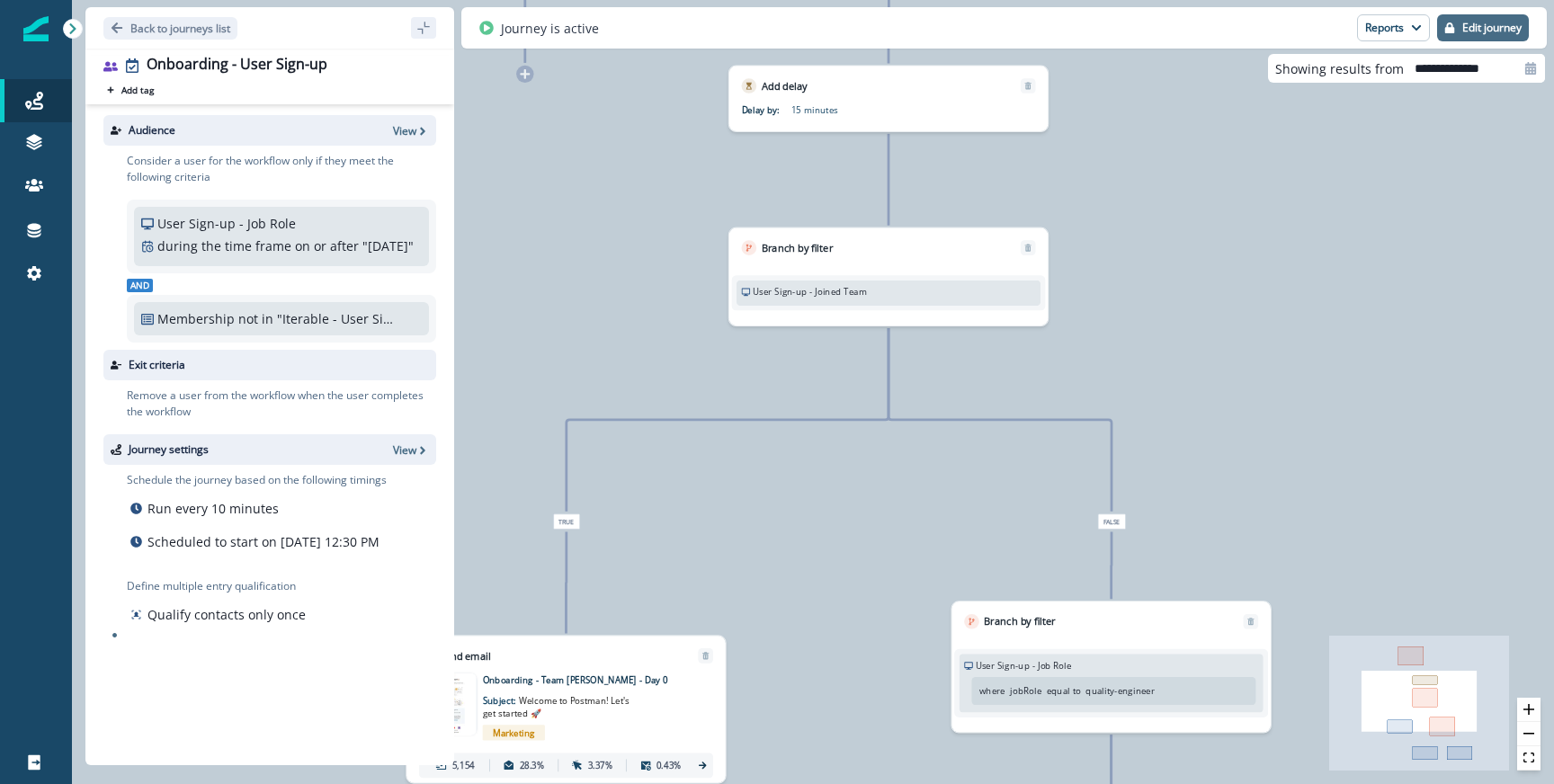
click at [1481, 26] on p "Edit journey" at bounding box center [1491, 28] width 59 height 12
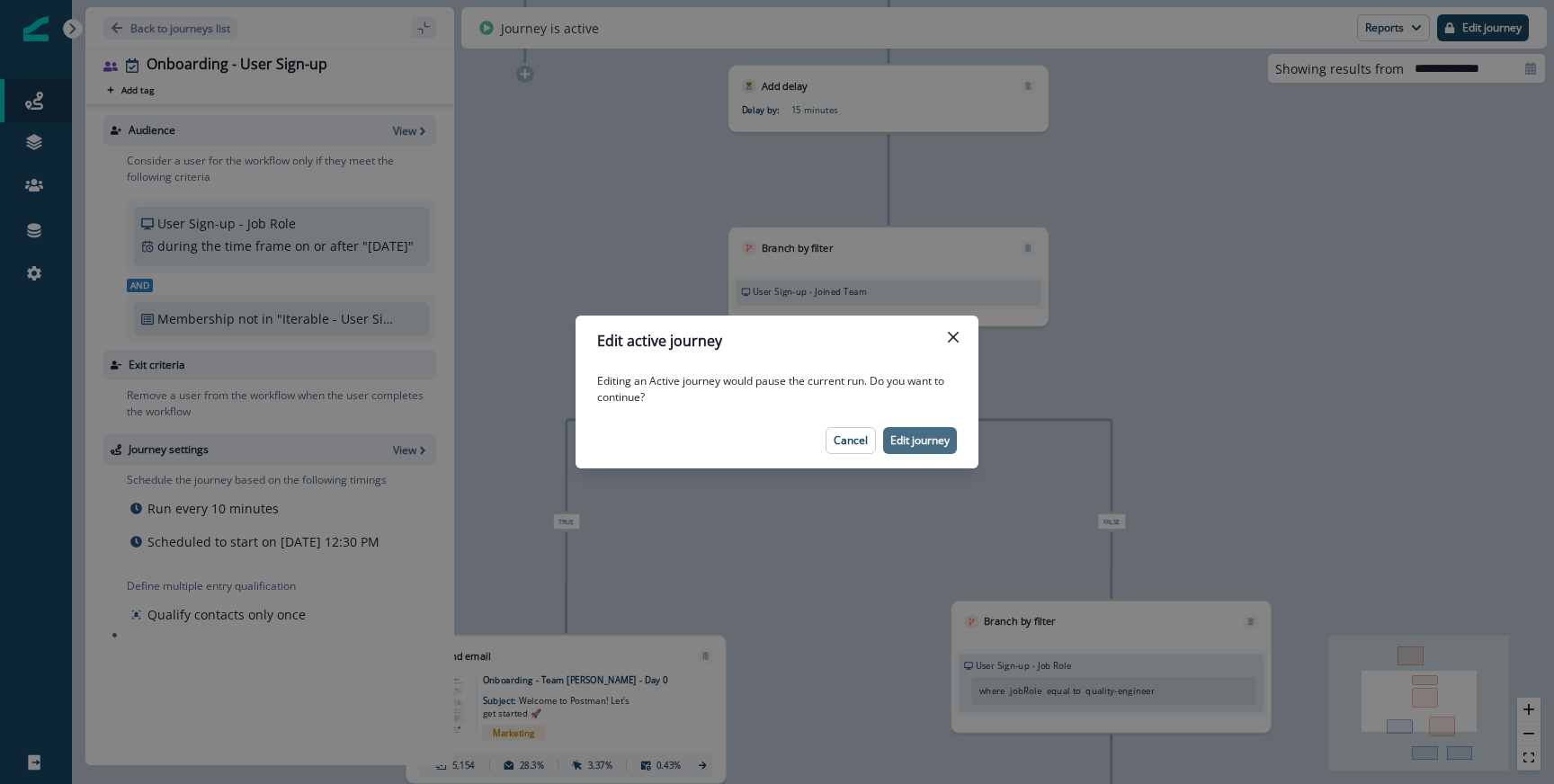
click at [898, 432] on button "Edit journey" at bounding box center [919, 441] width 73 height 27
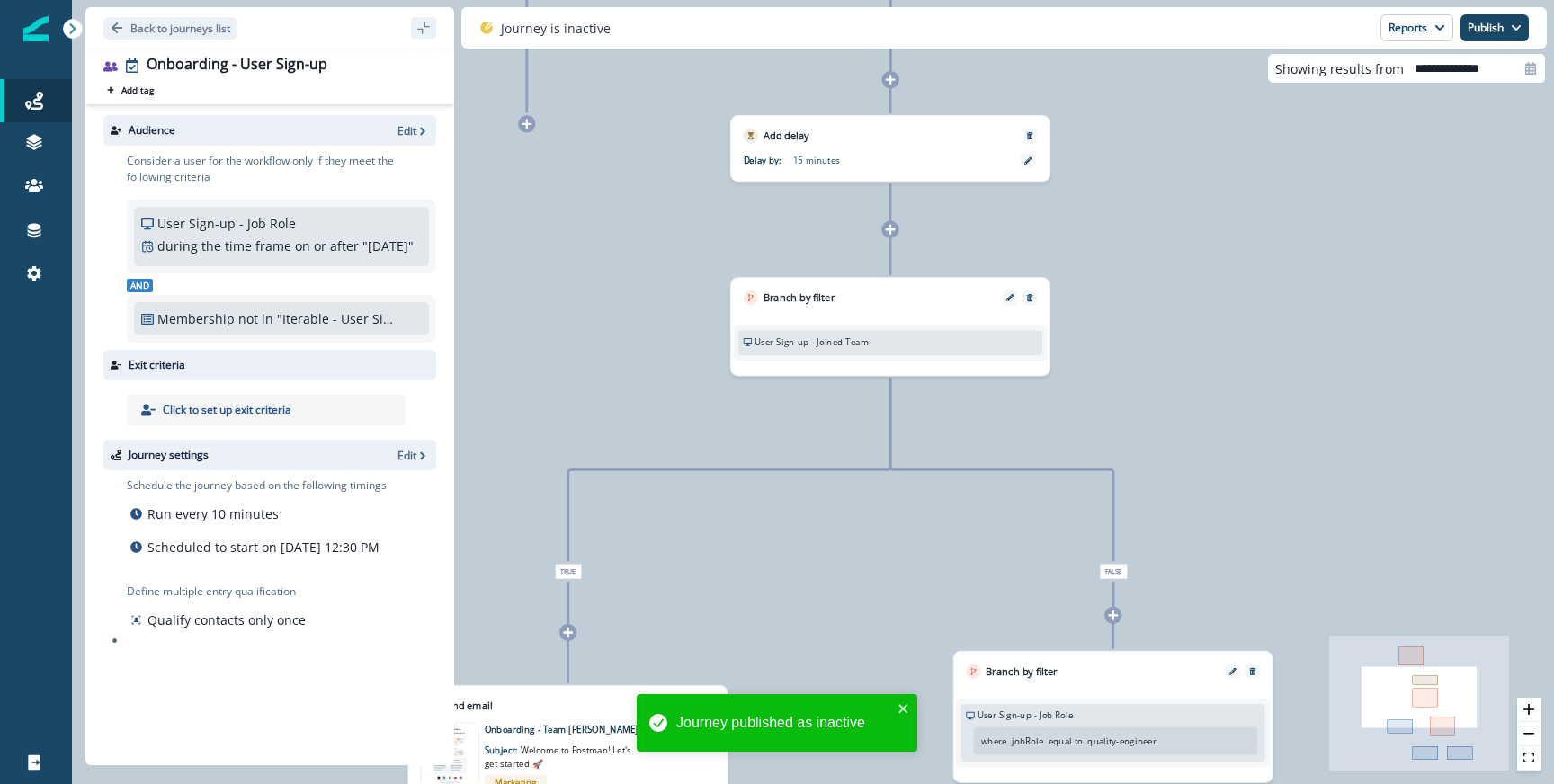
click at [886, 227] on icon at bounding box center [890, 228] width 10 height 10
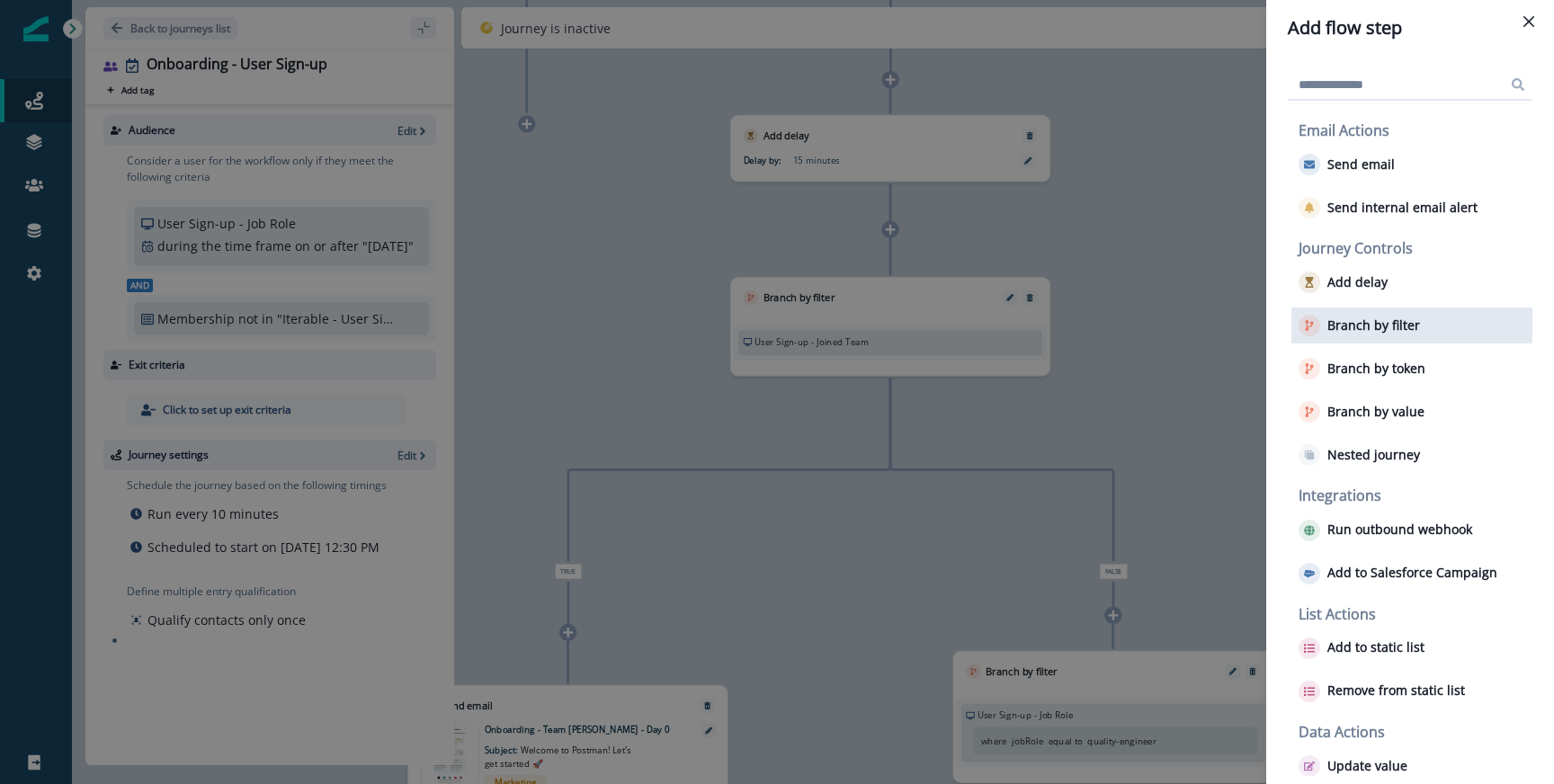
click at [1369, 337] on div "Branch by filter" at bounding box center [1411, 325] width 241 height 36
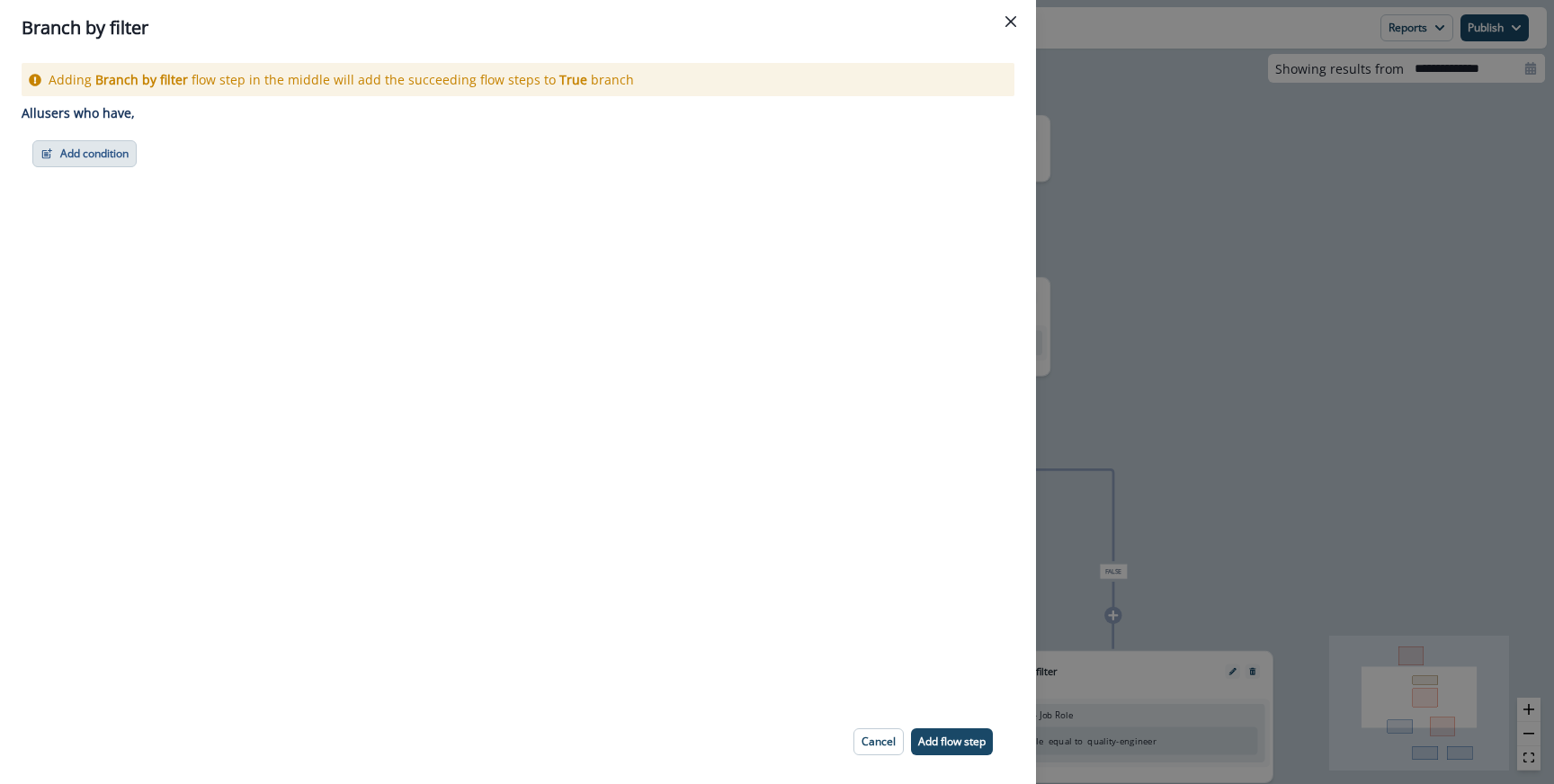
click at [89, 144] on button "Add condition" at bounding box center [85, 153] width 105 height 27
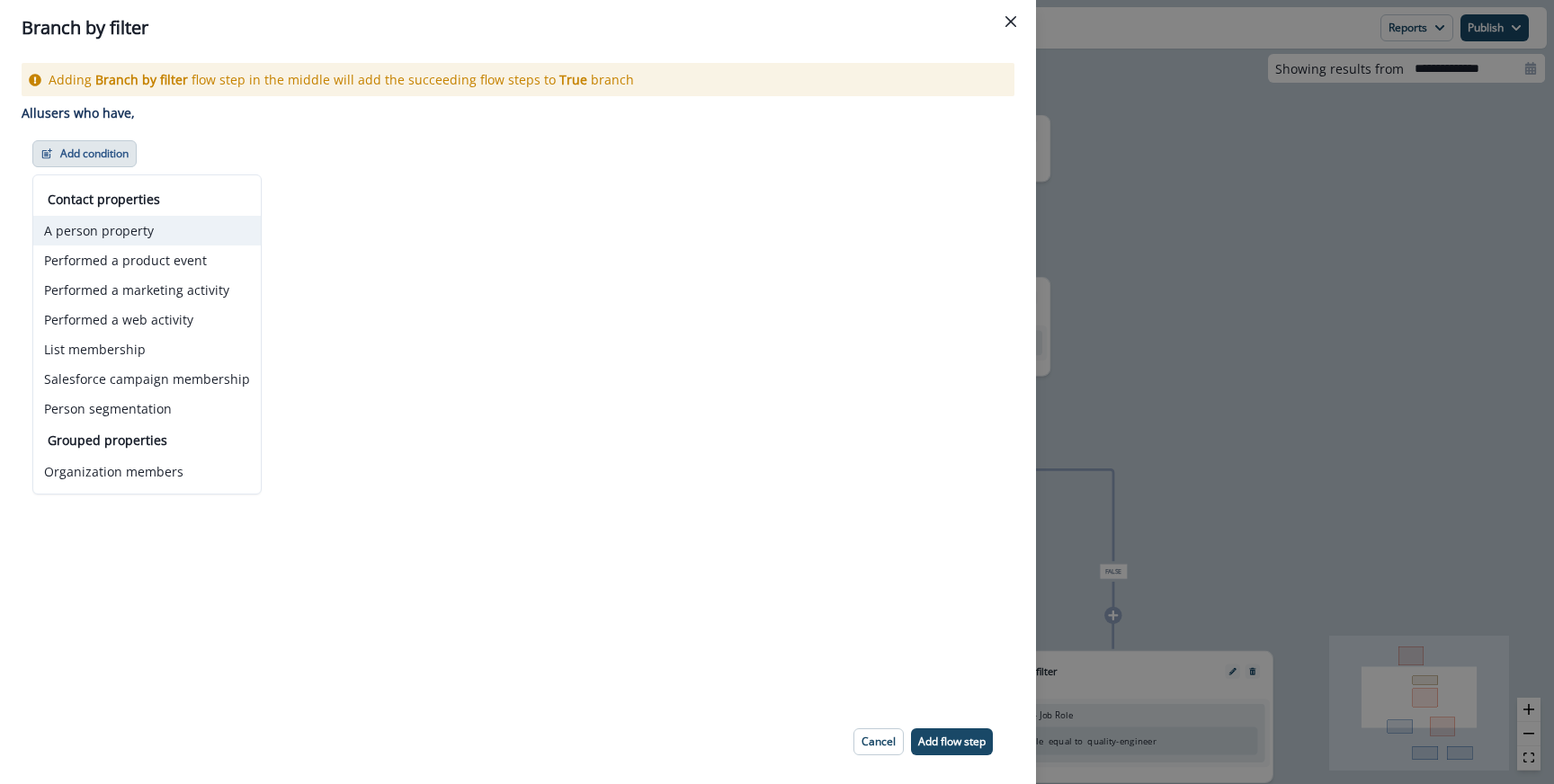
click at [122, 229] on button "A person property" at bounding box center [147, 230] width 227 height 29
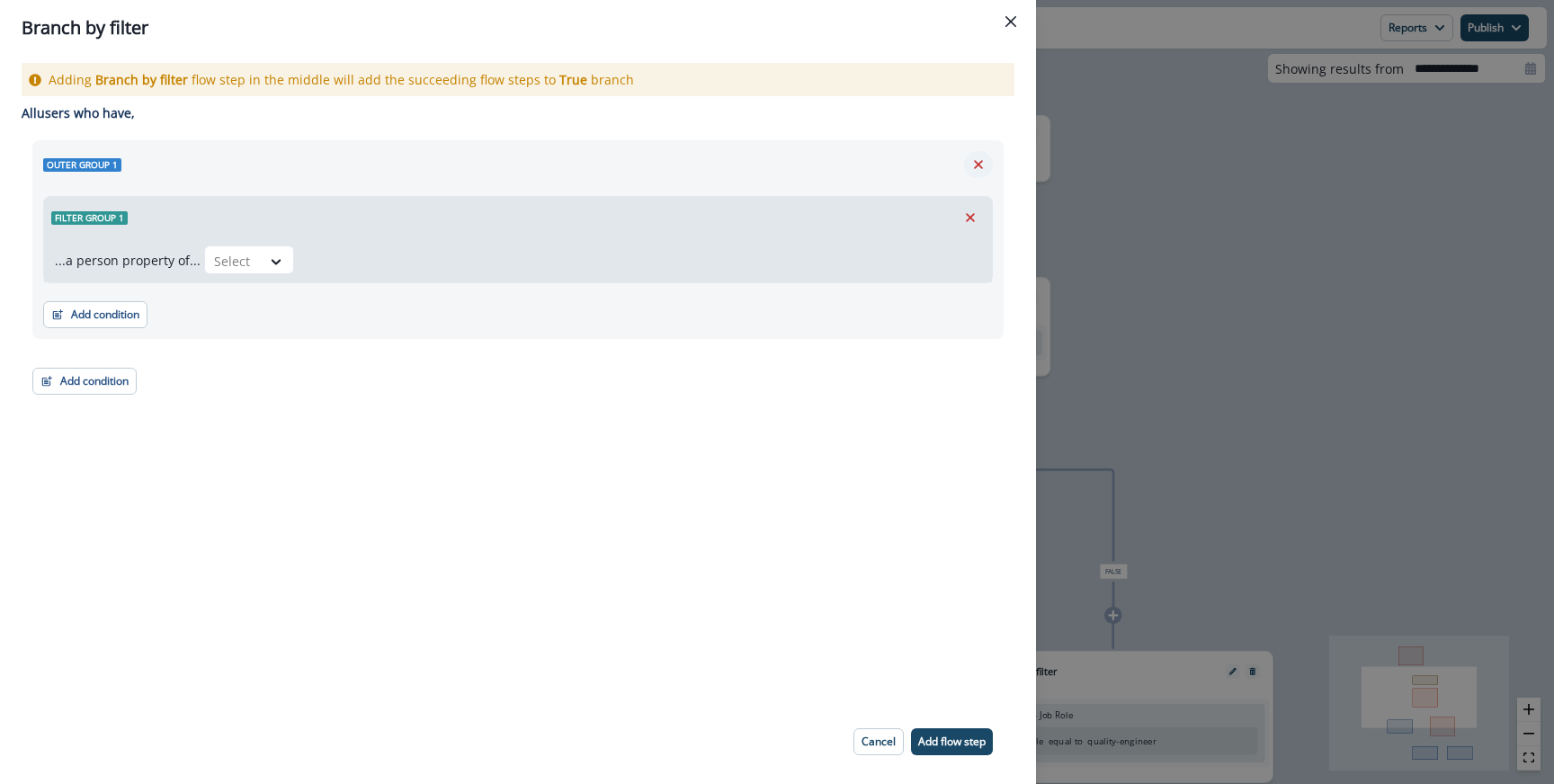
click at [974, 164] on icon "Remove" at bounding box center [977, 164] width 16 height 16
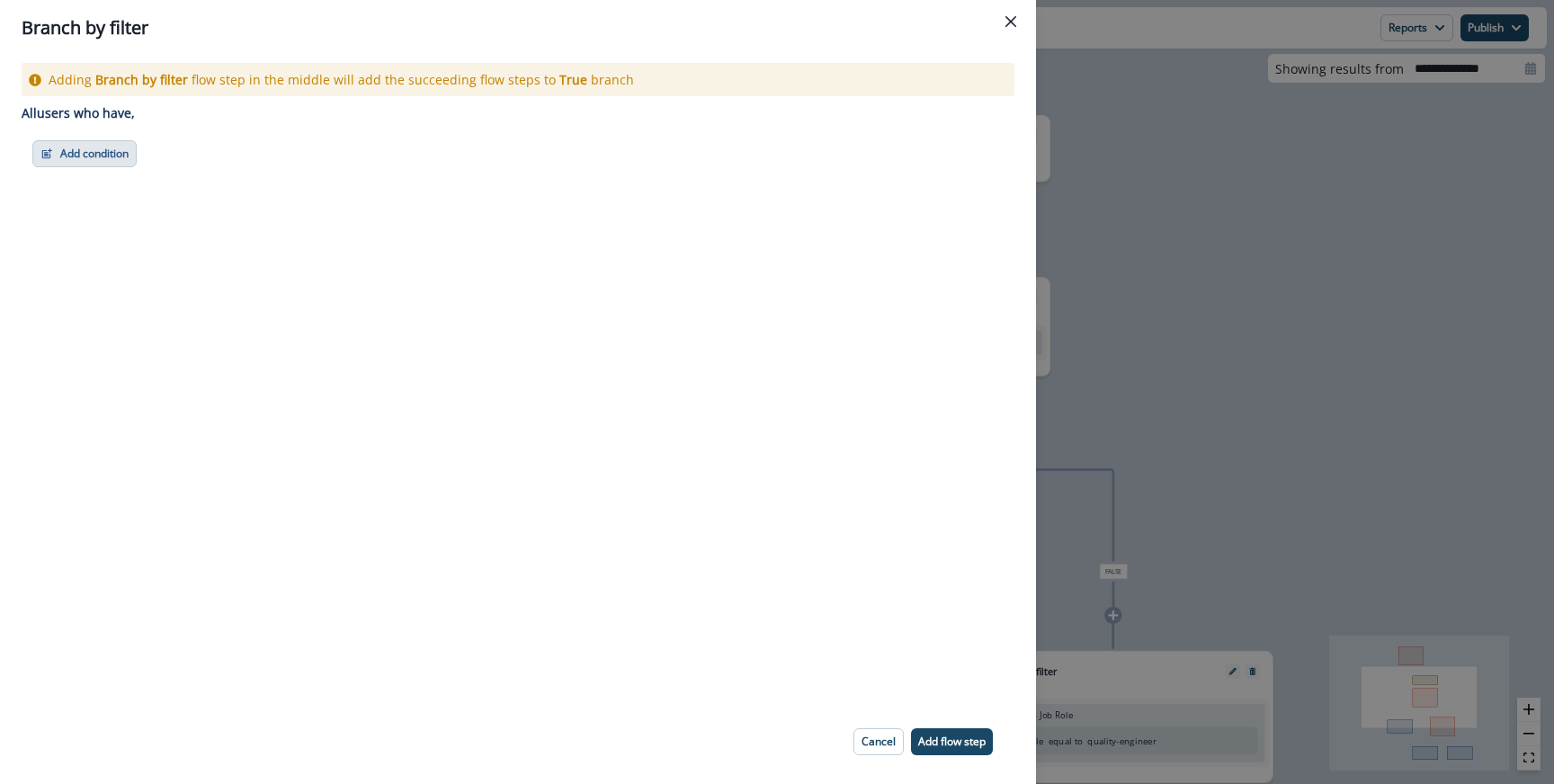
click at [117, 161] on button "Add condition" at bounding box center [85, 153] width 105 height 27
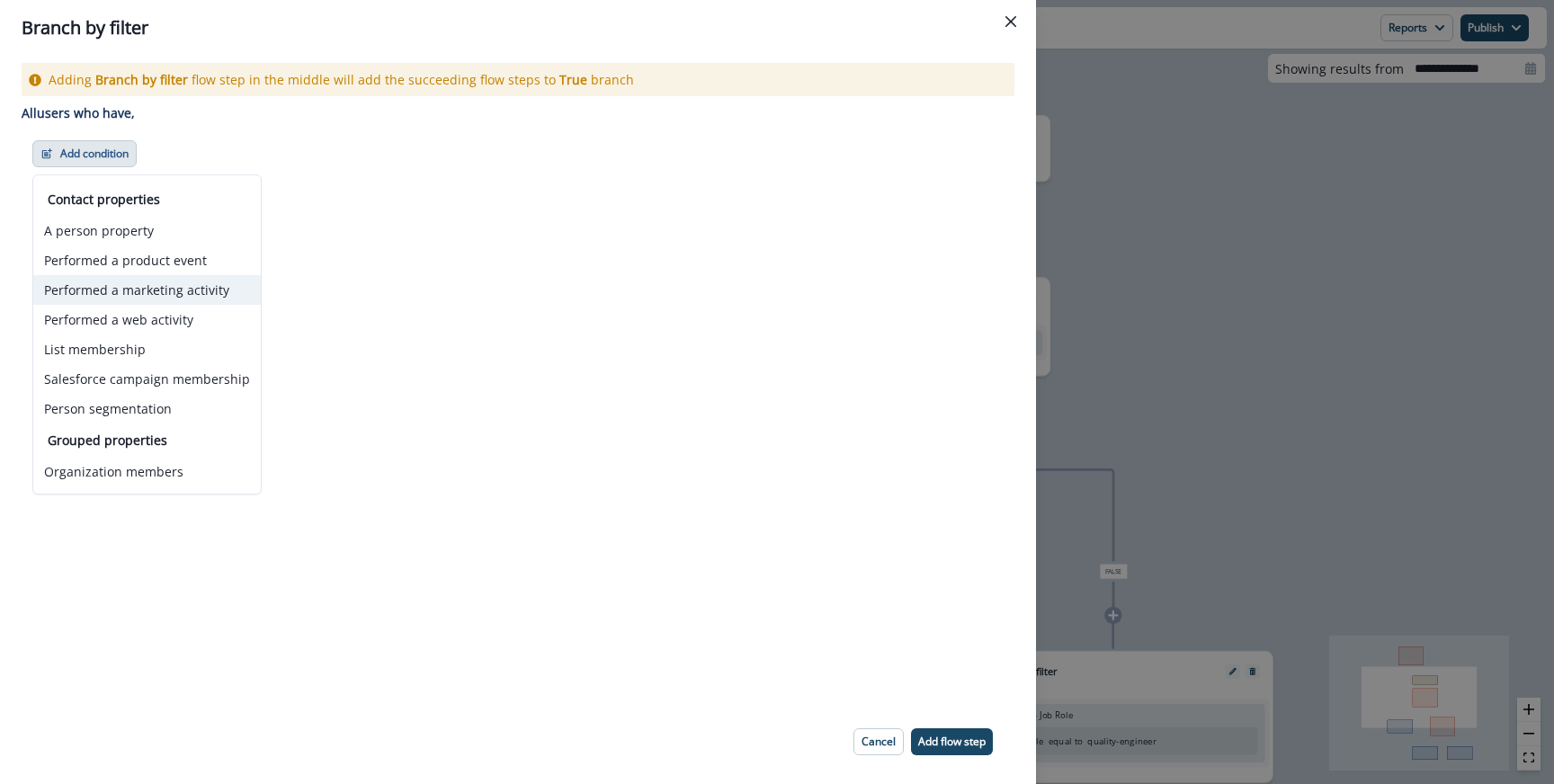
click at [135, 293] on button "Performed a marketing activity" at bounding box center [147, 289] width 227 height 29
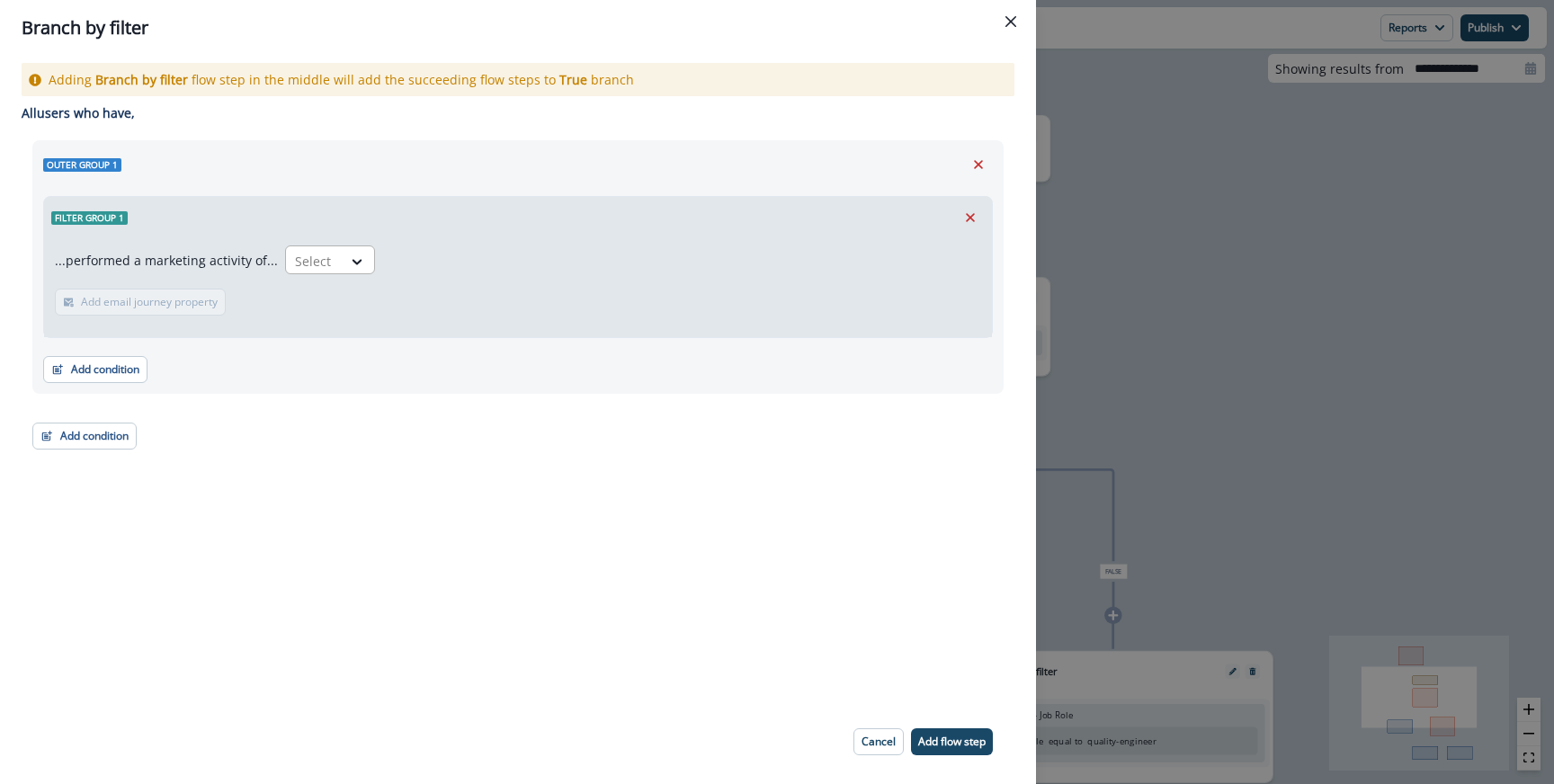
click at [295, 269] on div at bounding box center [314, 262] width 38 height 23
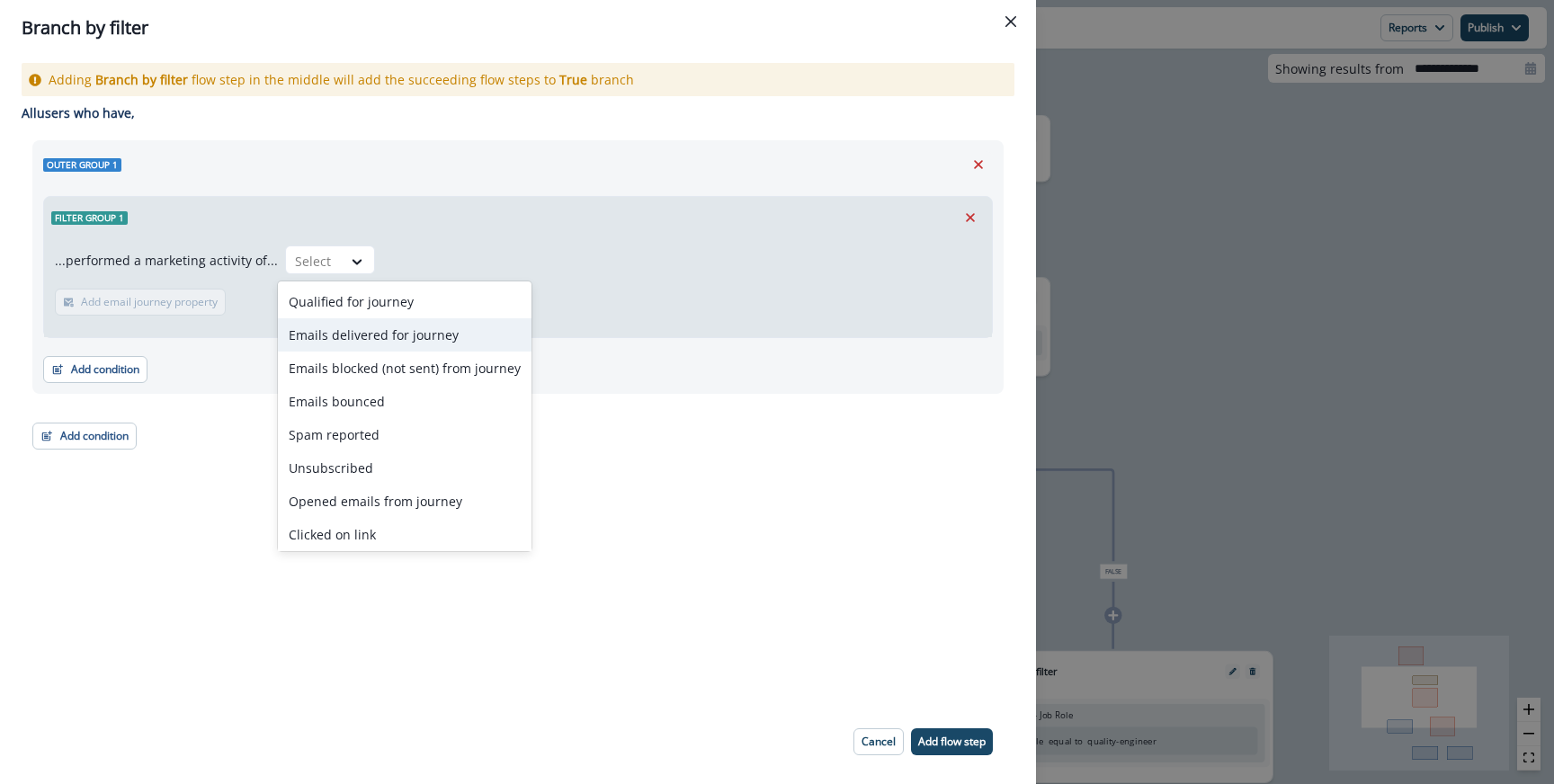
click at [336, 333] on div "Emails delivered for journey" at bounding box center [404, 334] width 253 height 33
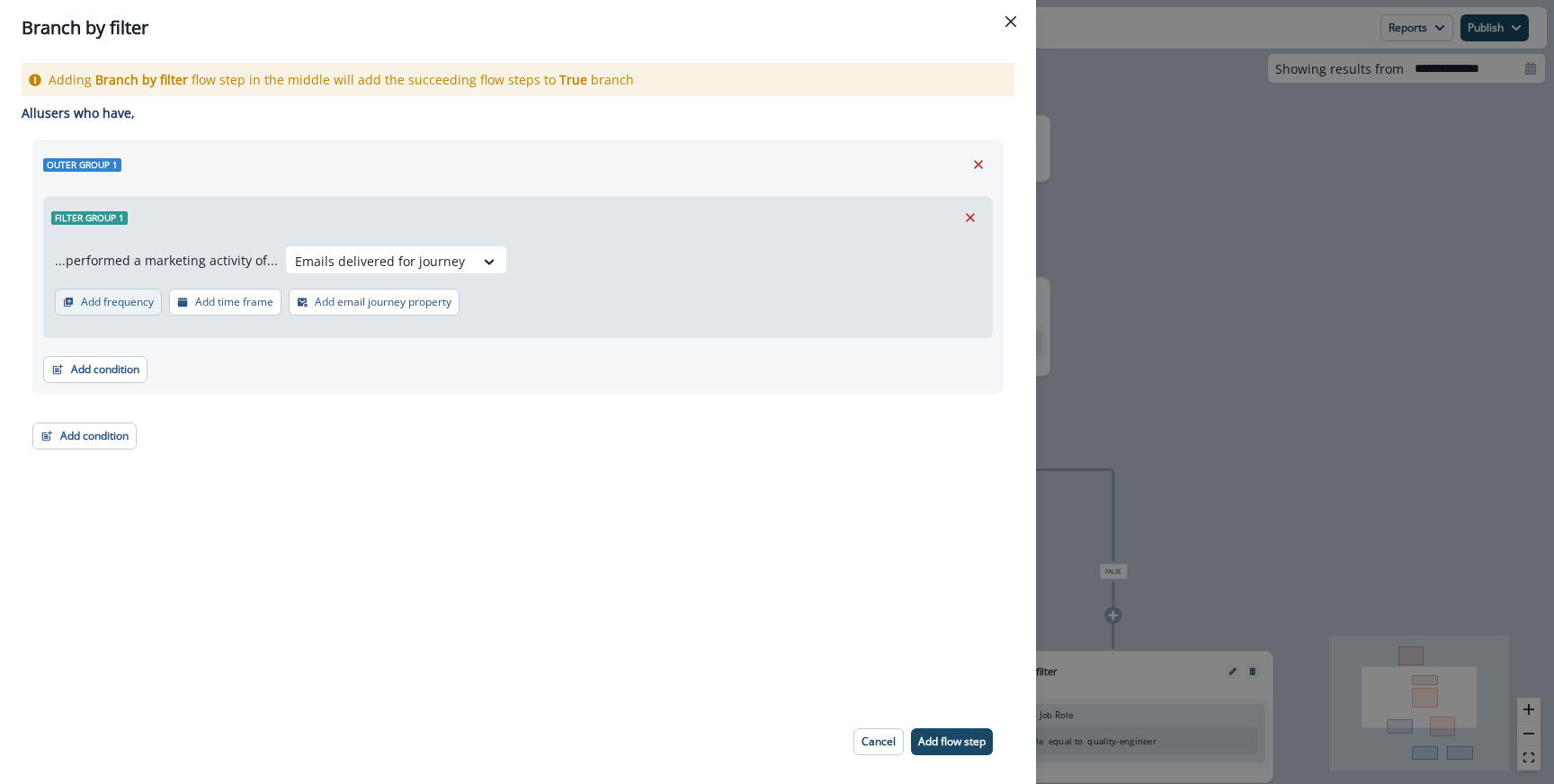
click at [117, 303] on p "Add frequency" at bounding box center [117, 302] width 73 height 12
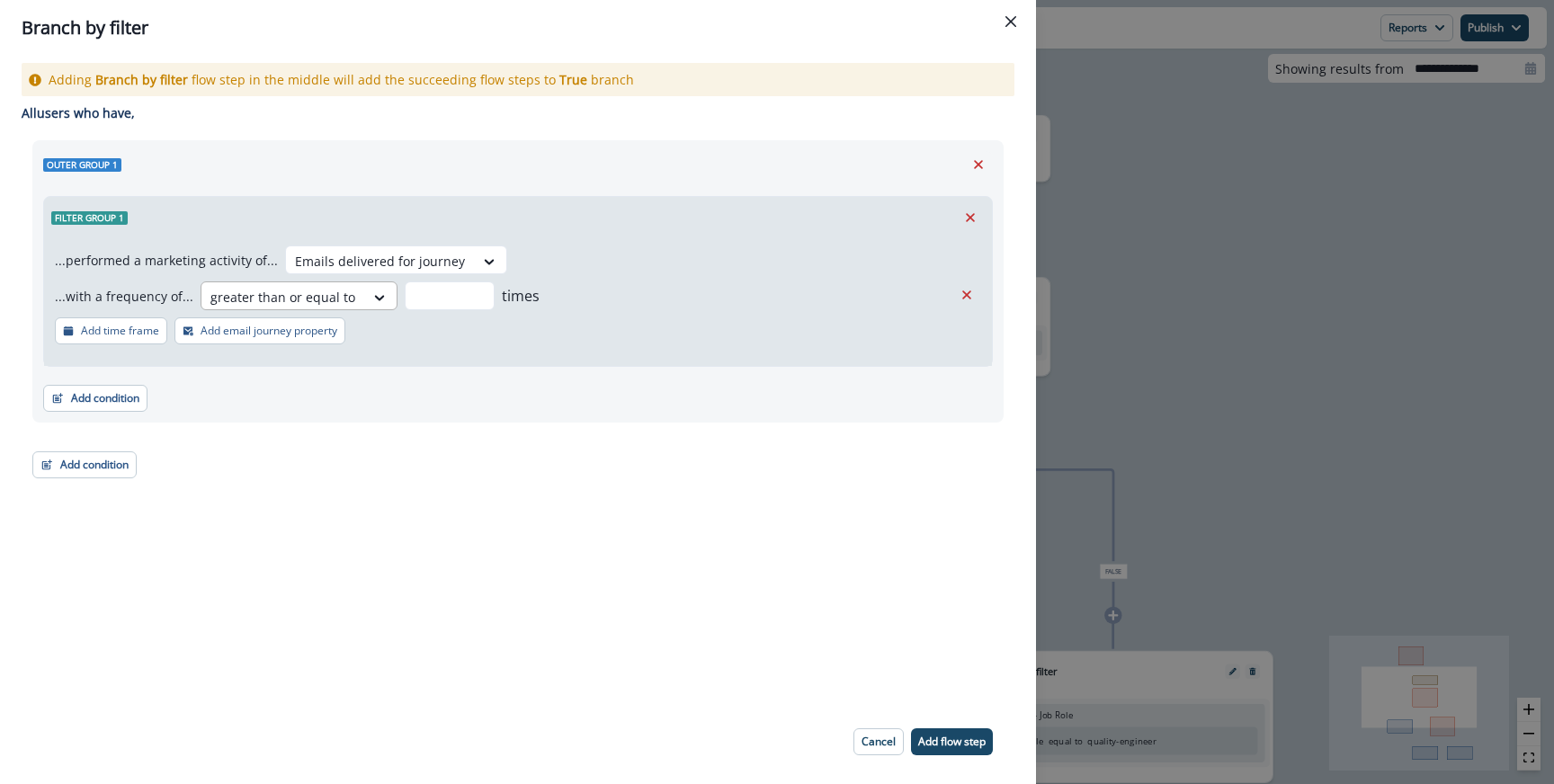
click at [268, 297] on div at bounding box center [283, 297] width 145 height 23
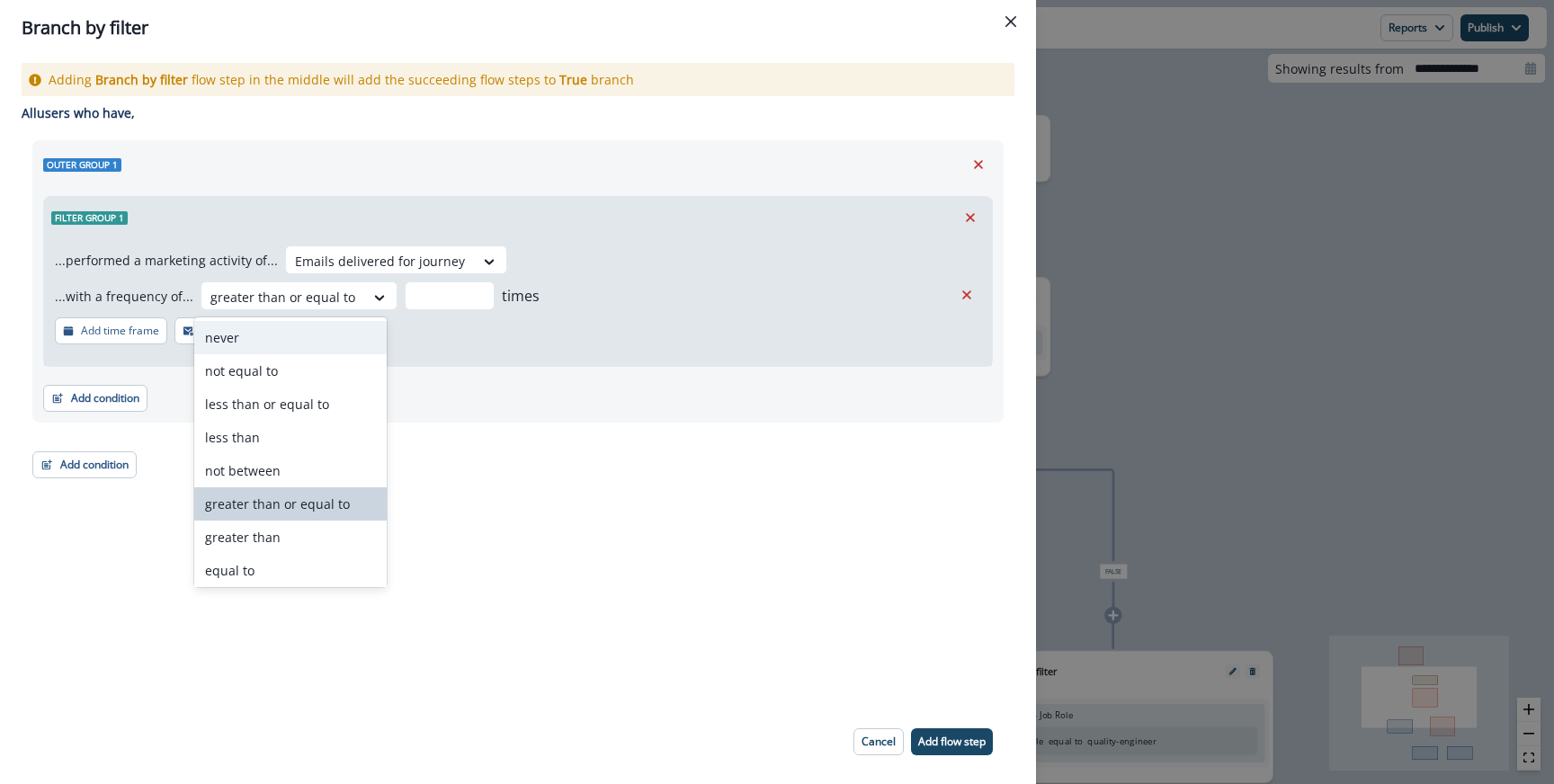
click at [261, 334] on div "never" at bounding box center [290, 337] width 192 height 33
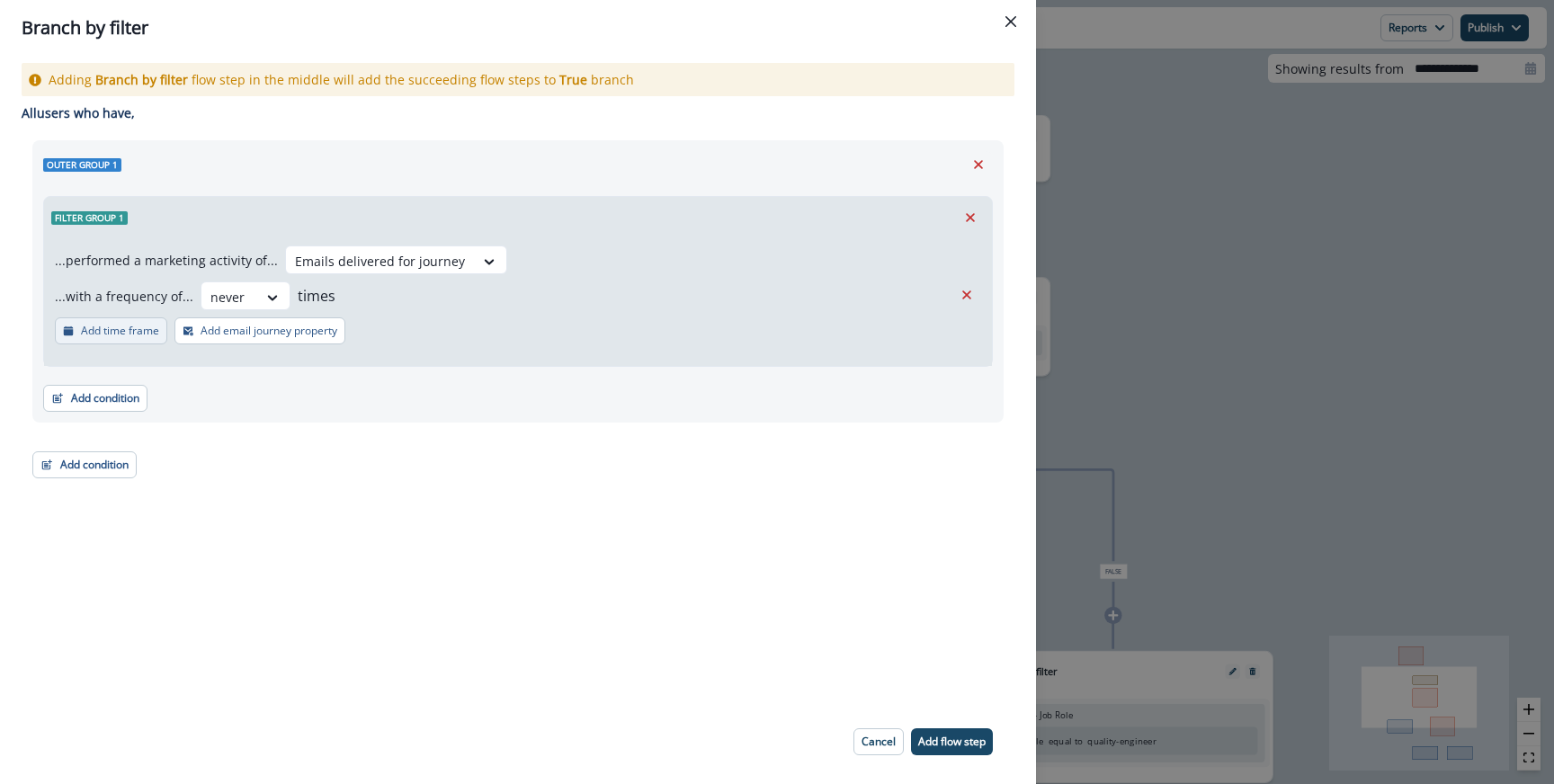
click at [103, 334] on p "Add time frame" at bounding box center [120, 330] width 78 height 12
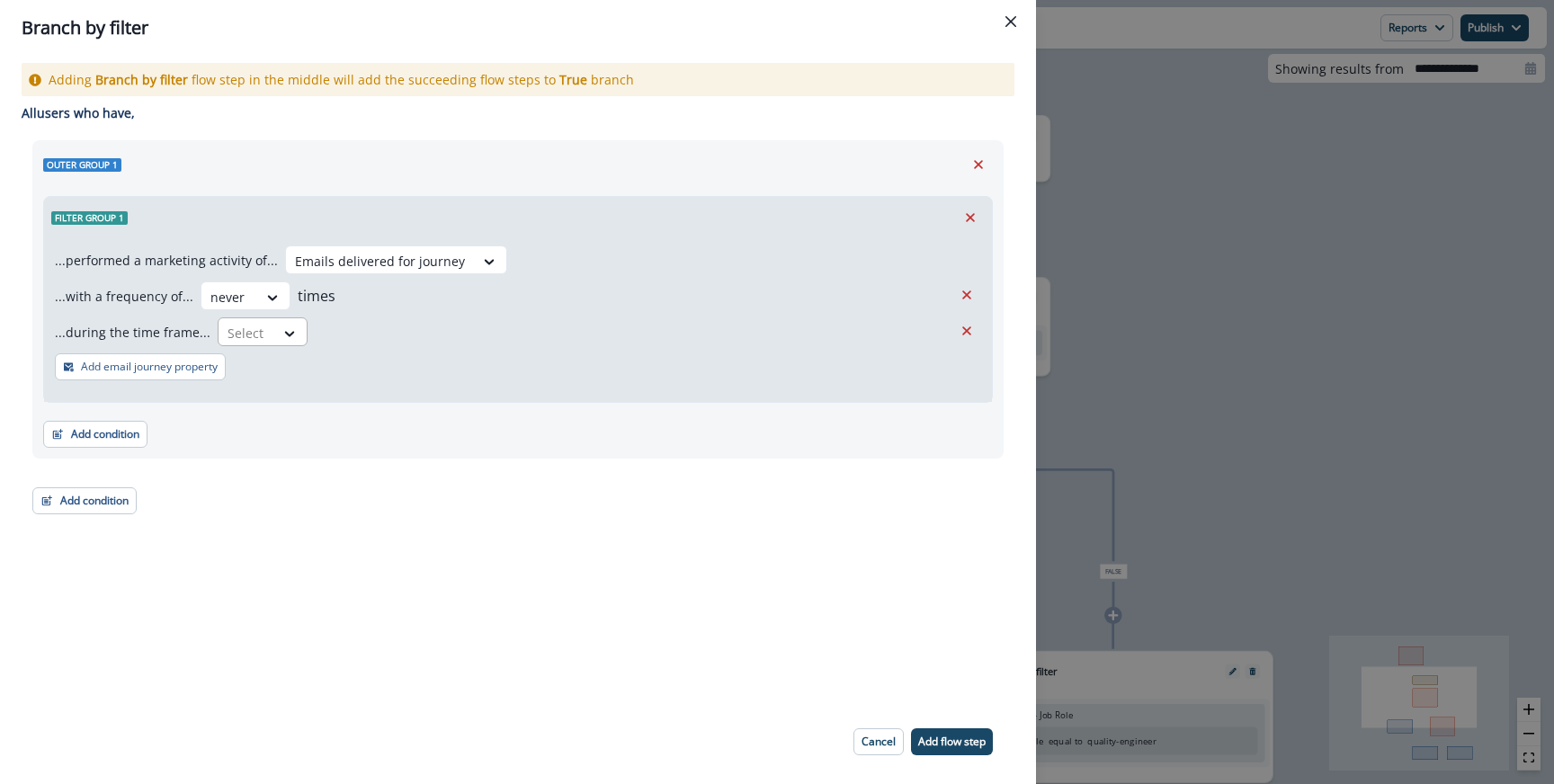
click at [257, 330] on div at bounding box center [246, 333] width 38 height 23
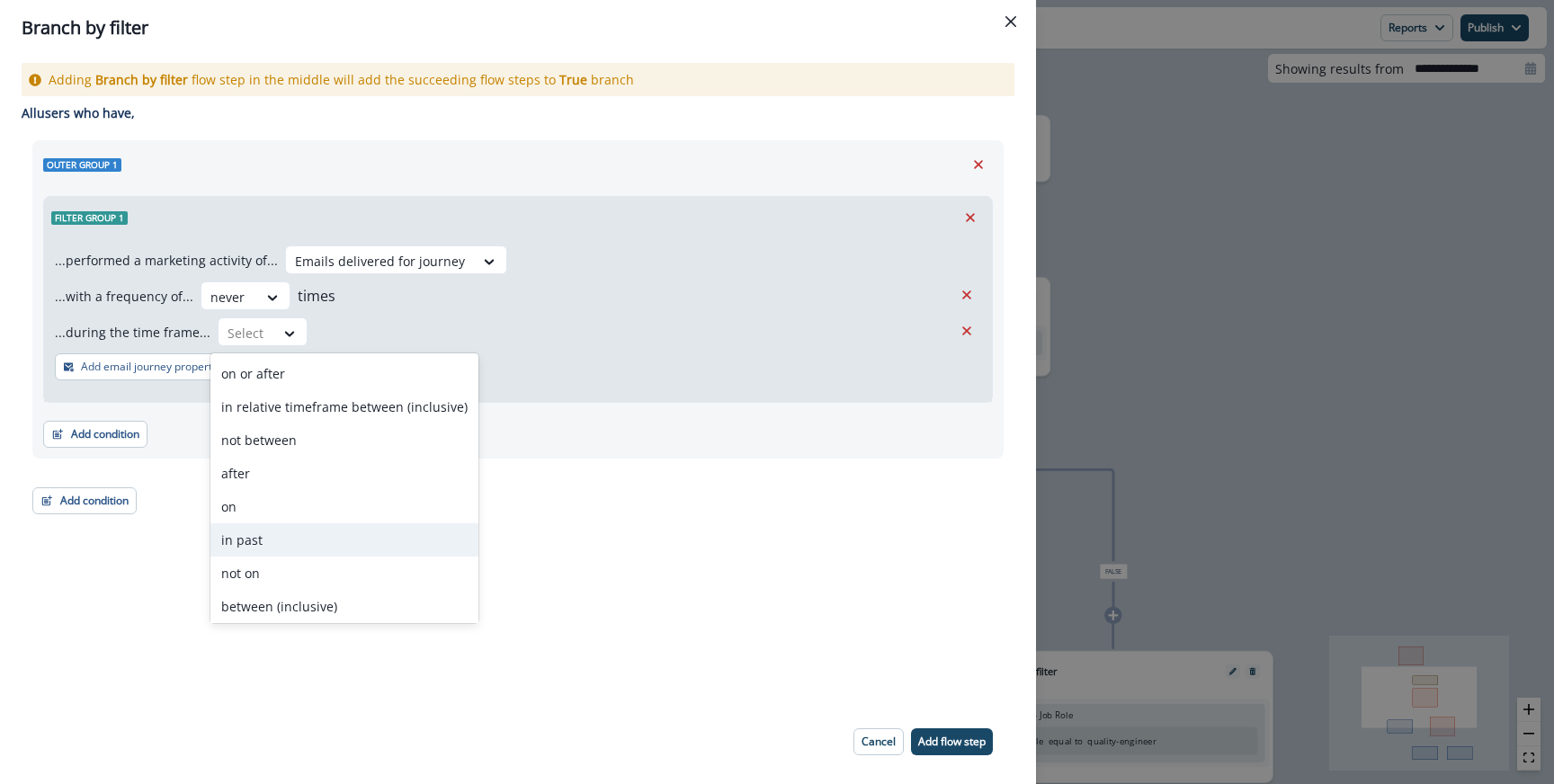
click at [255, 524] on div "in past" at bounding box center [344, 539] width 268 height 33
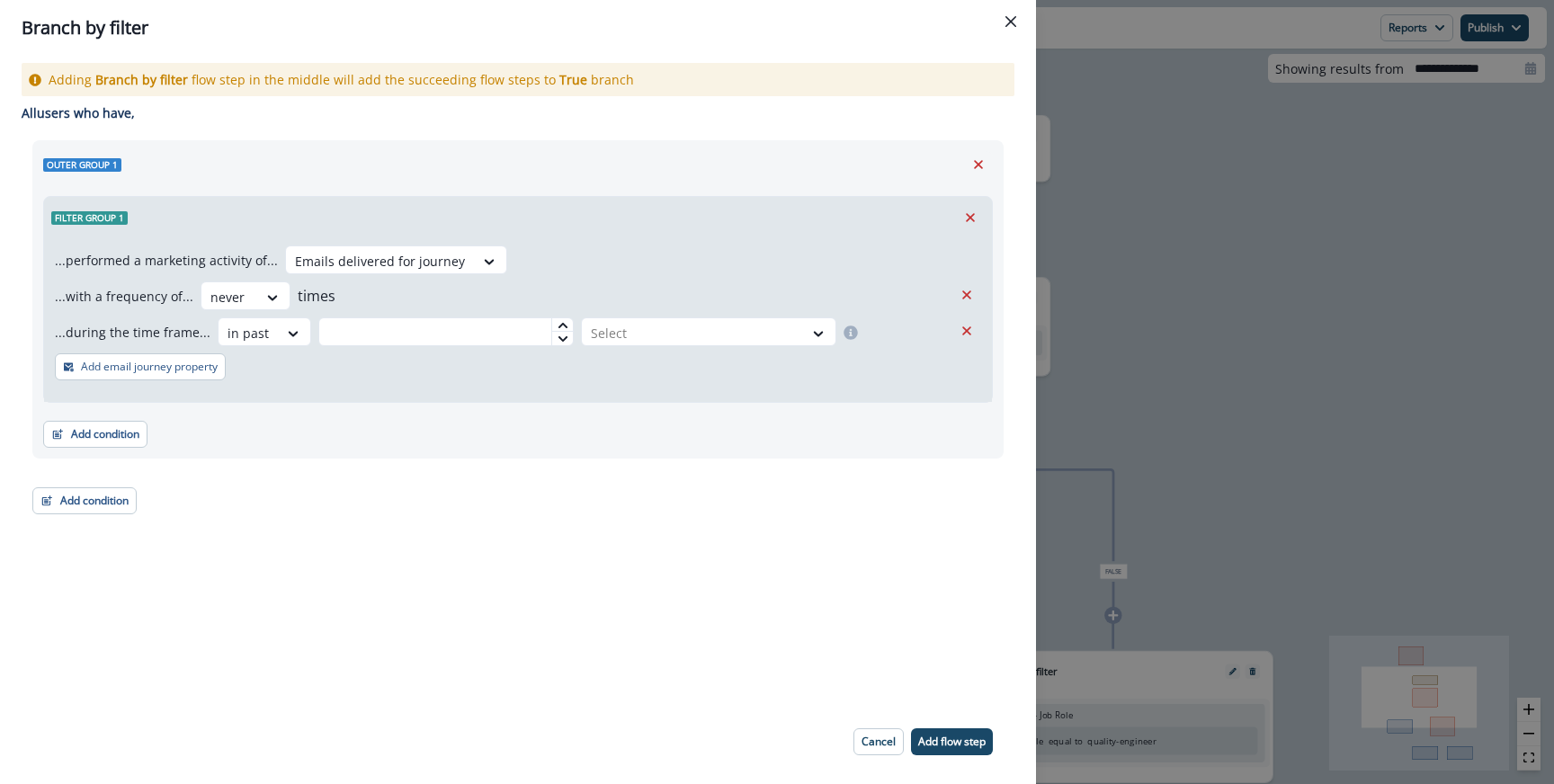
click at [441, 346] on div "...with a frequency of... never times ...during the time frame... option in pas…" at bounding box center [518, 318] width 926 height 72
click at [446, 332] on input "text" at bounding box center [445, 332] width 255 height 29
type input "*"
click at [670, 318] on div "Select" at bounding box center [708, 332] width 255 height 29
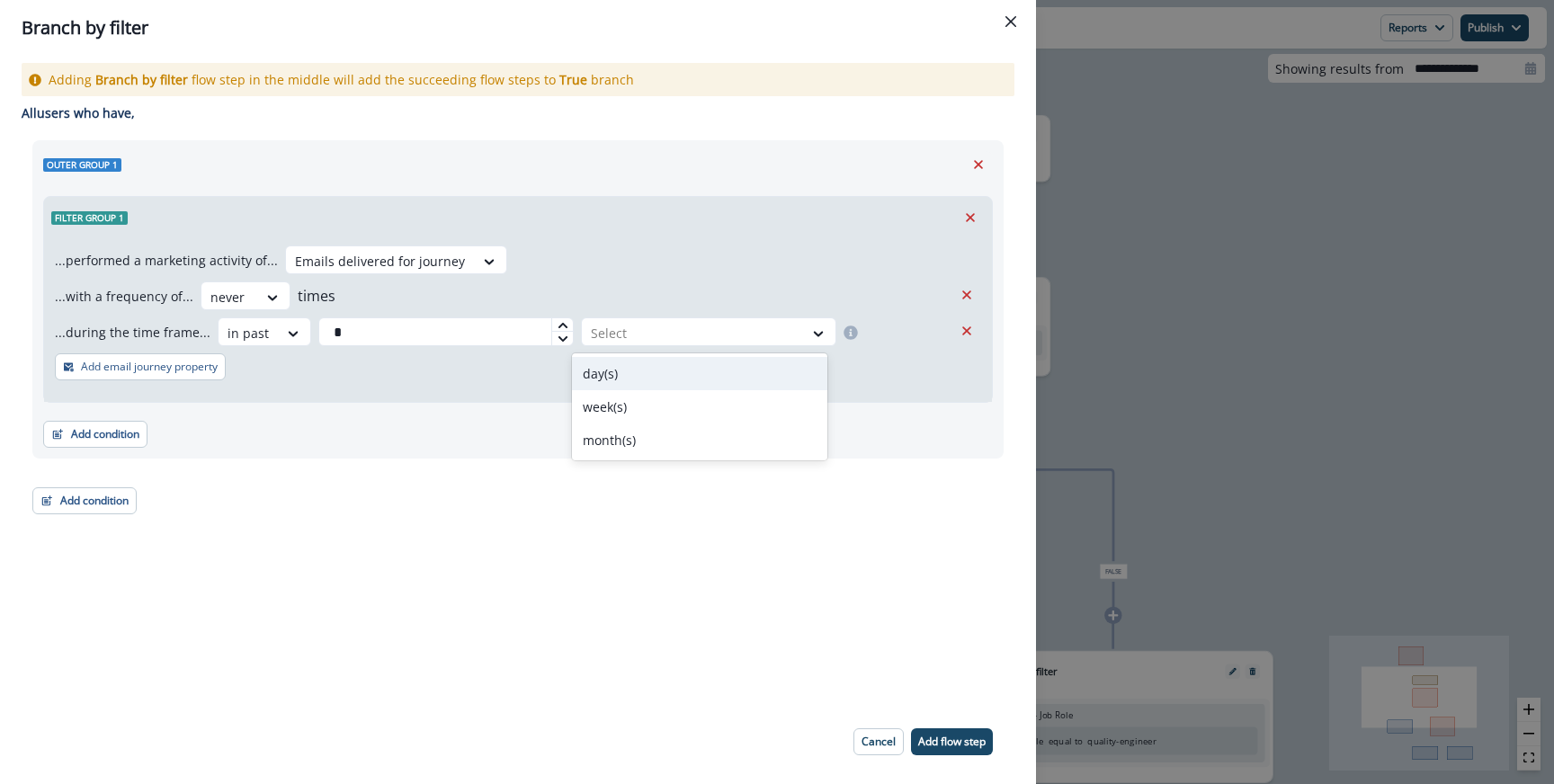
click at [612, 376] on div "day(s)" at bounding box center [699, 373] width 255 height 33
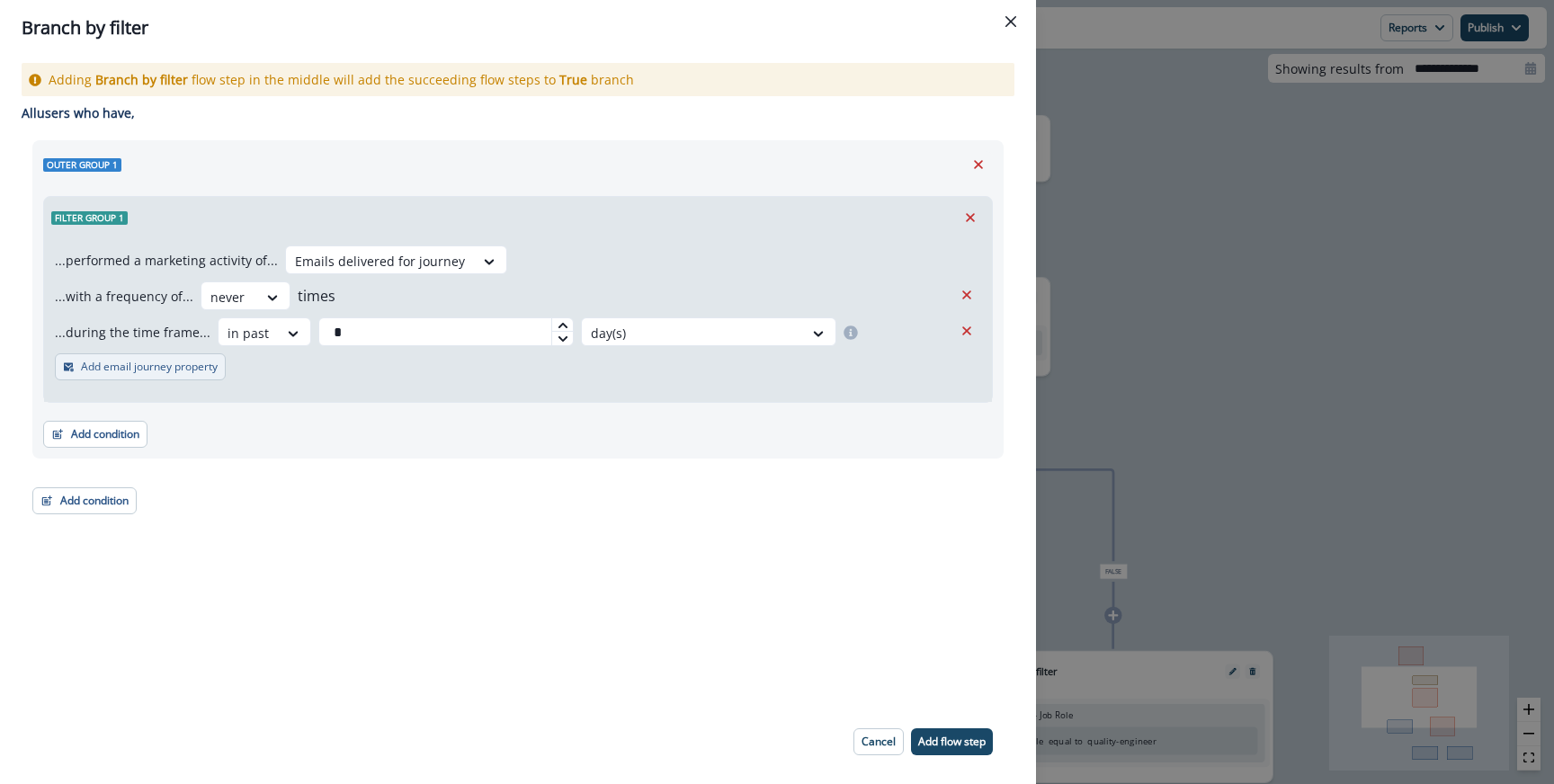
click at [196, 361] on p "Add email journey property" at bounding box center [149, 366] width 137 height 12
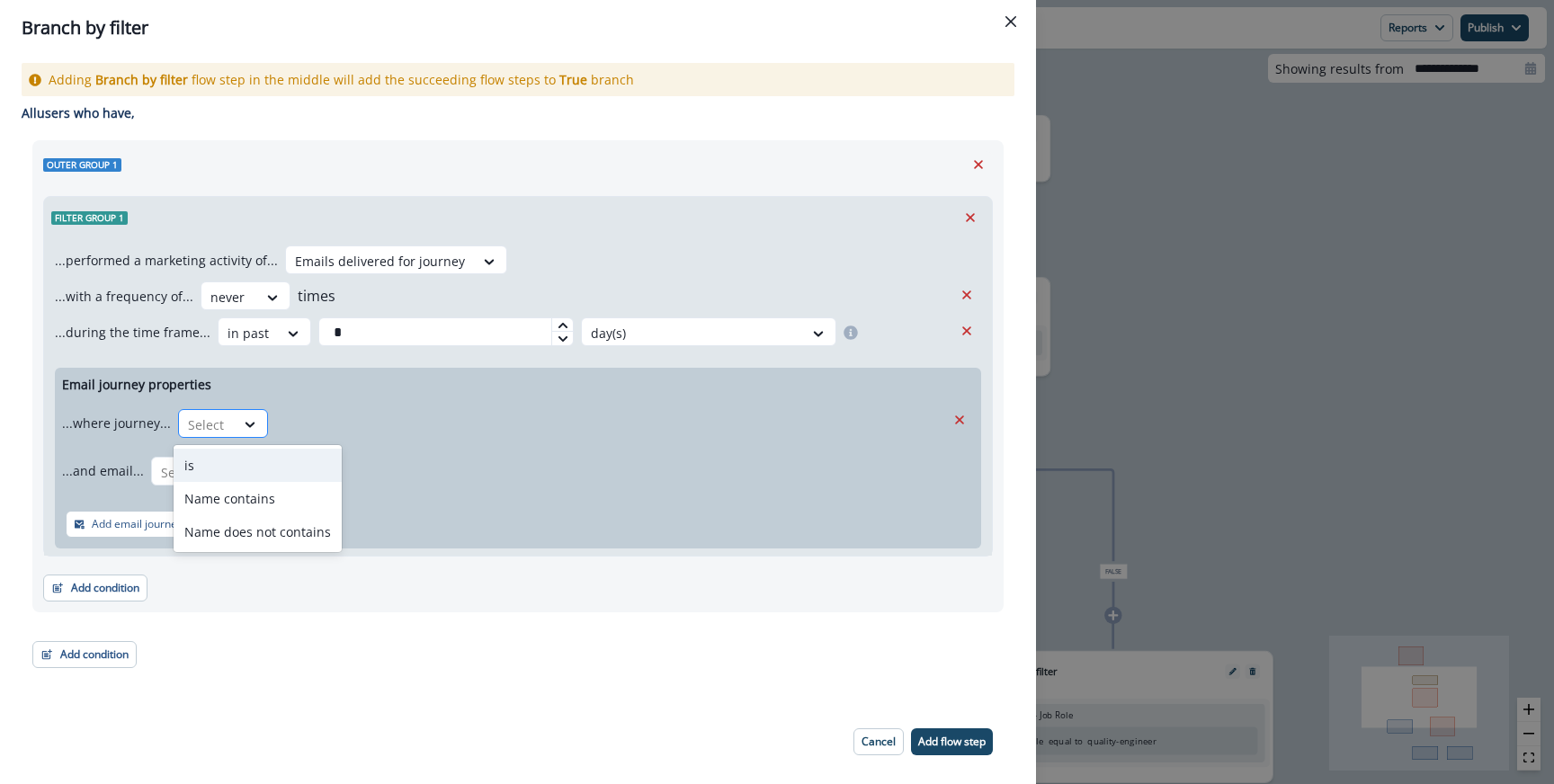
click at [217, 425] on div at bounding box center [207, 425] width 38 height 23
click at [223, 500] on div "Name contains" at bounding box center [257, 498] width 168 height 33
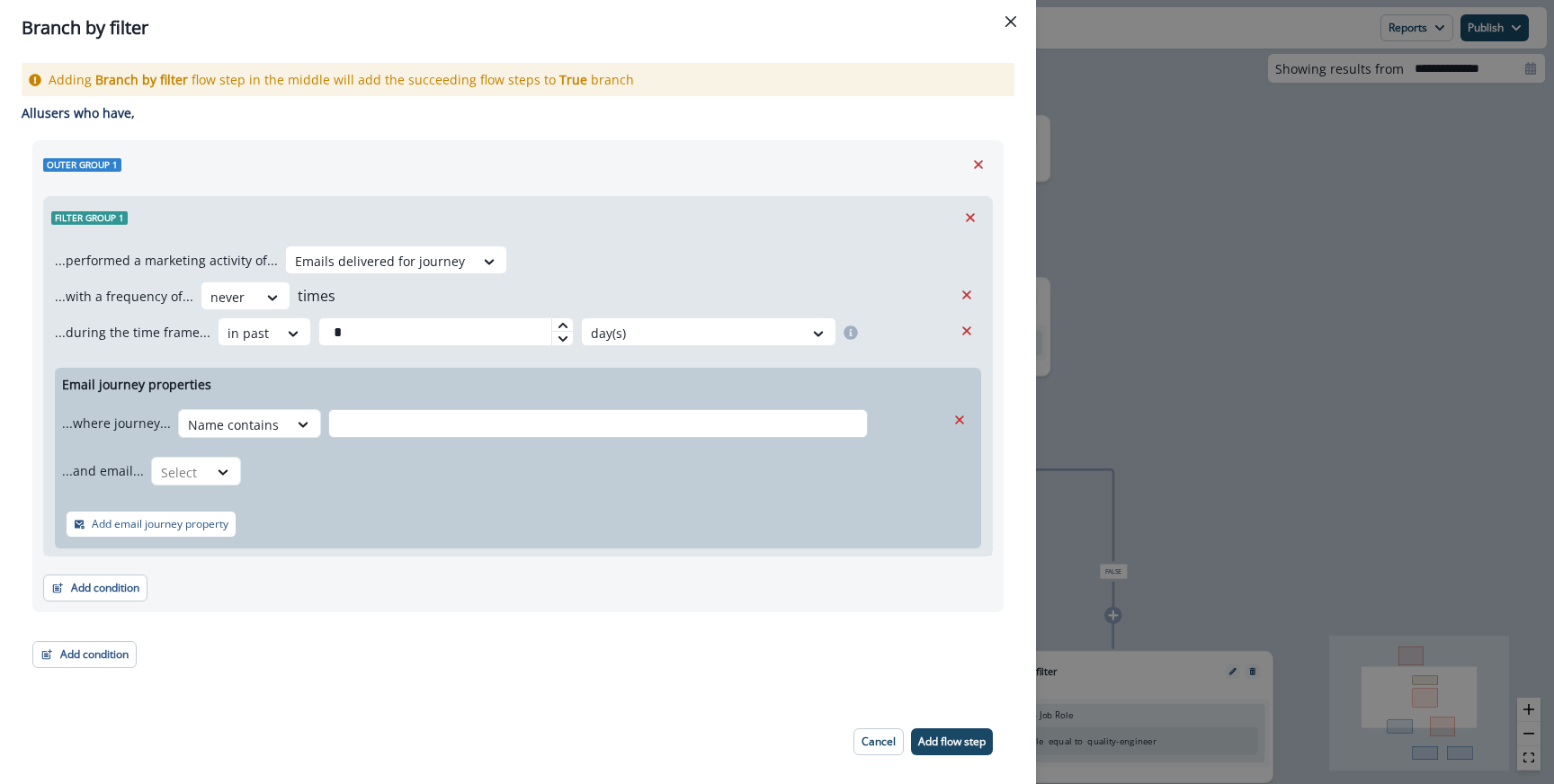
click at [383, 432] on input "text" at bounding box center [598, 423] width 540 height 29
type input "*****"
click at [207, 464] on div at bounding box center [223, 472] width 30 height 18
click at [203, 495] on div "is Name contains Name does not contains" at bounding box center [230, 546] width 168 height 107
click at [219, 507] on div "is" at bounding box center [230, 513] width 168 height 33
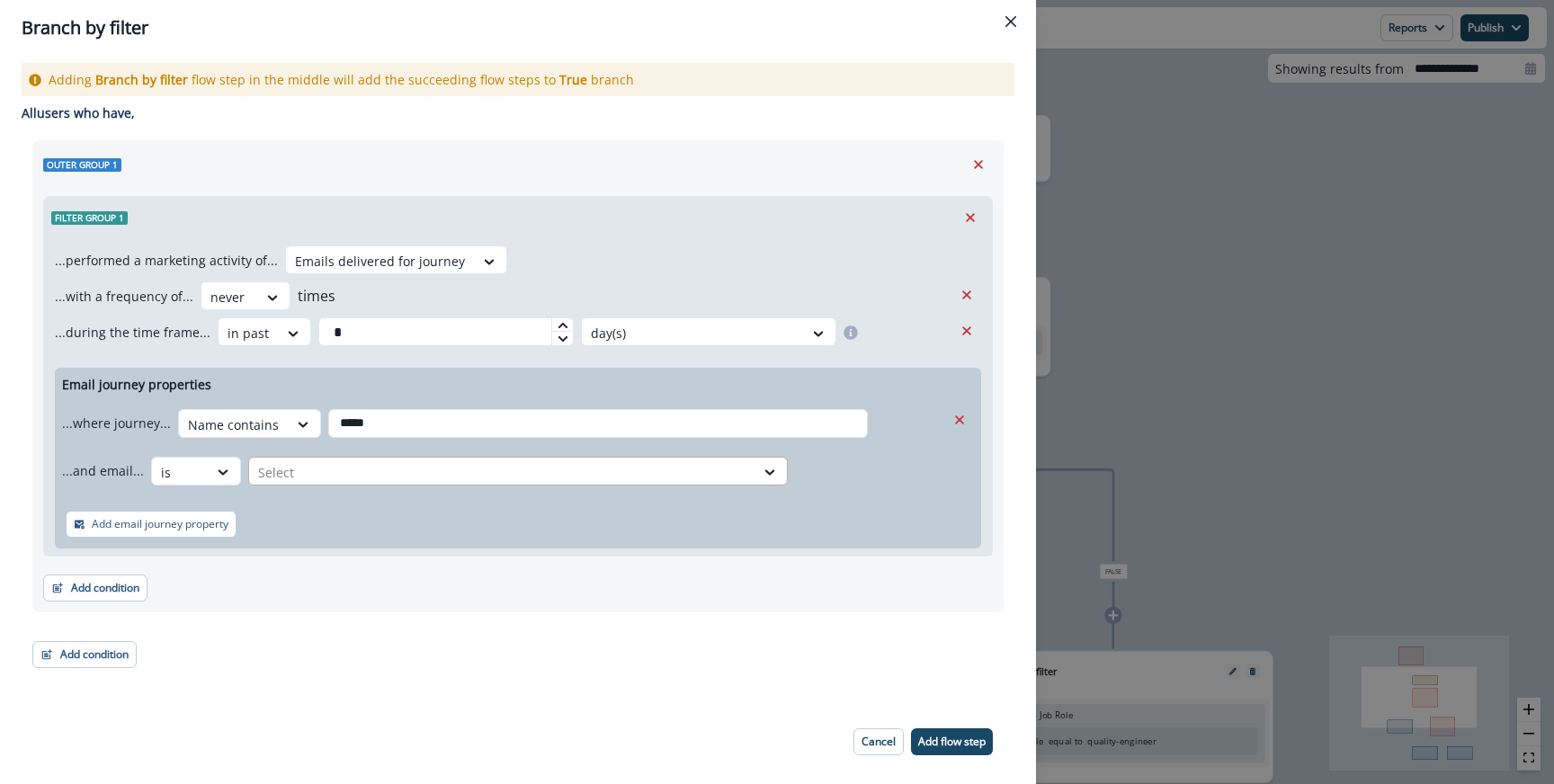
click at [356, 471] on div at bounding box center [502, 473] width 487 height 23
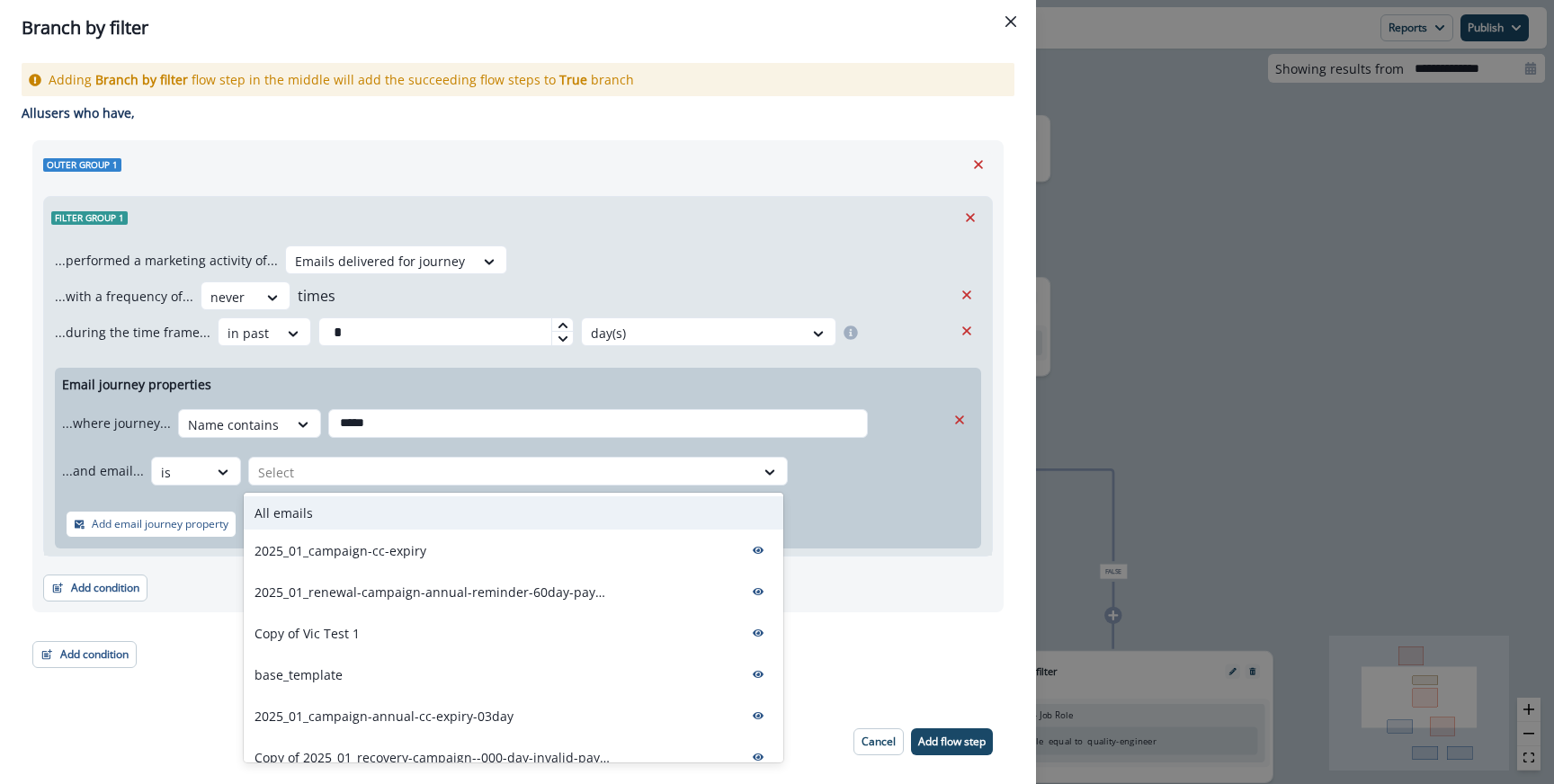
click at [333, 514] on div "All emails" at bounding box center [513, 513] width 540 height 33
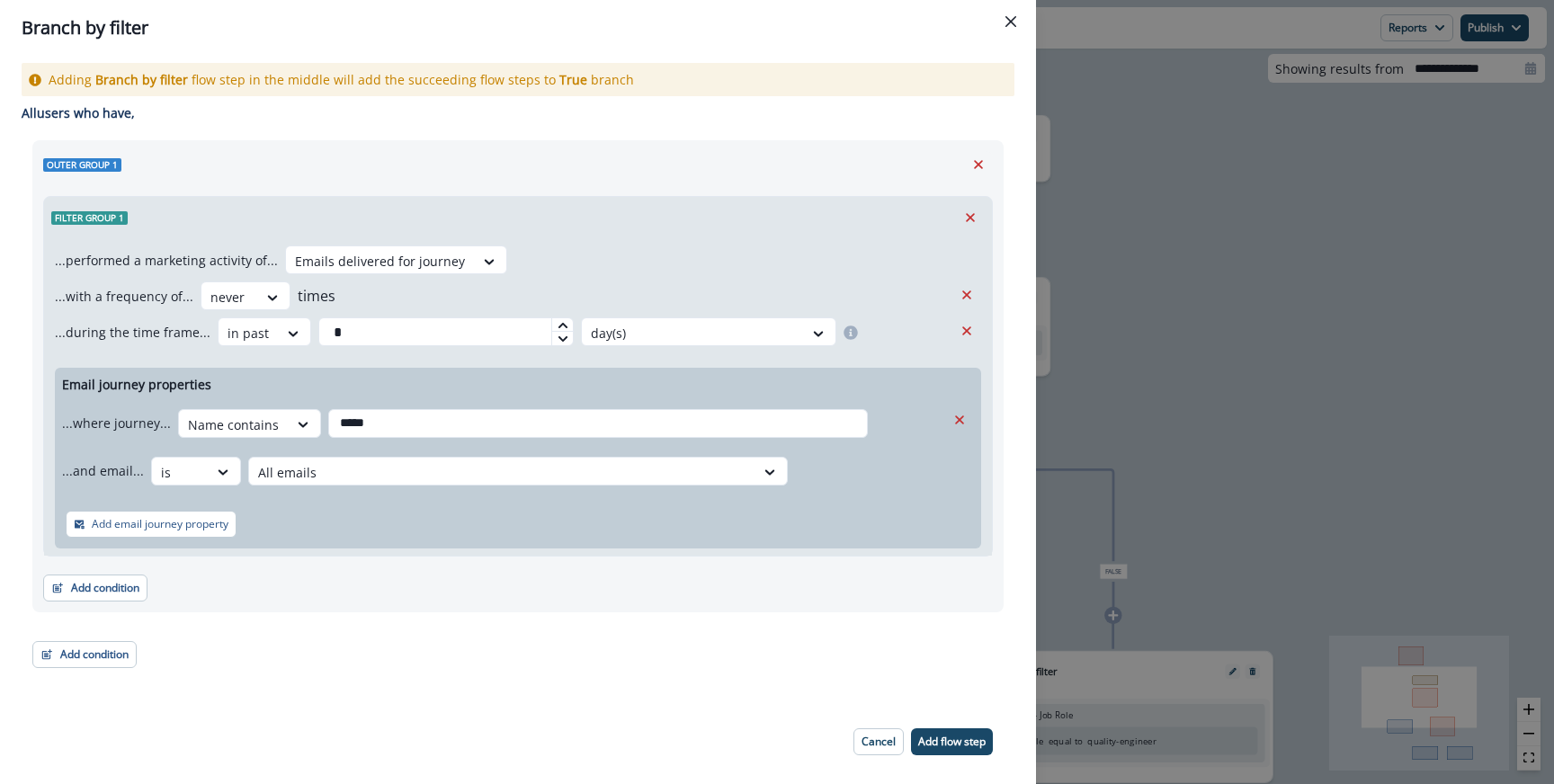
click at [534, 541] on div "Add email journey property" at bounding box center [518, 523] width 926 height 49
click at [956, 758] on footer "Cancel Add flow step" at bounding box center [923, 741] width 183 height 56
click at [956, 746] on p "Add flow step" at bounding box center [952, 741] width 68 height 12
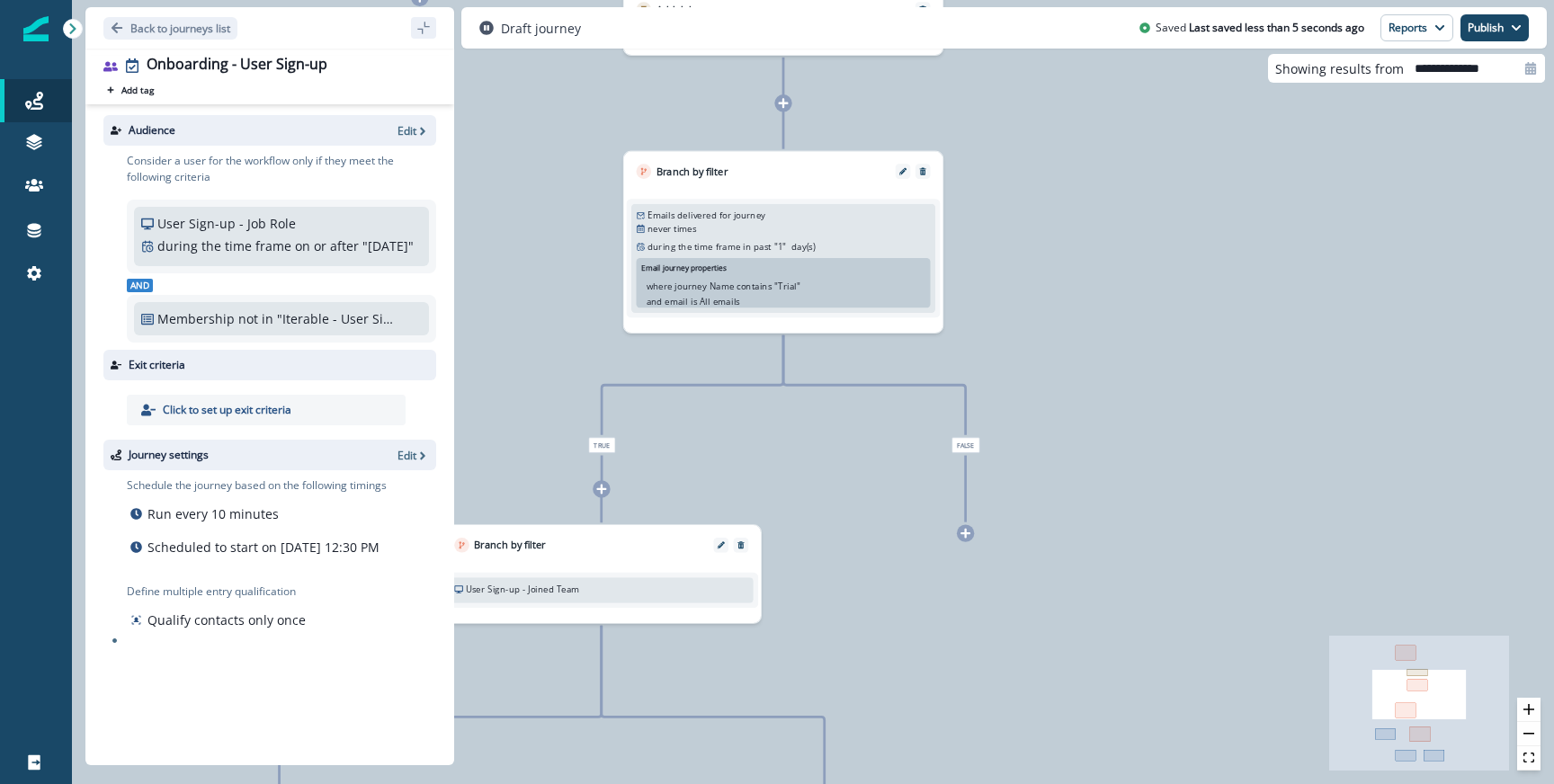
drag, startPoint x: 1074, startPoint y: 452, endPoint x: 1019, endPoint y: 386, distance: 85.9
click at [979, 437] on span "False" at bounding box center [965, 444] width 28 height 15
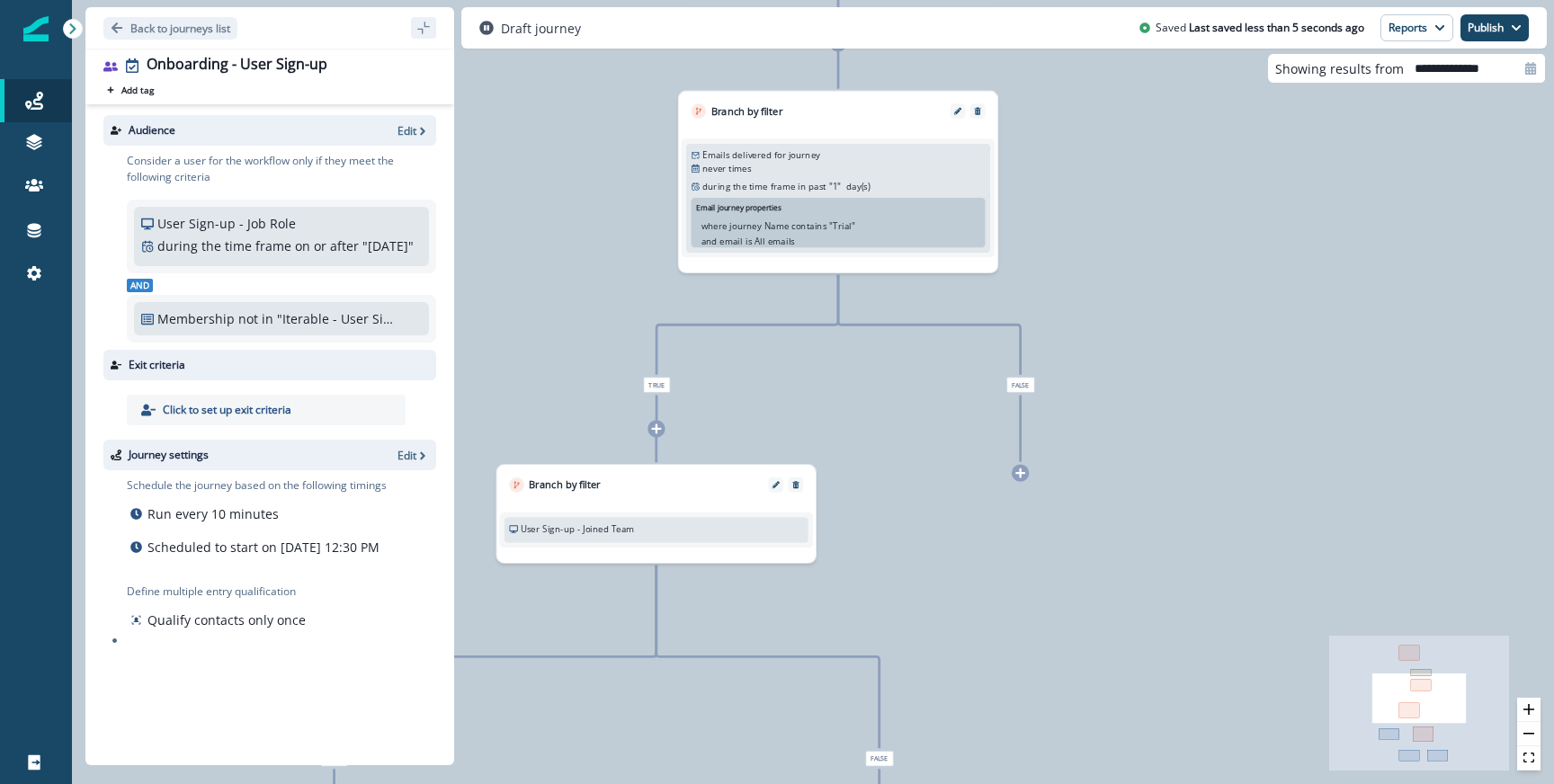
drag, startPoint x: 613, startPoint y: 500, endPoint x: 757, endPoint y: 475, distance: 146.2
click at [757, 475] on div "Branch by filter User Sign-up - Joined Team Add frequency Add time frame Add pr…" at bounding box center [656, 513] width 319 height 98
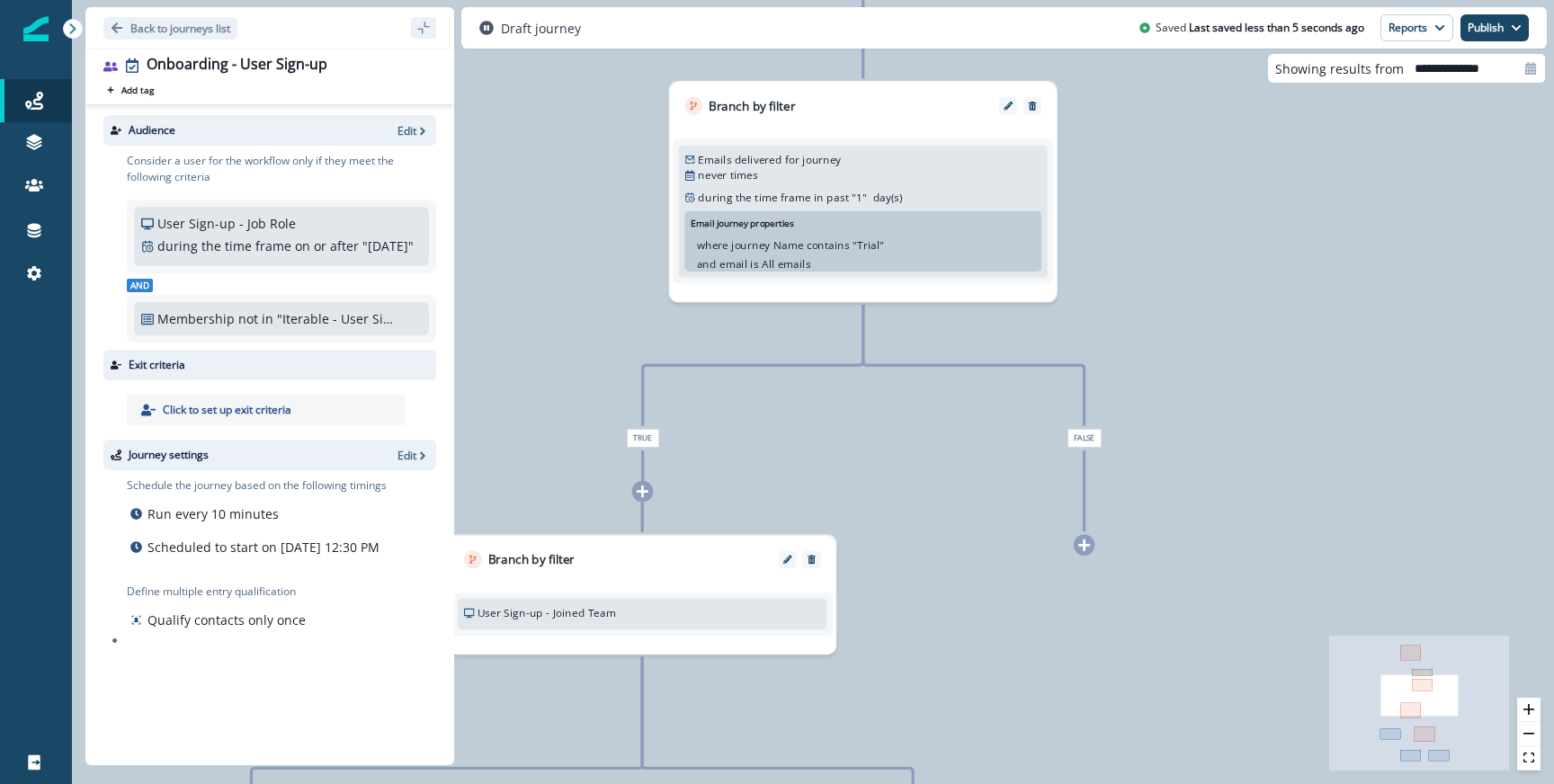
click at [755, 177] on p "times" at bounding box center [743, 175] width 28 height 16
click at [1493, 23] on button "Publish" at bounding box center [1494, 28] width 69 height 27
click at [1450, 77] on button "as active journey" at bounding box center [1428, 73] width 200 height 32
